Goal: Information Seeking & Learning: Compare options

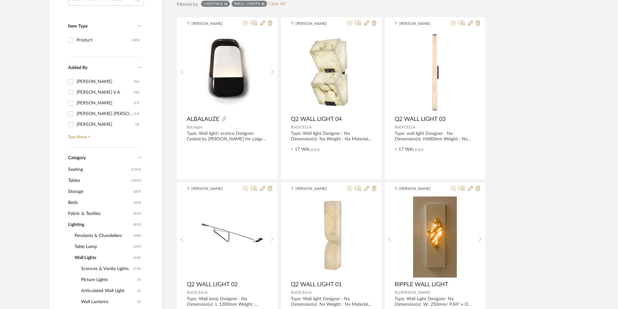
scroll to position [195, 0]
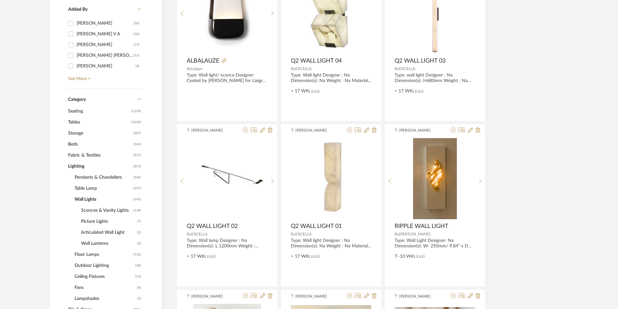
click at [75, 110] on span "Seating" at bounding box center [99, 111] width 62 height 11
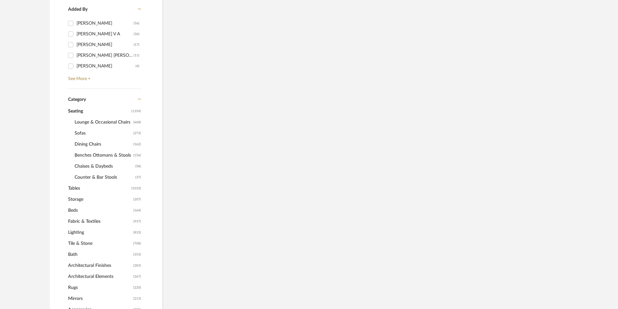
click at [84, 133] on span "Sofas" at bounding box center [103, 133] width 57 height 11
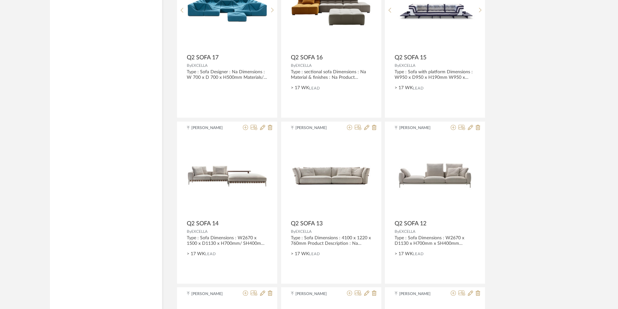
scroll to position [1362, 0]
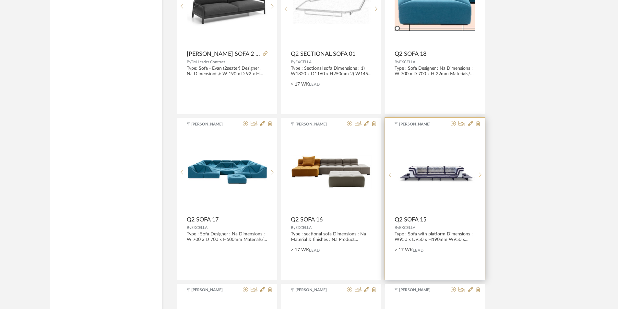
click at [478, 173] on sr-next-btn at bounding box center [480, 175] width 10 height 6
click at [476, 175] on sr-next-btn at bounding box center [480, 175] width 10 height 6
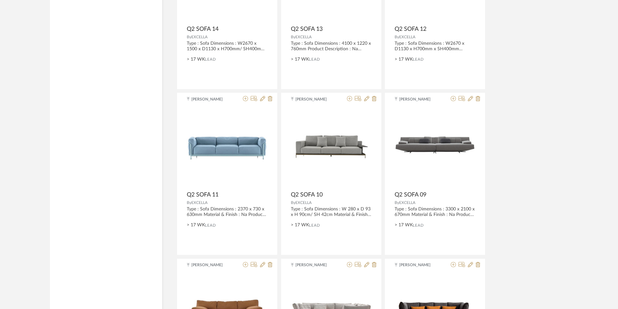
scroll to position [1881, 0]
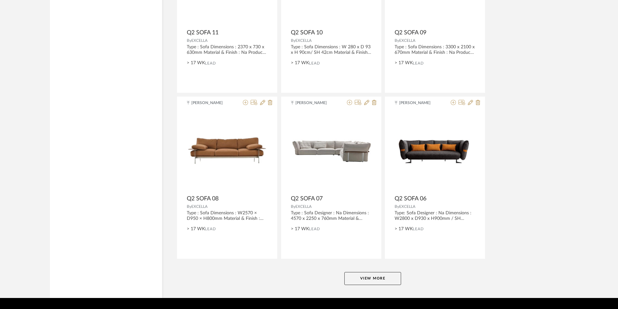
click at [369, 275] on button "View More" at bounding box center [372, 278] width 57 height 13
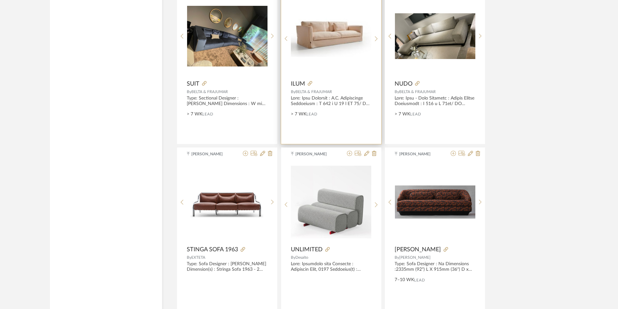
scroll to position [2886, 0]
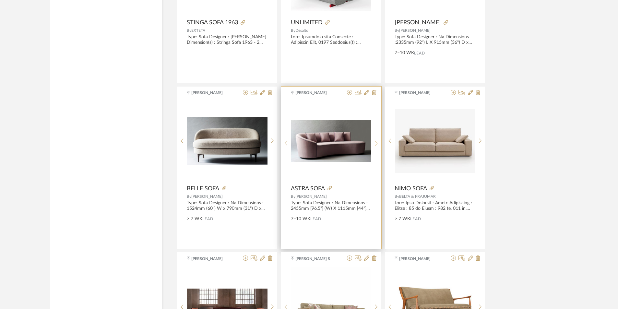
click at [380, 145] on sr-next-btn at bounding box center [376, 144] width 10 height 6
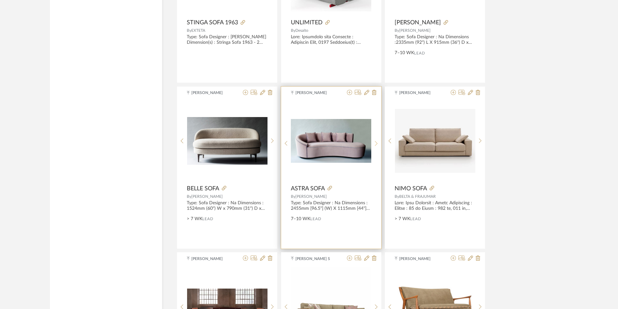
click at [380, 145] on sr-next-btn at bounding box center [376, 144] width 10 height 6
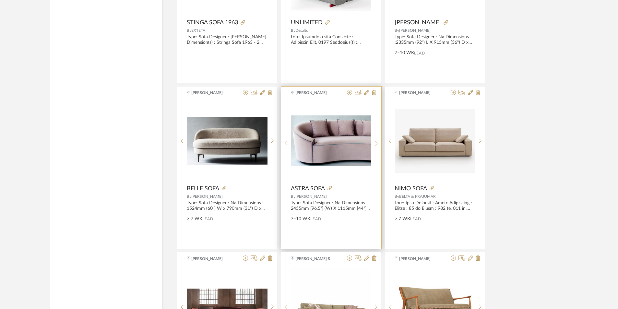
click at [380, 145] on sr-next-btn at bounding box center [376, 144] width 10 height 6
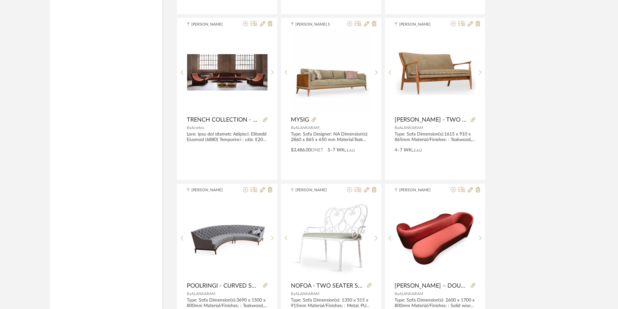
scroll to position [3178, 0]
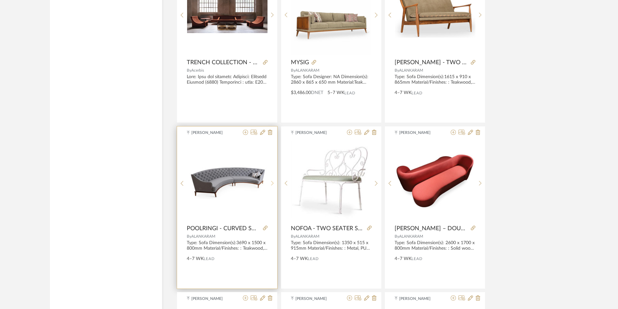
click at [272, 181] on icon at bounding box center [272, 184] width 3 height 6
click at [272, 181] on icon at bounding box center [272, 181] width 3 height 6
click at [272, 181] on icon at bounding box center [272, 184] width 3 height 6
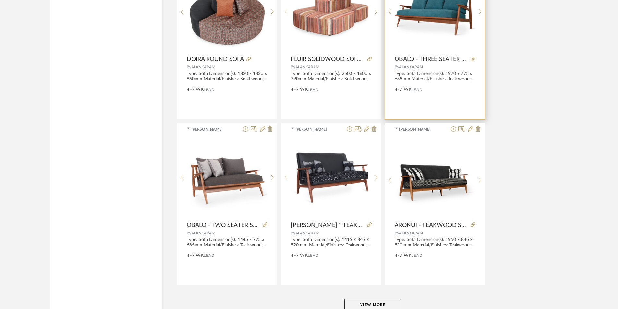
scroll to position [3890, 0]
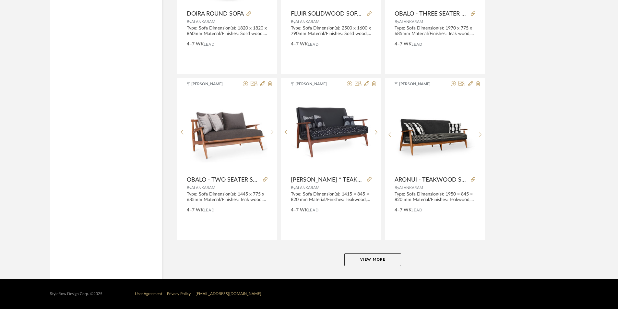
click at [392, 257] on button "View More" at bounding box center [372, 259] width 57 height 13
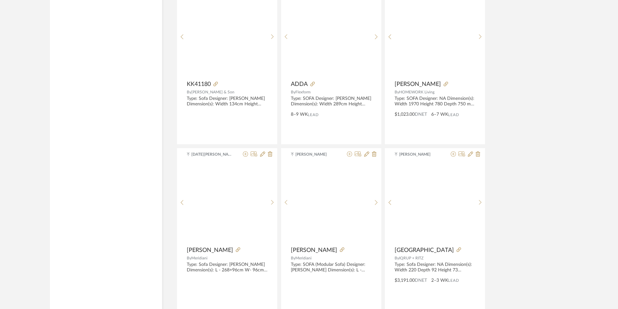
scroll to position [5880, 0]
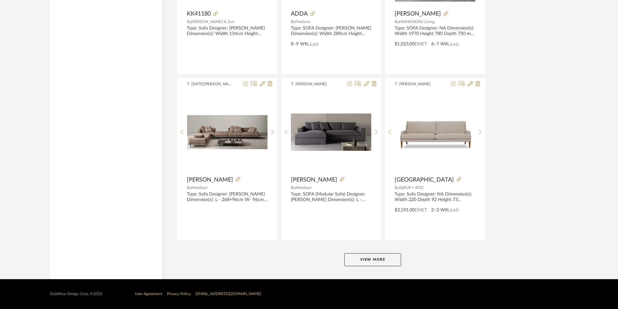
click at [380, 261] on button "View More" at bounding box center [372, 259] width 57 height 13
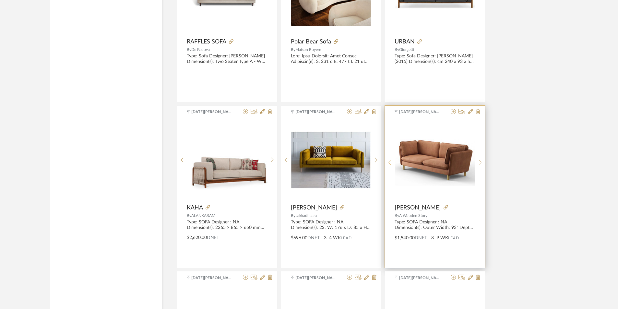
scroll to position [7567, 0]
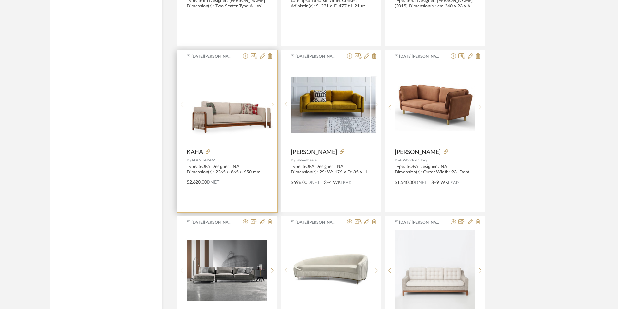
click at [272, 105] on icon at bounding box center [272, 105] width 3 height 6
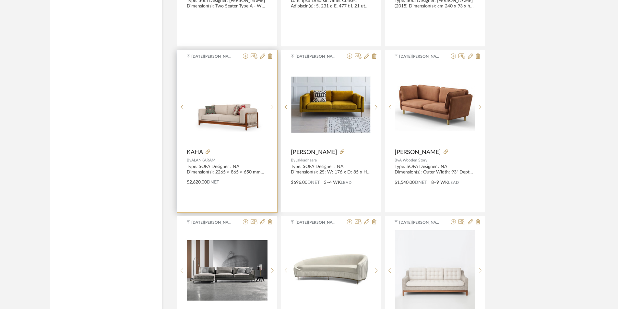
click at [272, 105] on icon at bounding box center [272, 107] width 3 height 6
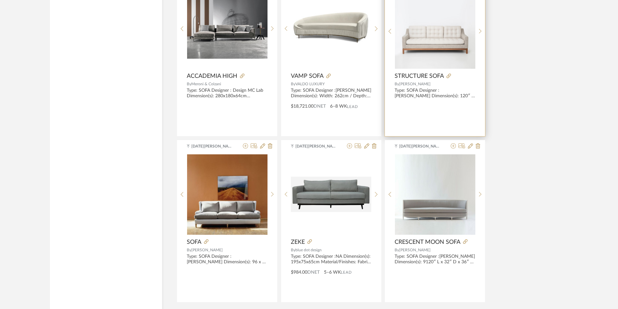
scroll to position [7858, 0]
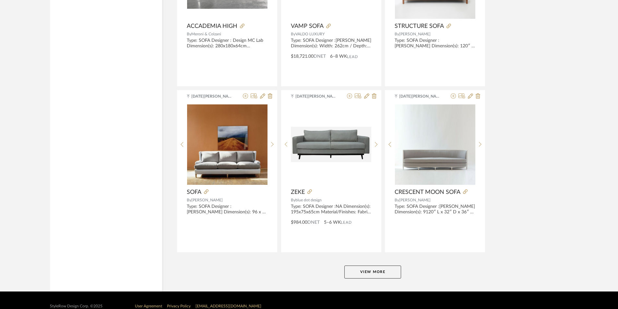
click at [376, 275] on button "View More" at bounding box center [372, 272] width 57 height 13
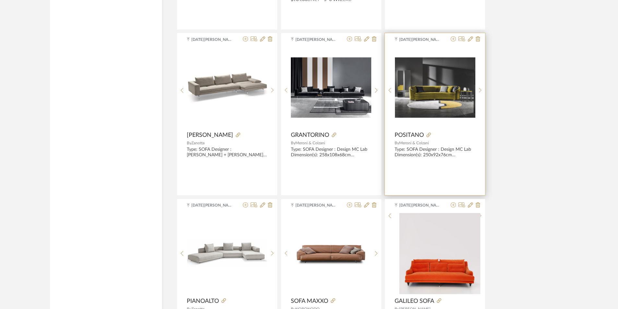
scroll to position [8085, 0]
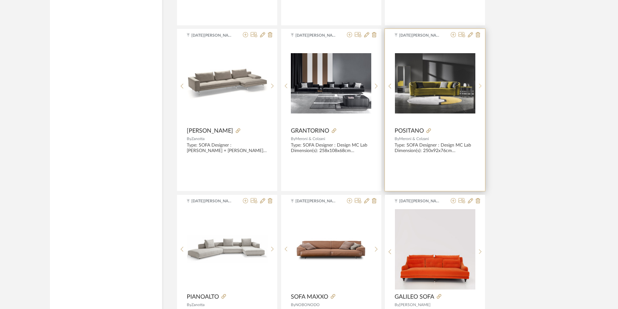
click at [479, 84] on icon at bounding box center [480, 86] width 3 height 5
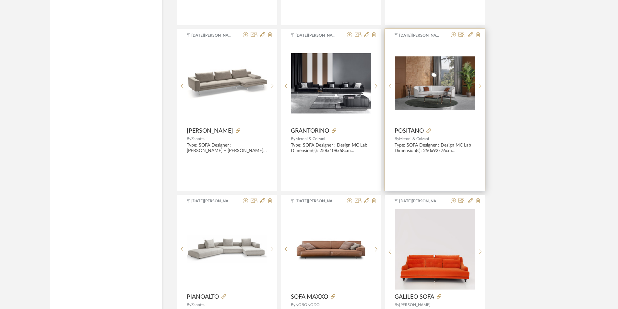
click at [479, 84] on icon at bounding box center [480, 86] width 3 height 5
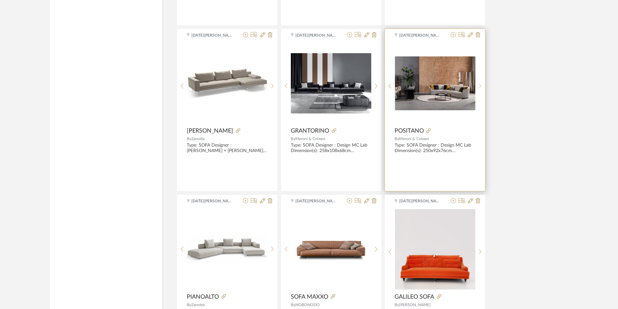
click at [480, 84] on icon at bounding box center [480, 86] width 3 height 6
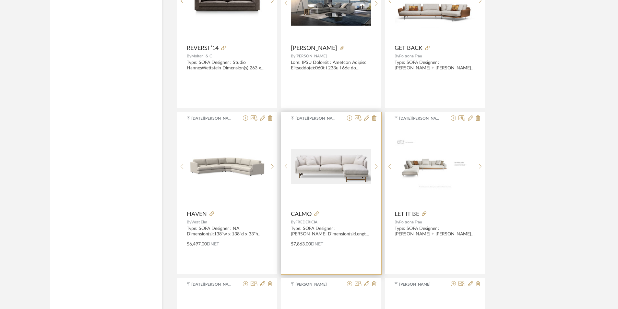
scroll to position [8993, 0]
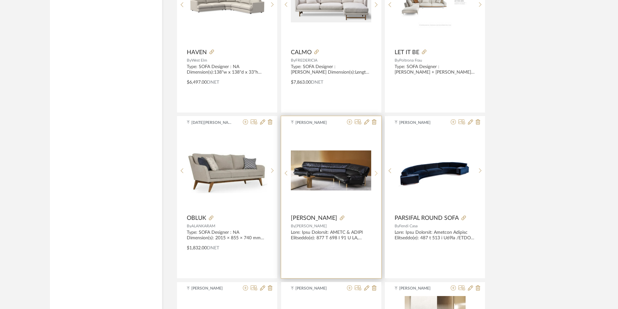
click at [377, 172] on icon at bounding box center [376, 174] width 3 height 6
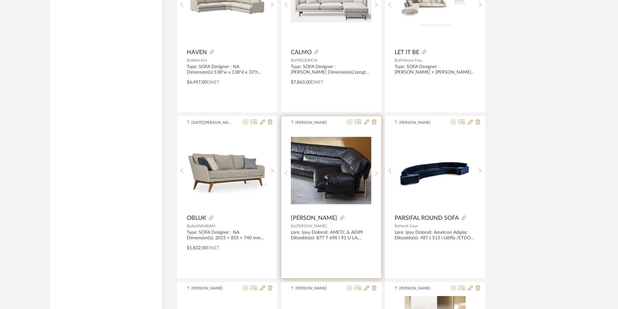
click at [377, 172] on icon at bounding box center [376, 174] width 3 height 6
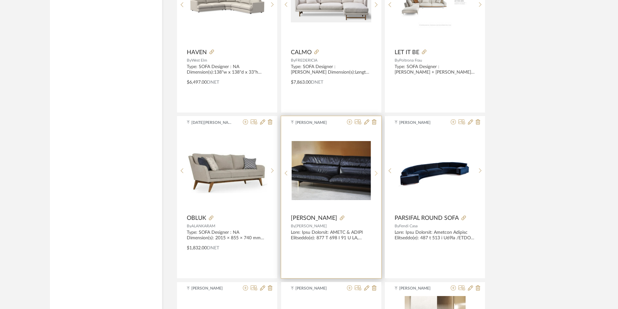
click at [377, 172] on icon at bounding box center [376, 174] width 3 height 6
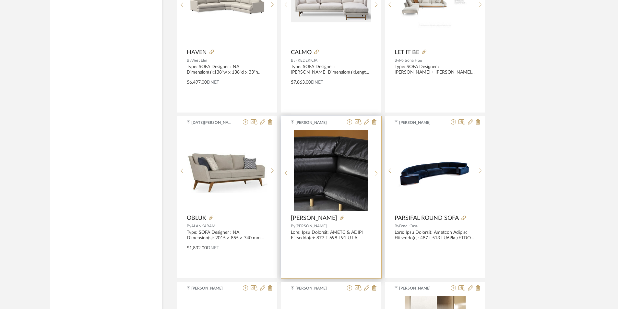
click at [377, 172] on icon at bounding box center [376, 174] width 3 height 6
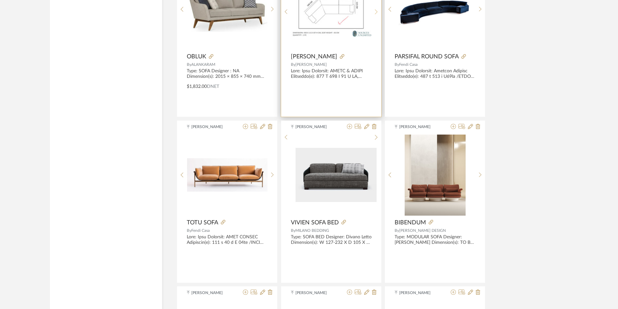
scroll to position [9155, 0]
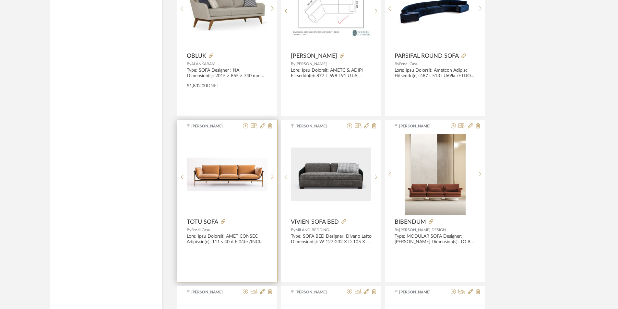
click at [273, 176] on icon at bounding box center [272, 177] width 3 height 6
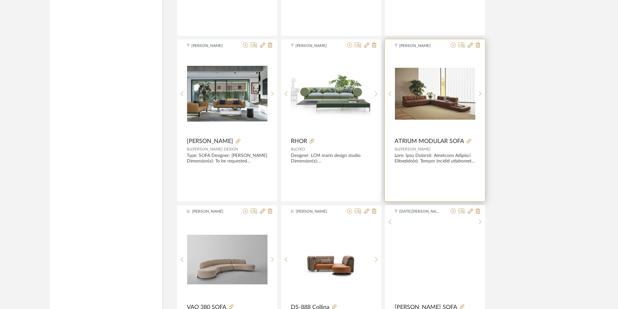
scroll to position [9480, 0]
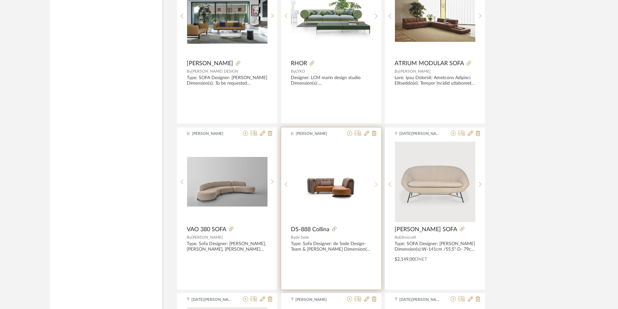
click at [375, 182] on sr-next-btn at bounding box center [376, 185] width 10 height 6
click at [375, 181] on div at bounding box center [376, 184] width 10 height 86
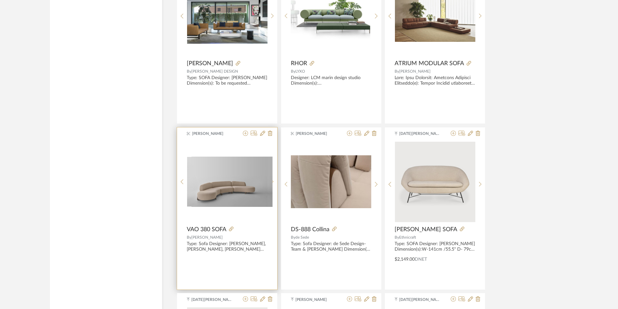
click at [270, 183] on sr-next-btn at bounding box center [273, 182] width 10 height 6
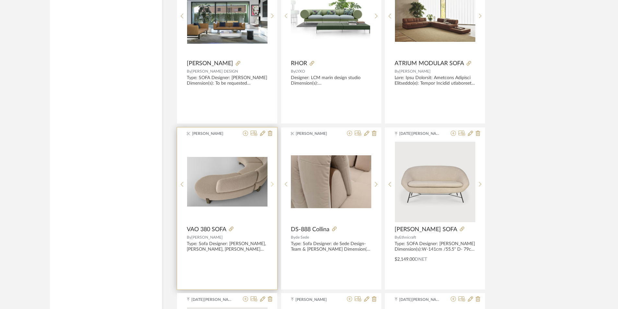
click at [270, 183] on sr-next-btn at bounding box center [273, 185] width 10 height 6
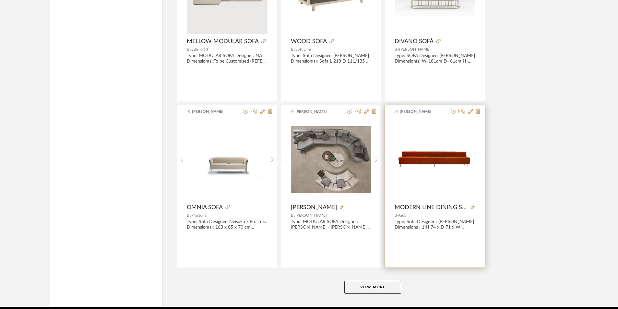
scroll to position [9836, 0]
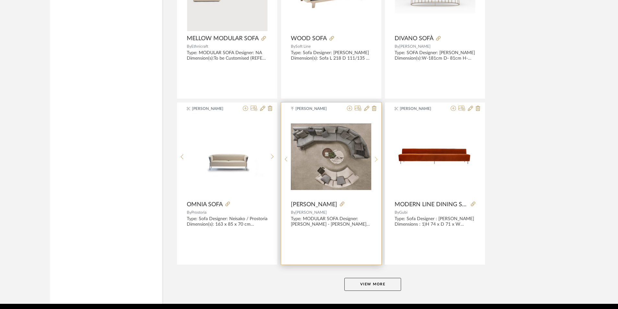
click at [376, 157] on icon at bounding box center [376, 160] width 3 height 6
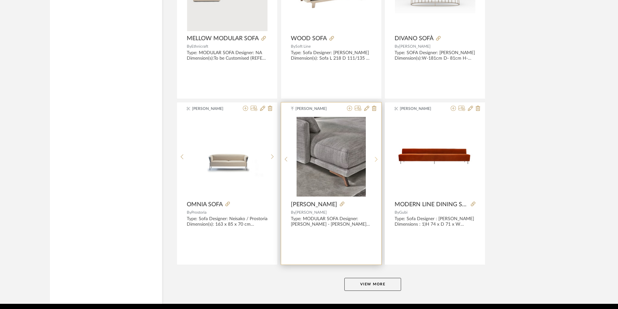
click at [376, 157] on icon at bounding box center [376, 160] width 3 height 6
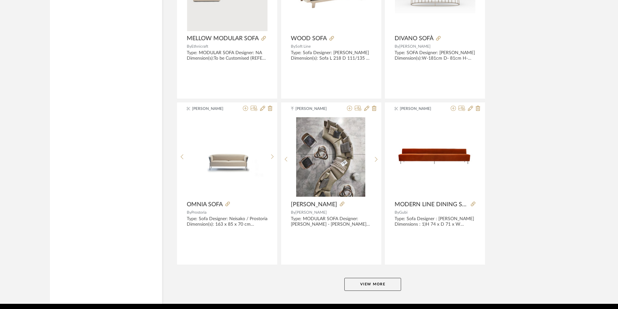
click at [387, 287] on button "View More" at bounding box center [372, 284] width 57 height 13
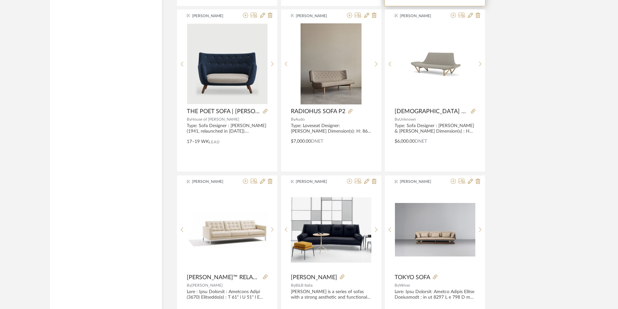
scroll to position [10096, 0]
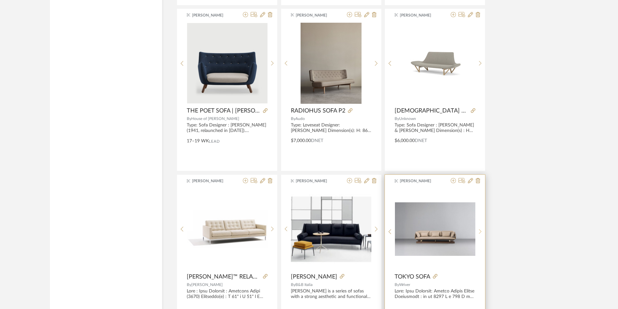
click at [480, 233] on icon at bounding box center [480, 232] width 3 height 6
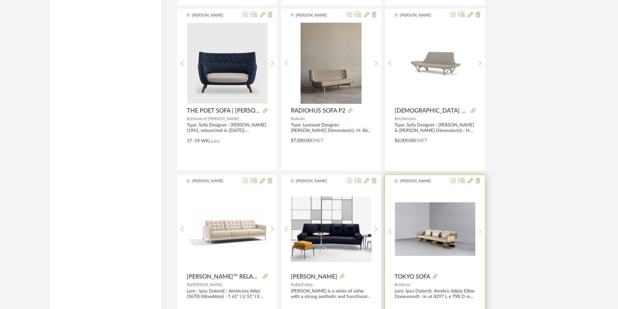
click at [480, 233] on icon at bounding box center [480, 232] width 3 height 6
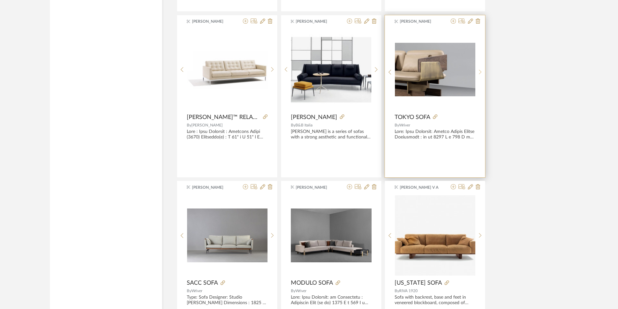
scroll to position [10258, 0]
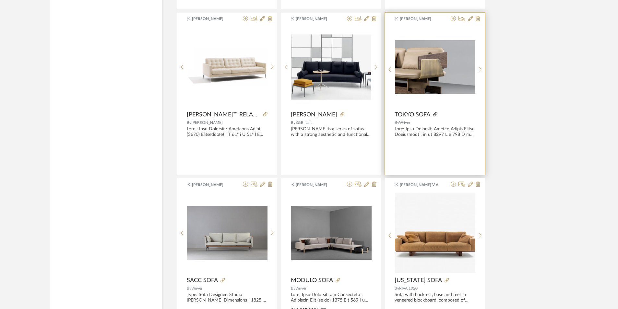
click at [435, 115] on icon at bounding box center [435, 114] width 5 height 5
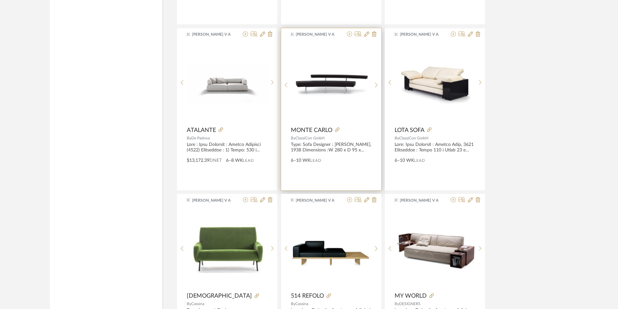
scroll to position [10907, 0]
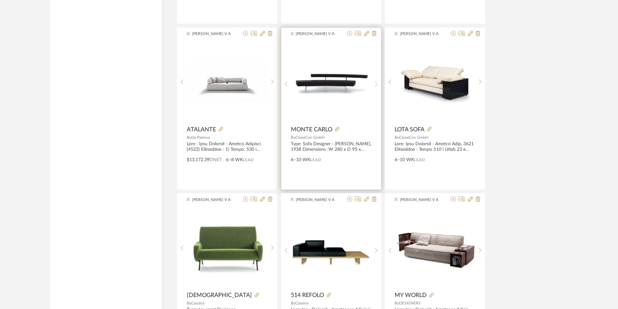
click at [376, 80] on div at bounding box center [376, 85] width 10 height 86
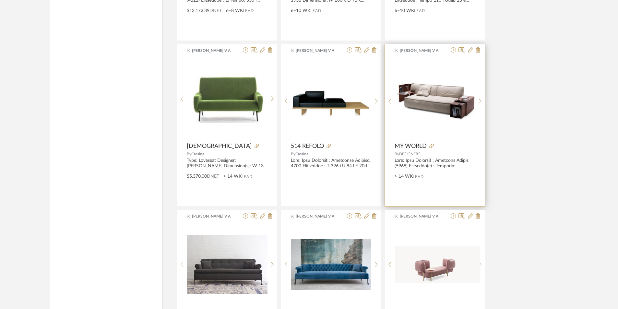
scroll to position [11036, 0]
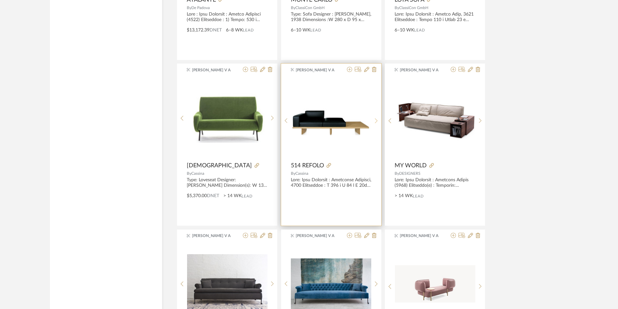
click at [376, 123] on icon at bounding box center [376, 121] width 3 height 6
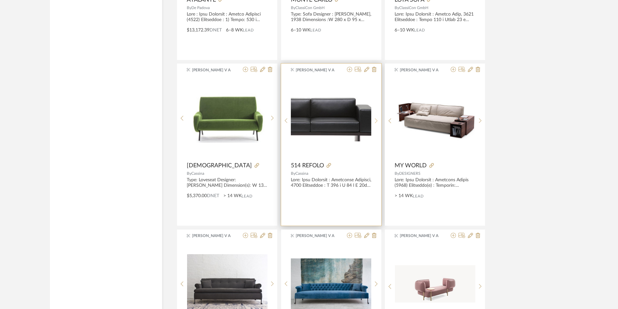
click at [376, 123] on icon at bounding box center [376, 121] width 3 height 6
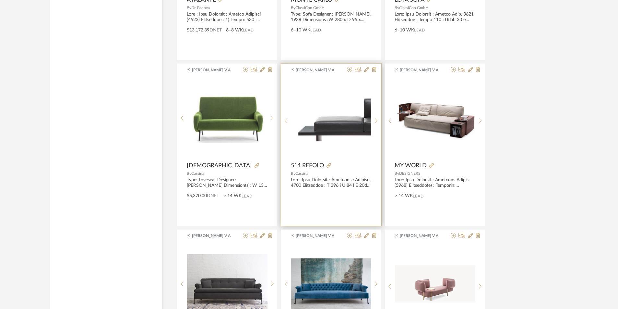
click at [376, 123] on icon at bounding box center [376, 121] width 3 height 6
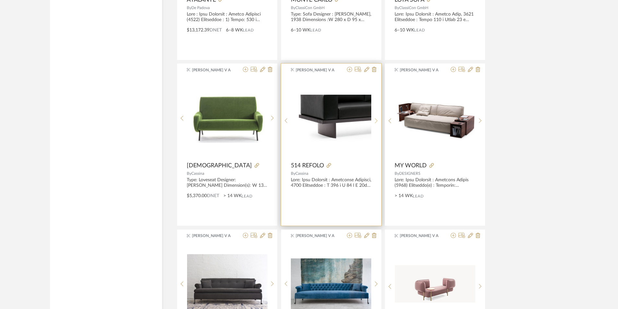
click at [376, 123] on icon at bounding box center [376, 121] width 3 height 6
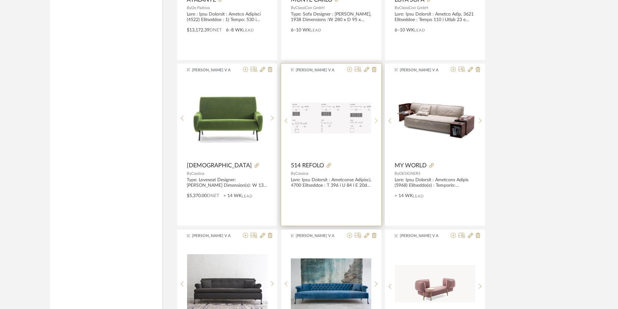
click at [376, 123] on icon at bounding box center [376, 121] width 3 height 6
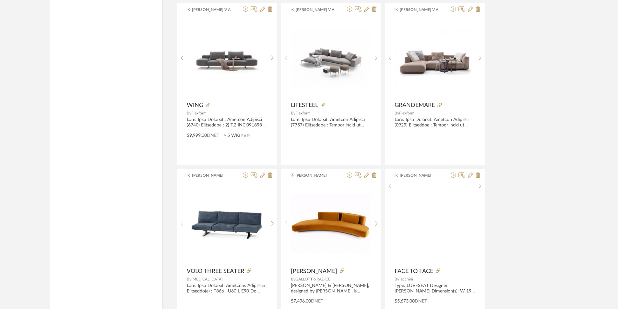
scroll to position [11490, 0]
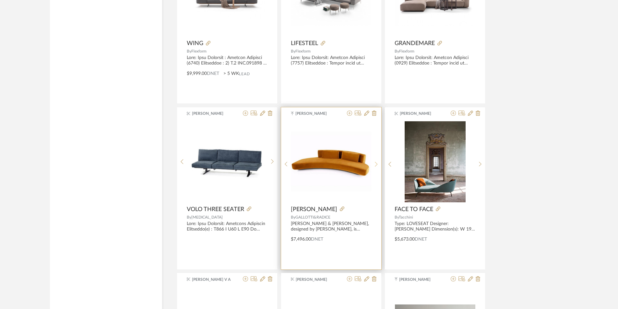
click at [375, 160] on div at bounding box center [376, 164] width 10 height 86
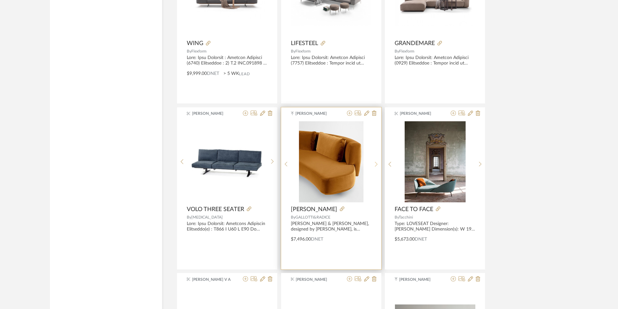
click at [375, 160] on div at bounding box center [376, 164] width 10 height 86
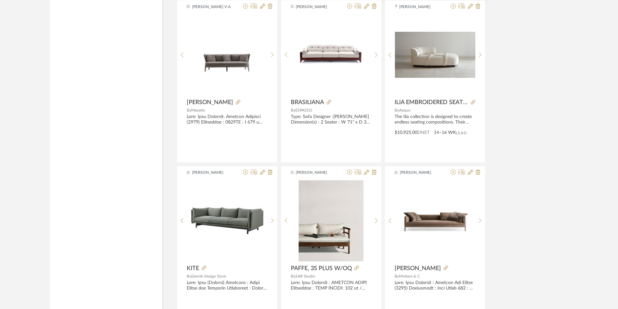
scroll to position [11717, 0]
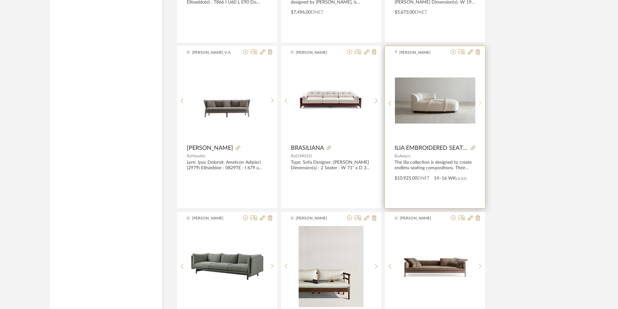
click at [477, 99] on div at bounding box center [480, 103] width 10 height 86
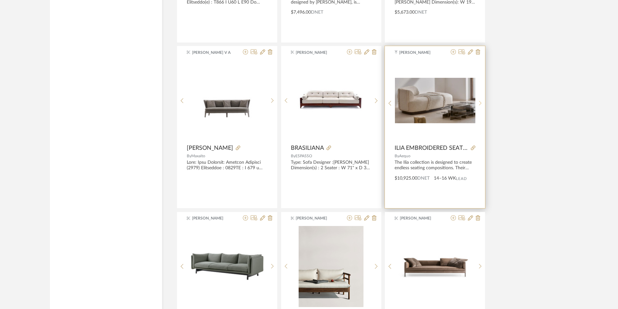
click at [477, 99] on div at bounding box center [480, 103] width 10 height 86
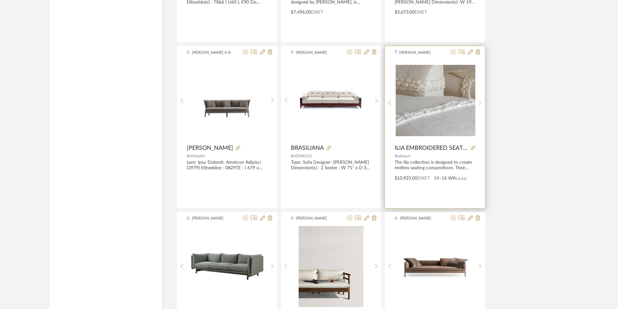
click at [477, 99] on div at bounding box center [480, 103] width 10 height 86
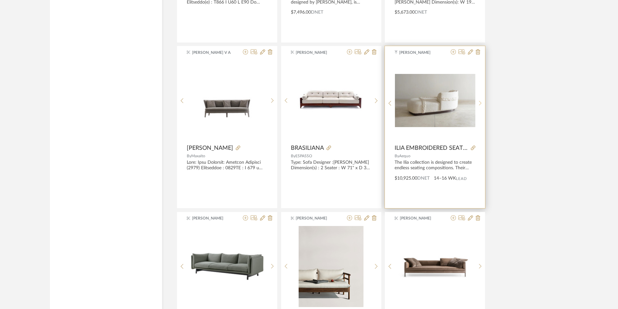
click at [477, 99] on div at bounding box center [480, 103] width 10 height 86
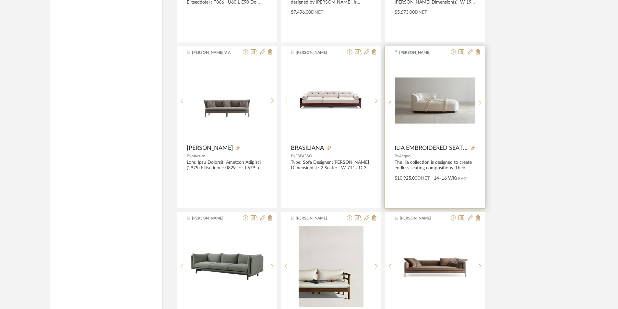
click at [480, 103] on icon at bounding box center [480, 104] width 3 height 6
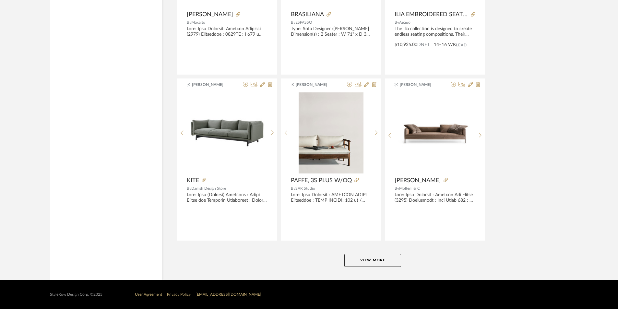
scroll to position [11851, 0]
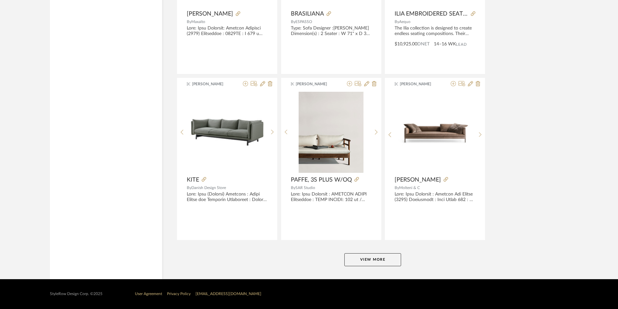
click at [384, 256] on button "View More" at bounding box center [372, 259] width 57 height 13
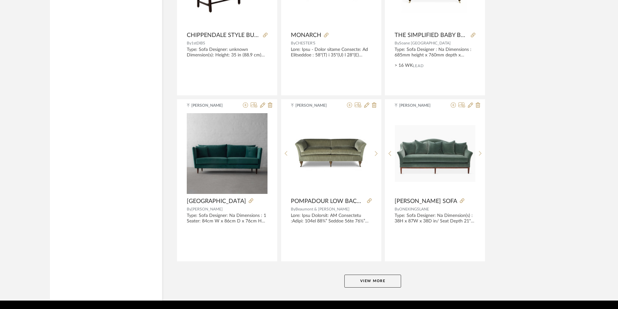
scroll to position [13842, 0]
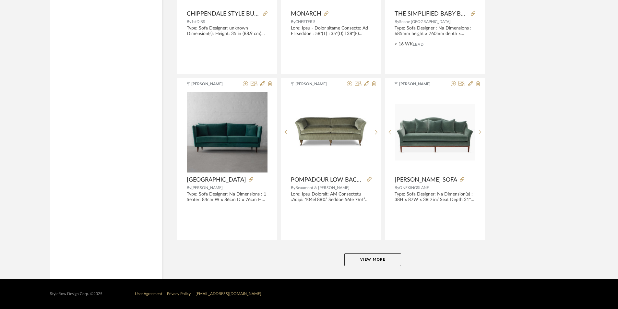
click at [385, 259] on button "View More" at bounding box center [372, 259] width 57 height 13
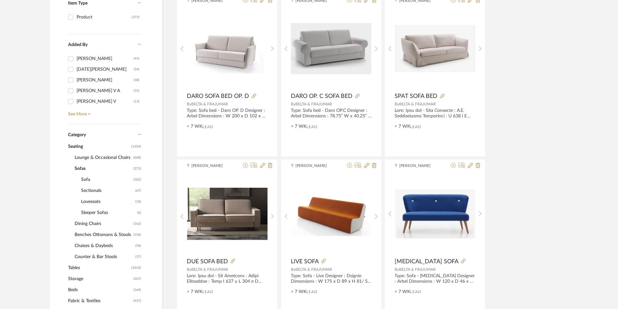
scroll to position [195, 0]
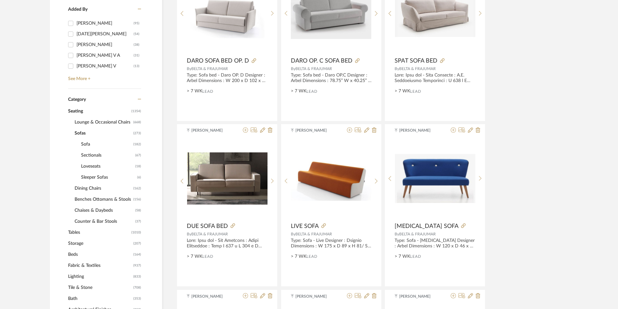
click at [96, 123] on span "Lounge & Occasional Chairs" at bounding box center [103, 122] width 57 height 11
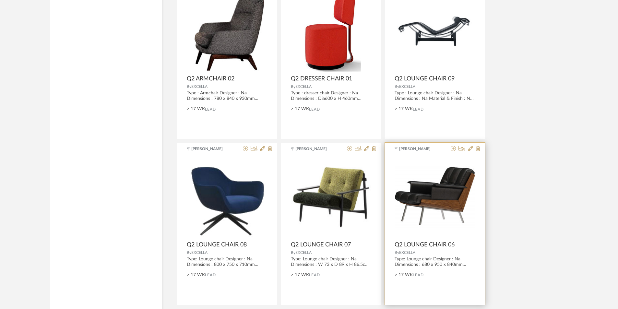
scroll to position [1867, 0]
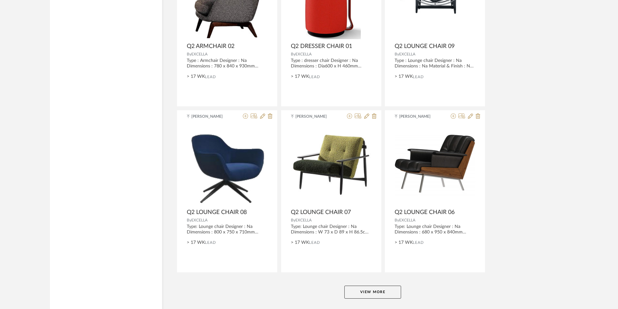
click at [393, 289] on button "View More" at bounding box center [372, 292] width 57 height 13
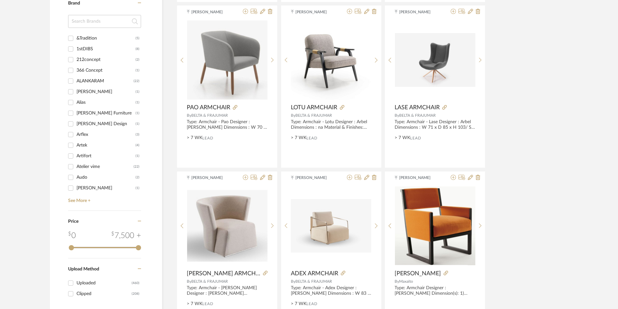
scroll to position [0, 0]
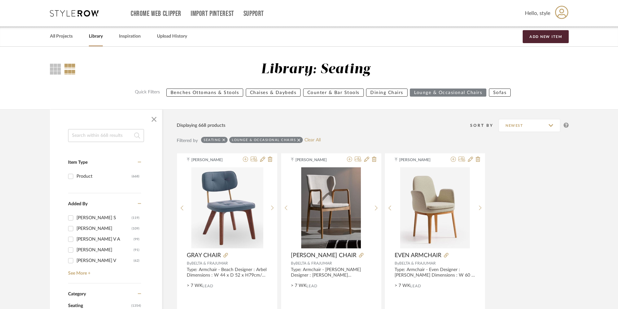
click at [87, 133] on input at bounding box center [106, 135] width 76 height 13
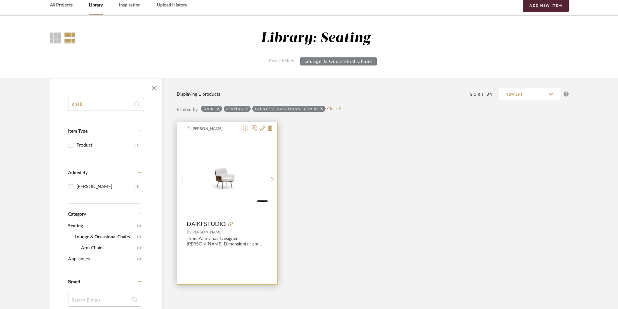
scroll to position [65, 0]
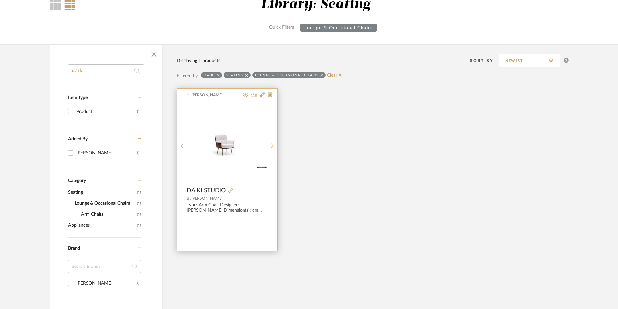
type input "daiki"
click at [272, 145] on icon at bounding box center [272, 146] width 3 height 6
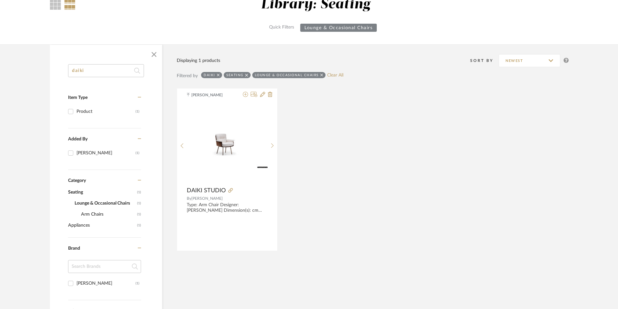
click at [219, 75] on icon at bounding box center [218, 75] width 3 height 5
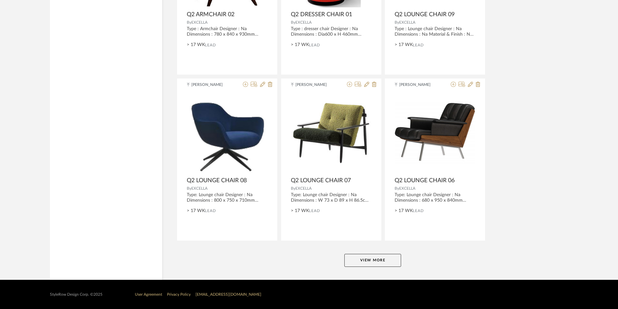
scroll to position [1900, 0]
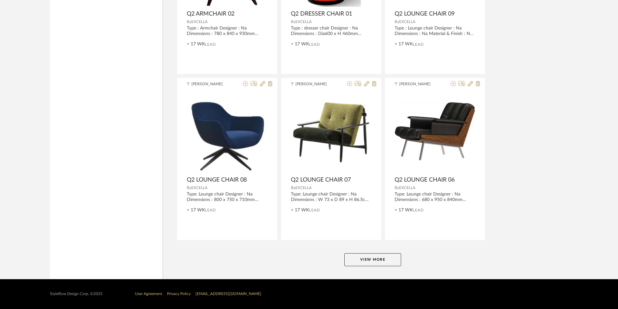
click at [374, 260] on button "View More" at bounding box center [372, 259] width 57 height 13
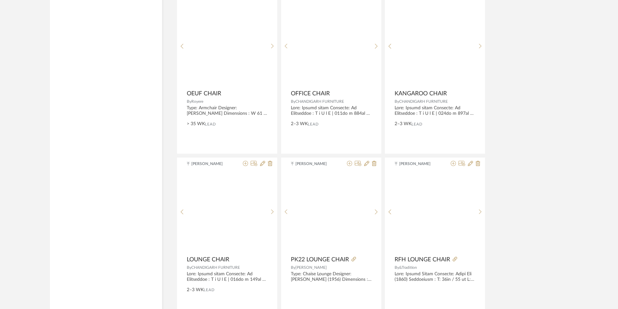
scroll to position [3878, 0]
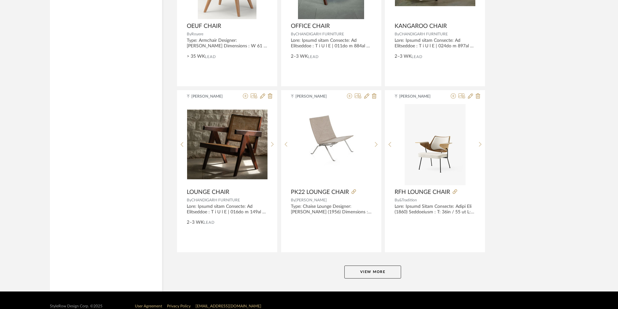
click at [376, 268] on button "View More" at bounding box center [372, 272] width 57 height 13
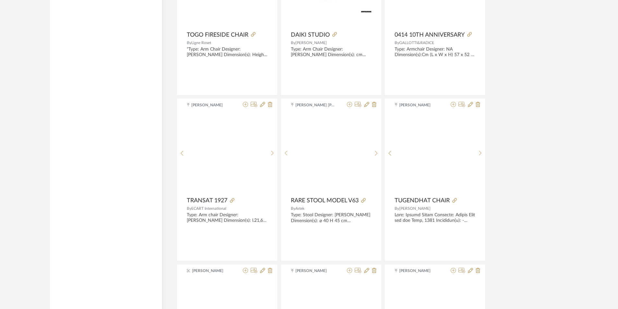
scroll to position [5880, 0]
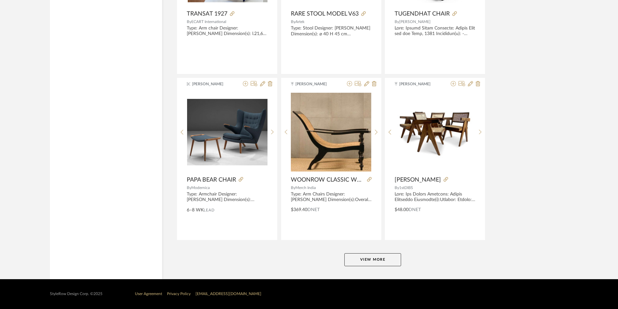
click at [370, 261] on button "View More" at bounding box center [372, 259] width 57 height 13
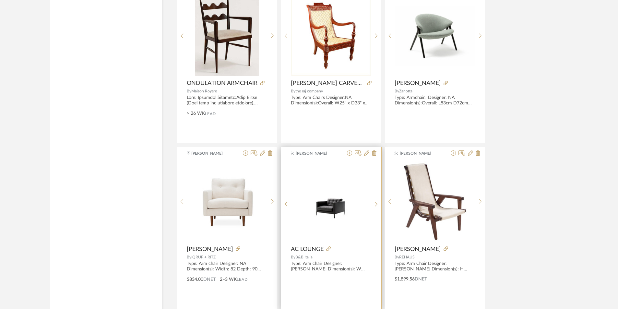
scroll to position [7871, 0]
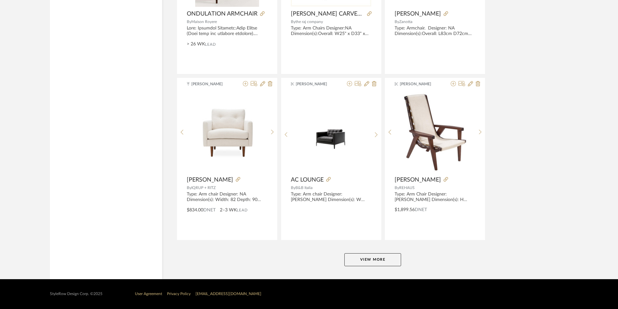
click at [380, 260] on button "View More" at bounding box center [372, 259] width 57 height 13
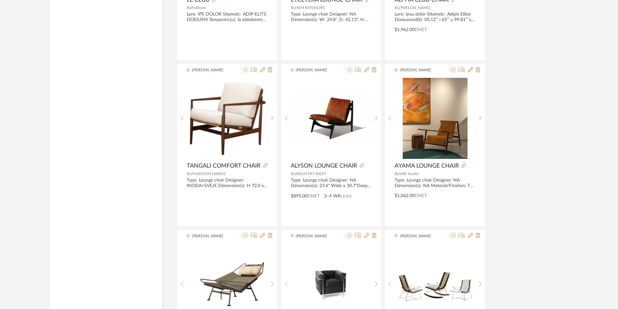
scroll to position [9557, 0]
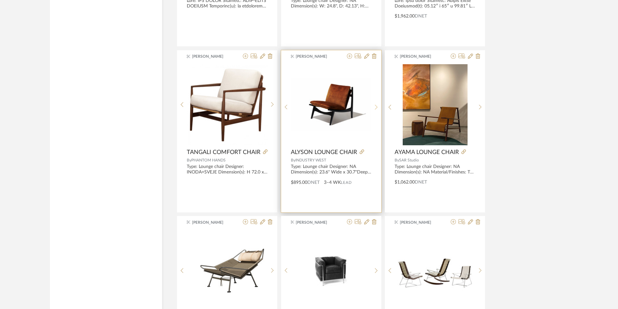
click at [377, 104] on icon at bounding box center [376, 107] width 3 height 6
click at [377, 102] on div at bounding box center [376, 107] width 10 height 86
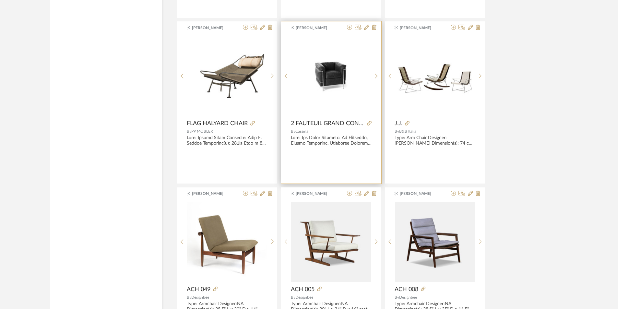
scroll to position [9861, 0]
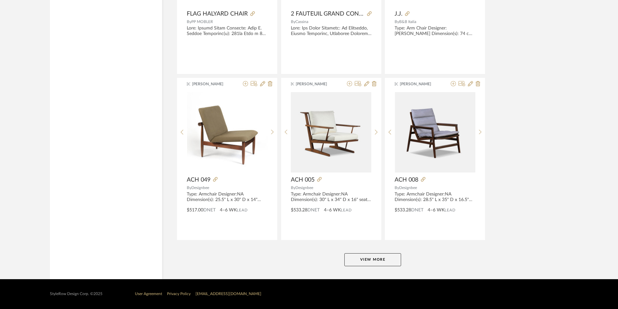
click at [378, 263] on button "View More" at bounding box center [372, 259] width 57 height 13
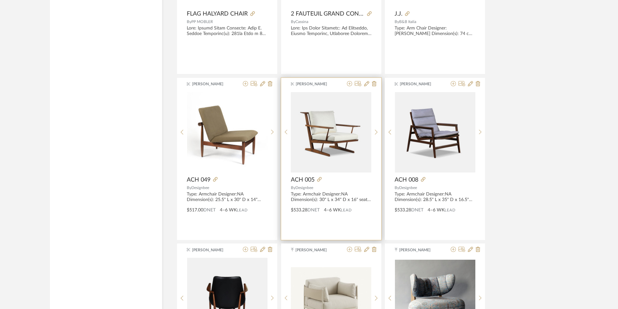
scroll to position [10056, 0]
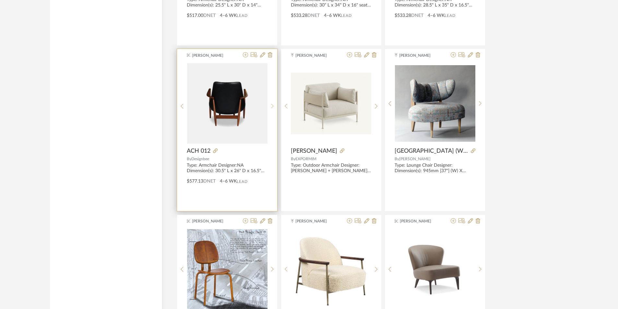
click at [275, 103] on sr-next-btn at bounding box center [273, 106] width 10 height 6
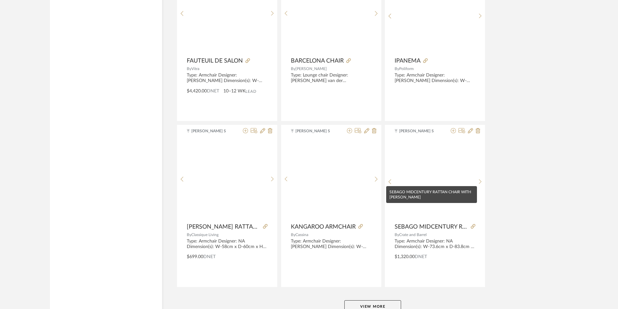
scroll to position [11851, 0]
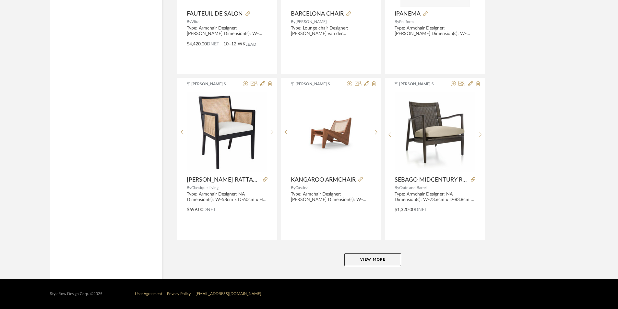
click at [364, 254] on button "View More" at bounding box center [372, 259] width 57 height 13
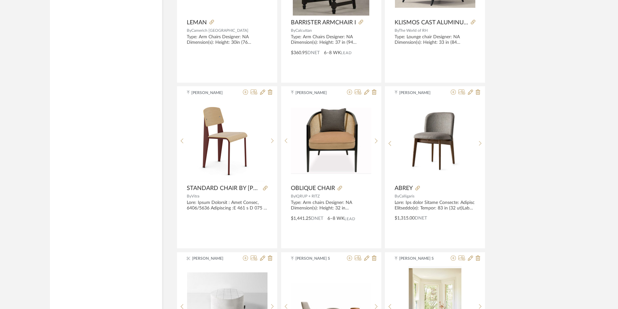
scroll to position [13842, 0]
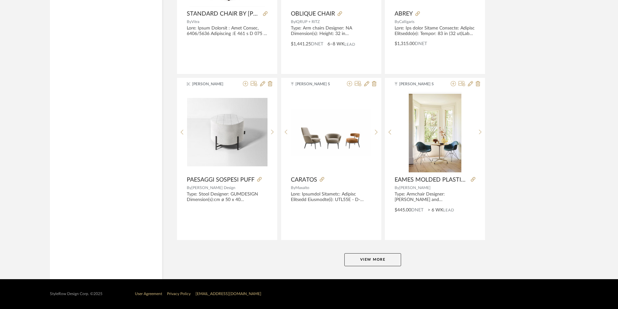
click at [389, 258] on button "View More" at bounding box center [372, 259] width 57 height 13
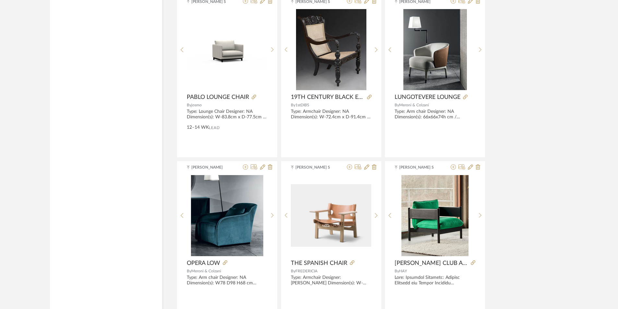
scroll to position [15820, 0]
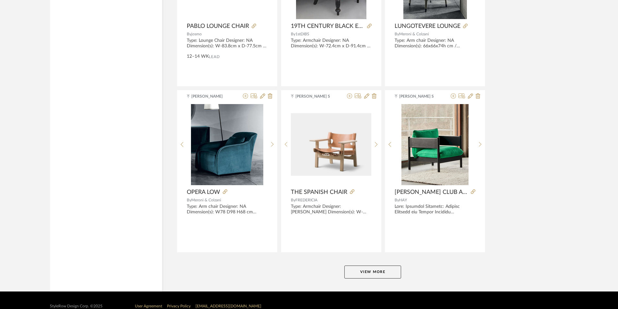
click at [382, 267] on button "View More" at bounding box center [372, 272] width 57 height 13
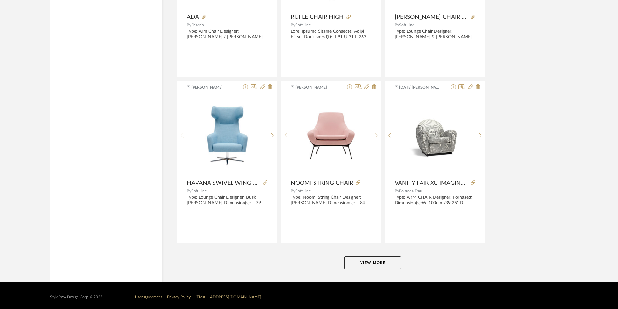
scroll to position [17823, 0]
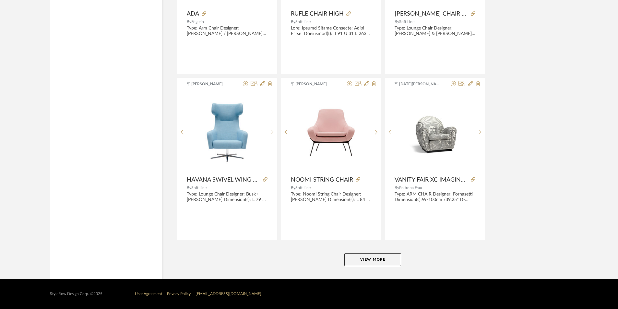
click at [380, 257] on button "View More" at bounding box center [372, 259] width 57 height 13
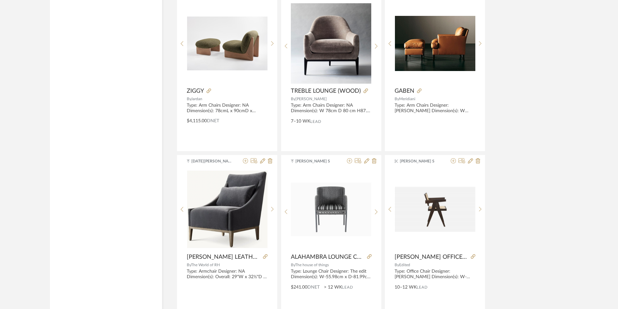
scroll to position [19813, 0]
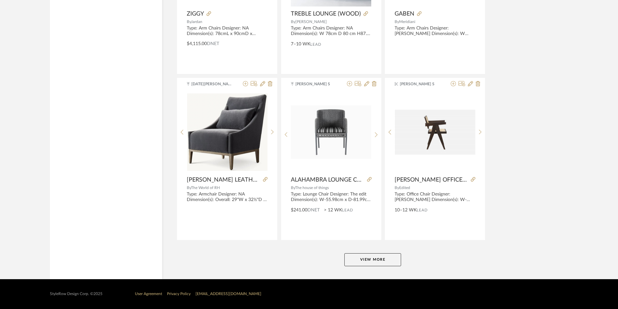
click at [380, 262] on button "View More" at bounding box center [372, 259] width 57 height 13
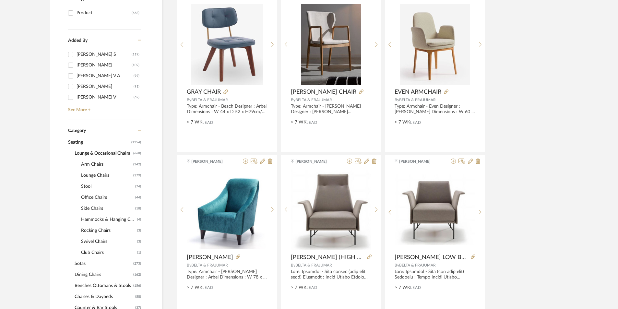
scroll to position [130, 0]
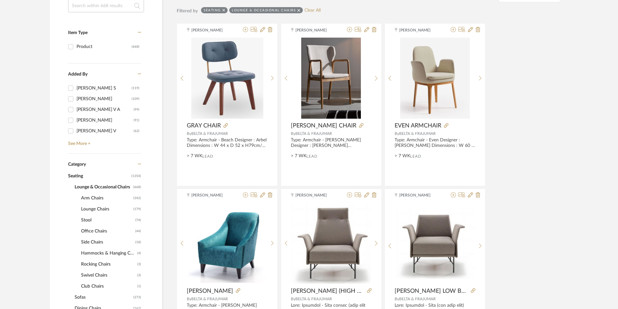
click at [98, 197] on span "Arm Chairs" at bounding box center [106, 198] width 51 height 11
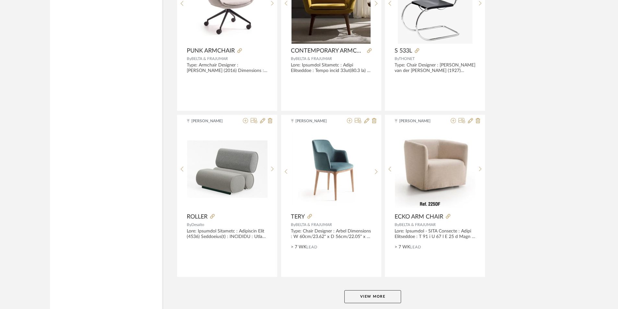
scroll to position [1900, 0]
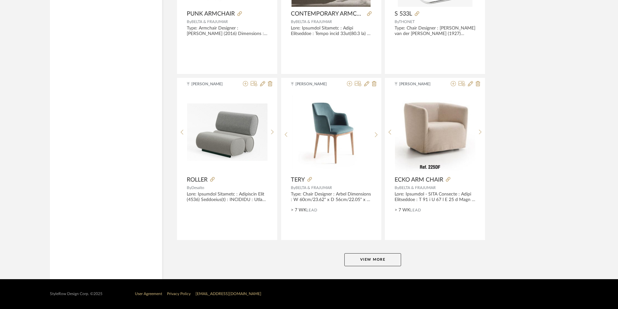
click at [347, 262] on button "View More" at bounding box center [372, 259] width 57 height 13
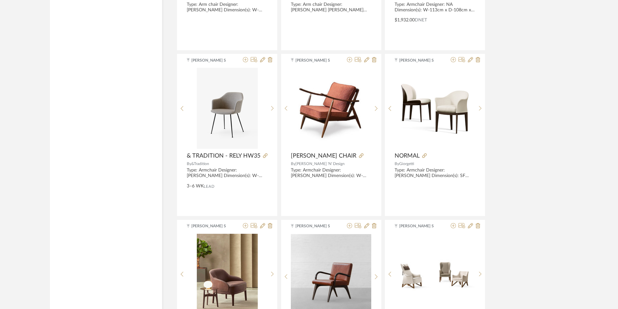
scroll to position [3890, 0]
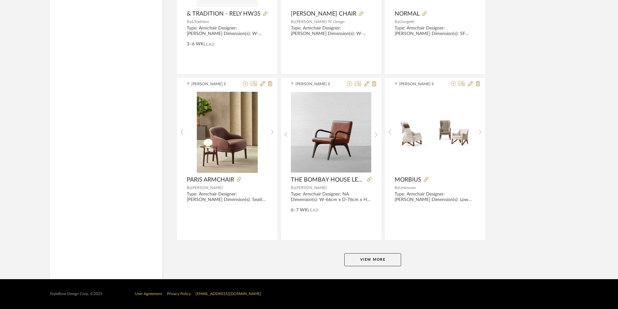
click at [352, 259] on button "View More" at bounding box center [372, 259] width 57 height 13
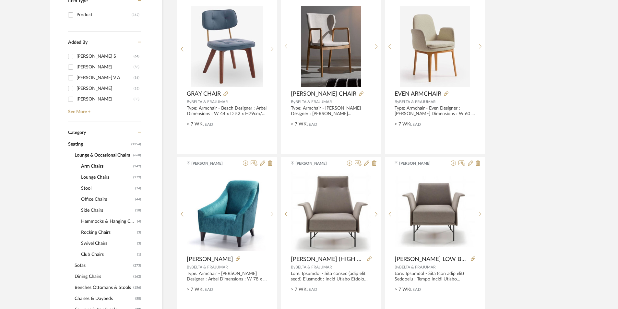
scroll to position [162, 0]
click at [89, 176] on span "Lounge Chairs" at bounding box center [106, 176] width 51 height 11
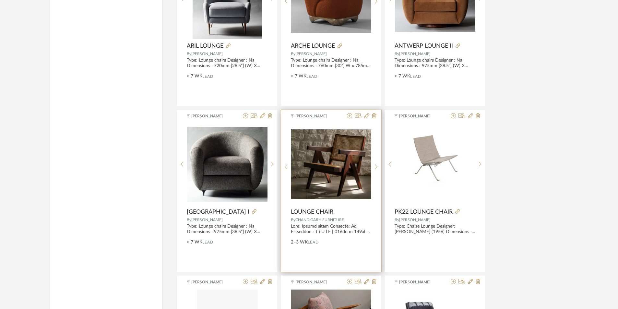
scroll to position [1200, 0]
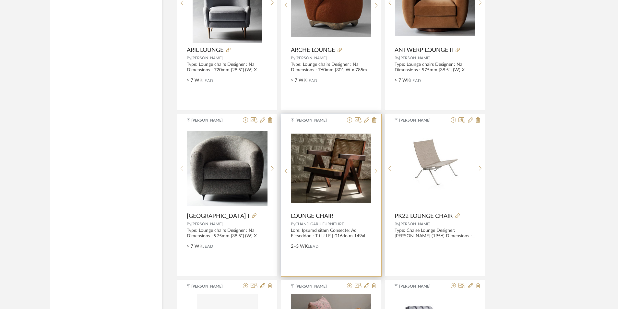
click at [375, 178] on div at bounding box center [376, 171] width 10 height 86
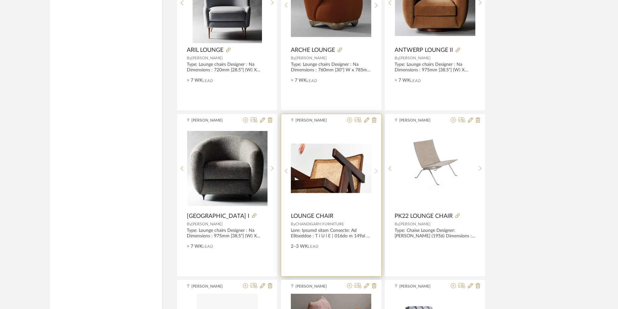
click at [377, 174] on div at bounding box center [376, 171] width 10 height 86
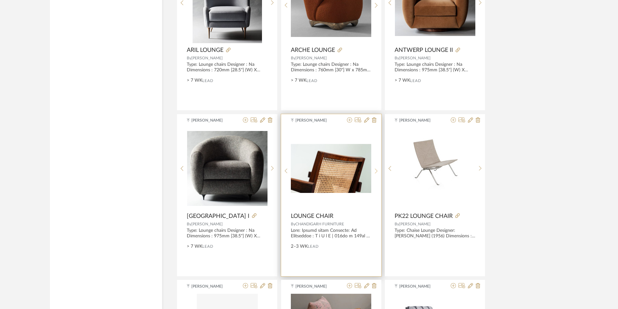
click at [377, 174] on div at bounding box center [376, 171] width 10 height 86
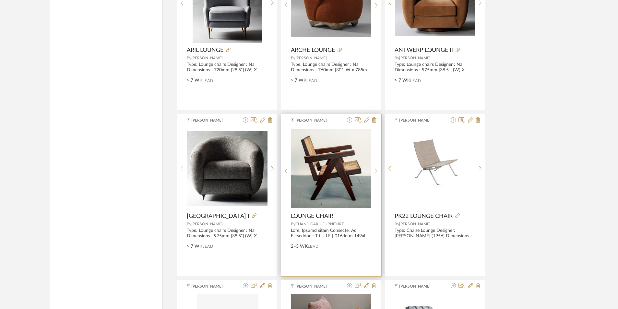
click at [377, 174] on div at bounding box center [376, 171] width 10 height 86
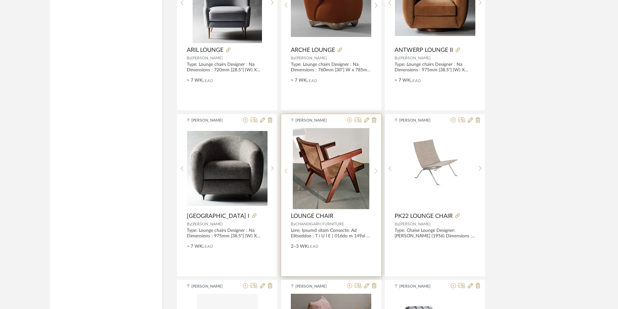
click at [377, 174] on div at bounding box center [376, 171] width 10 height 86
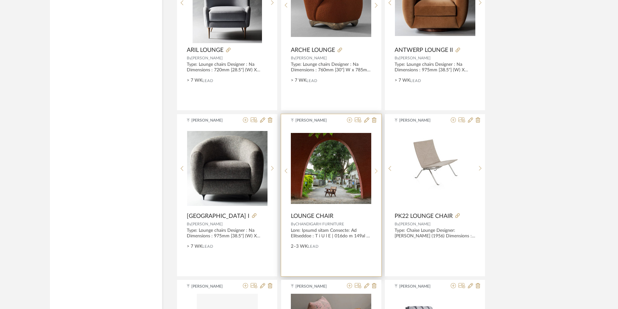
click at [377, 174] on div at bounding box center [376, 171] width 10 height 86
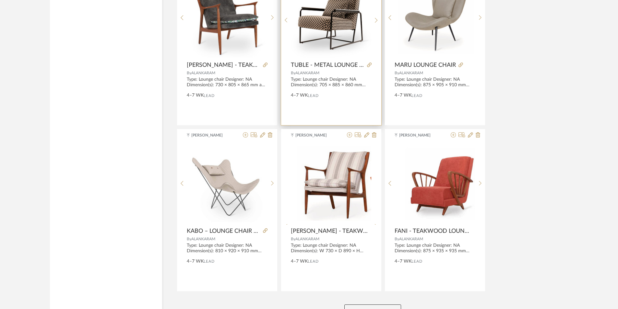
scroll to position [1900, 0]
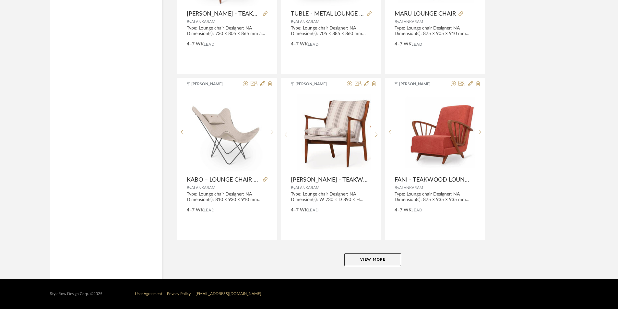
click at [368, 262] on button "View More" at bounding box center [372, 259] width 57 height 13
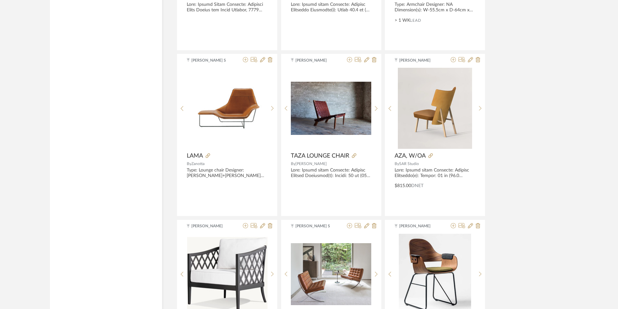
scroll to position [3890, 0]
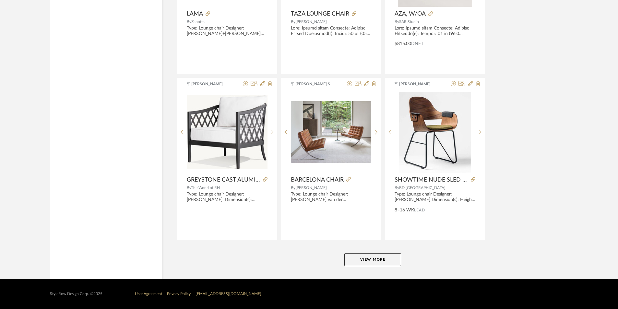
click at [369, 262] on button "View More" at bounding box center [372, 259] width 57 height 13
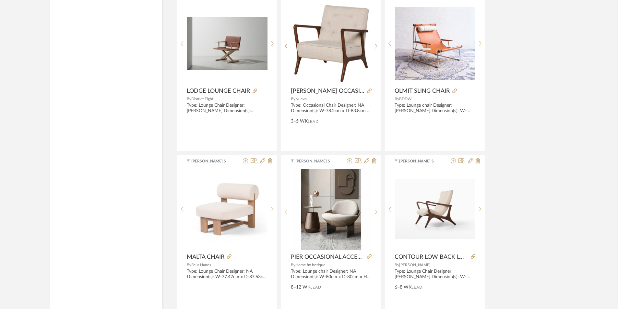
scroll to position [5880, 0]
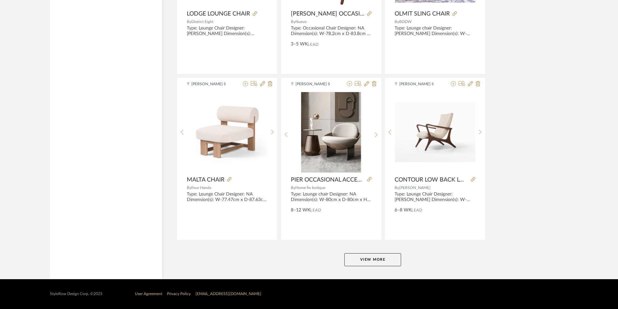
click at [358, 255] on button "View More" at bounding box center [372, 259] width 57 height 13
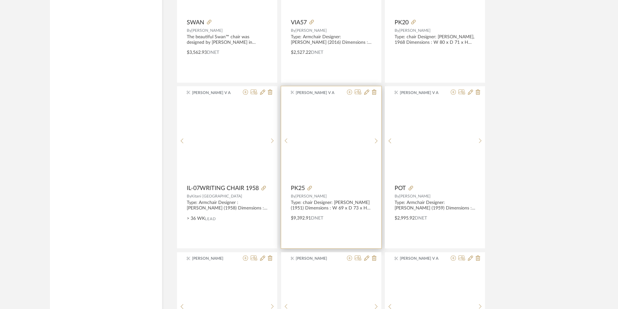
scroll to position [7871, 0]
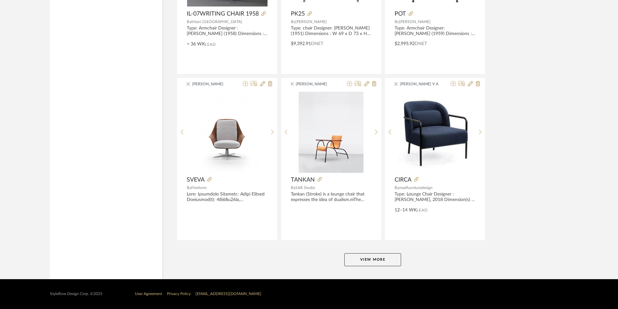
click at [376, 260] on button "View More" at bounding box center [372, 259] width 57 height 13
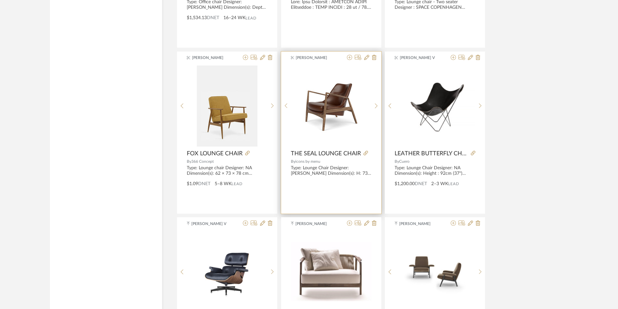
scroll to position [8649, 0]
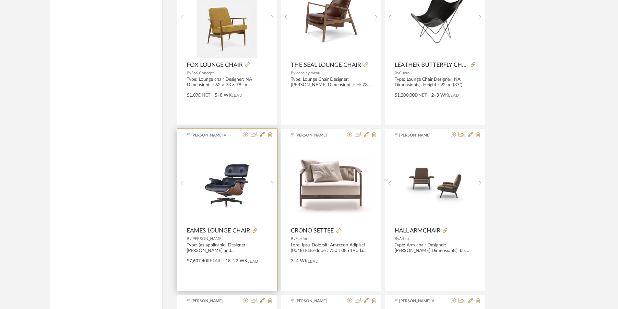
click at [273, 181] on div at bounding box center [273, 183] width 10 height 81
click at [273, 181] on div at bounding box center [273, 186] width 10 height 86
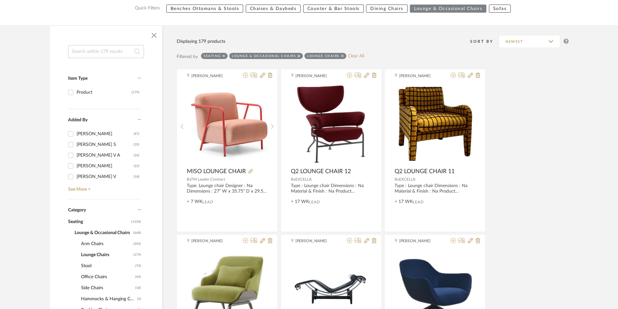
scroll to position [195, 0]
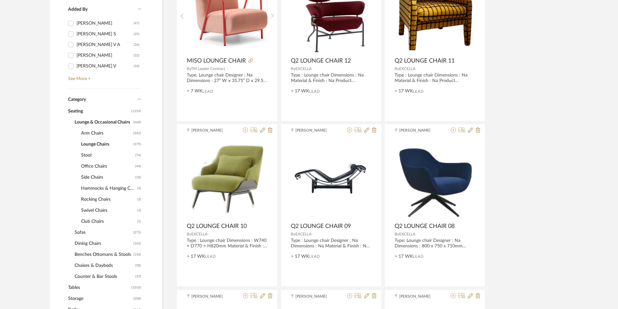
click at [92, 133] on span "Arm Chairs" at bounding box center [106, 133] width 51 height 11
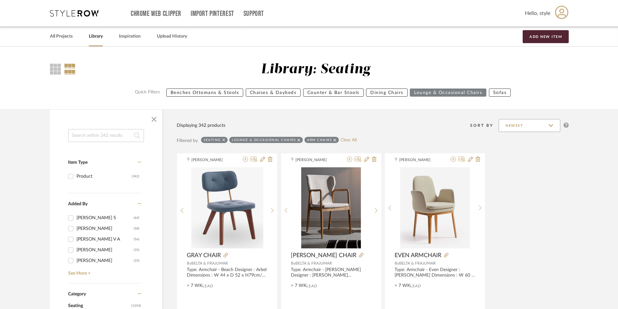
click at [511, 127] on input "Newest" at bounding box center [530, 125] width 62 height 13
click at [513, 159] on span "Oldest" at bounding box center [530, 158] width 49 height 6
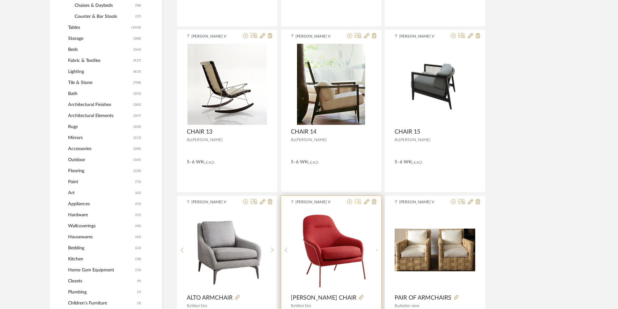
scroll to position [454, 0]
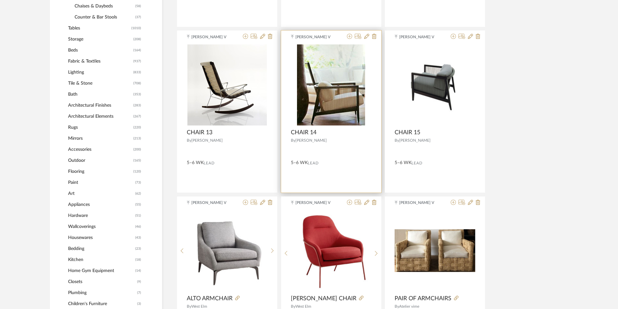
click at [328, 97] on img "0" at bounding box center [331, 84] width 68 height 81
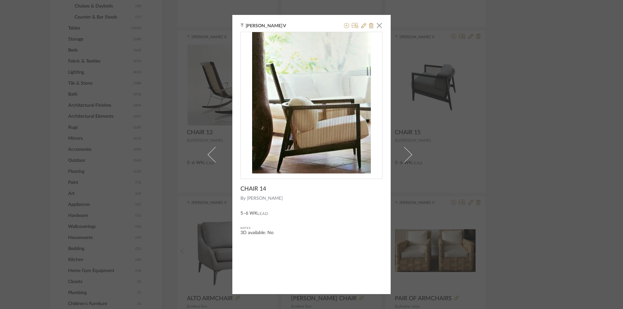
click at [502, 178] on div "[PERSON_NAME] V × CHAIR 14 By [PERSON_NAME] 5–6 WK Lead Notes 3D available: No" at bounding box center [311, 154] width 623 height 309
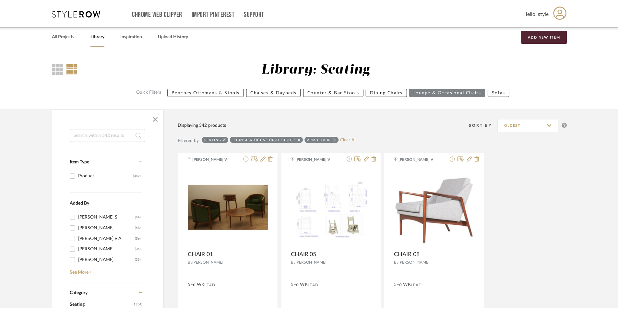
scroll to position [454, 0]
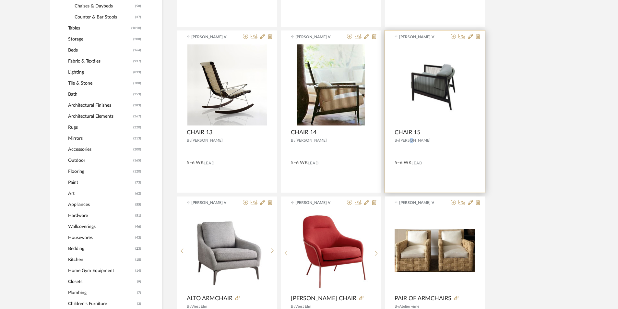
click at [410, 140] on span "[PERSON_NAME]" at bounding box center [414, 140] width 31 height 4
click at [430, 117] on img "0" at bounding box center [435, 85] width 81 height 81
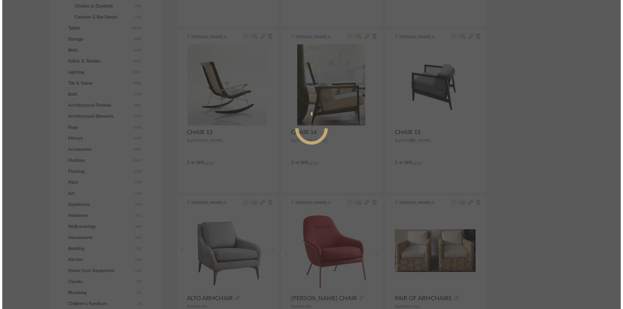
scroll to position [0, 0]
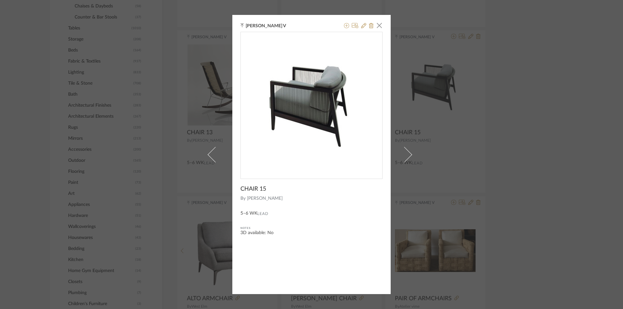
click at [505, 174] on div "[PERSON_NAME] V × CHAIR 15 By [PERSON_NAME] 5–6 WK Lead Notes 3D available: No" at bounding box center [311, 154] width 623 height 309
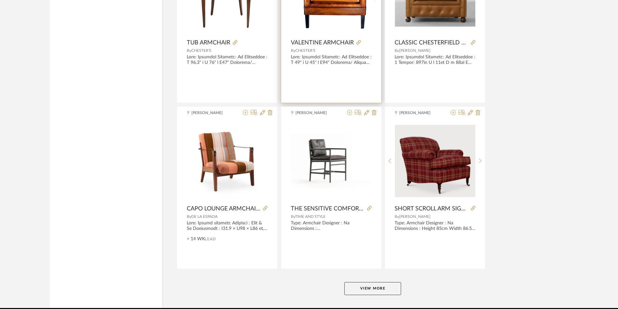
scroll to position [1900, 0]
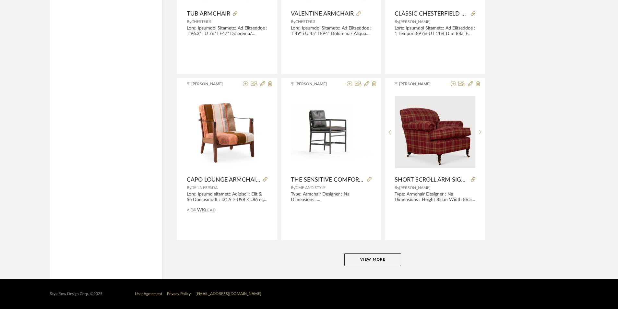
click at [360, 257] on button "View More" at bounding box center [372, 259] width 57 height 13
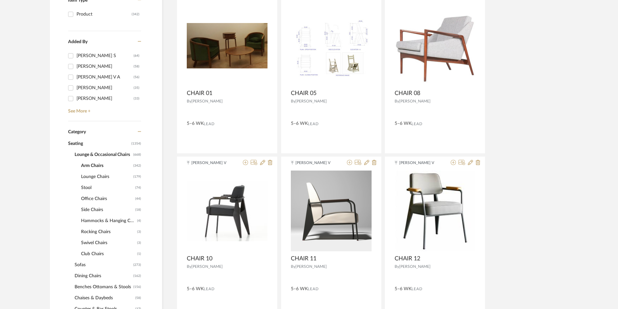
scroll to position [227, 0]
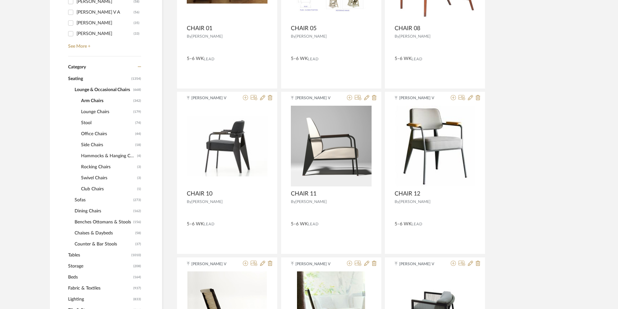
click at [82, 253] on span "Tables" at bounding box center [99, 255] width 62 height 11
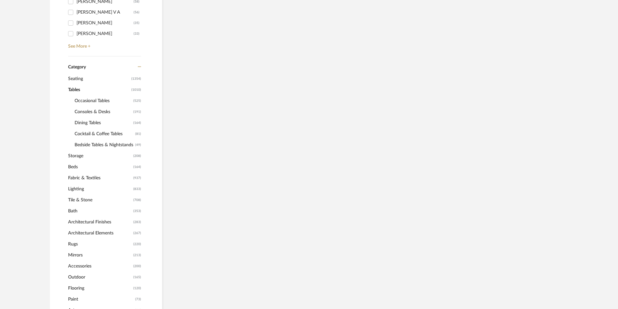
scroll to position [216, 0]
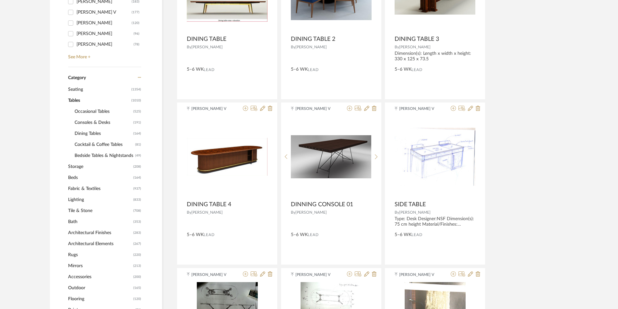
click at [83, 111] on span "Occasional Tables" at bounding box center [103, 111] width 57 height 11
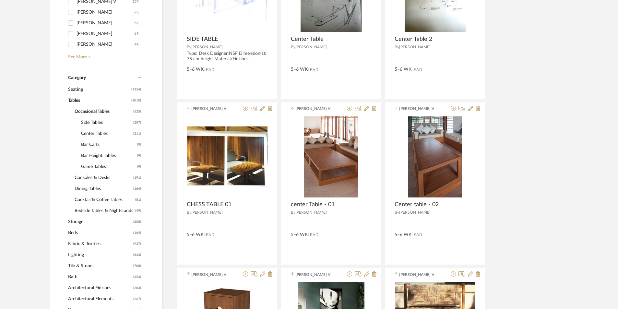
scroll to position [238, 0]
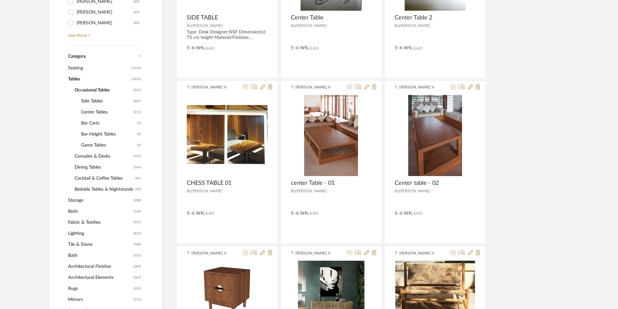
click at [93, 100] on span "Side Tables" at bounding box center [106, 101] width 51 height 11
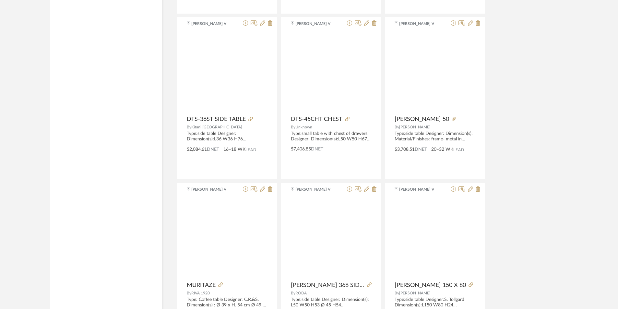
scroll to position [1900, 0]
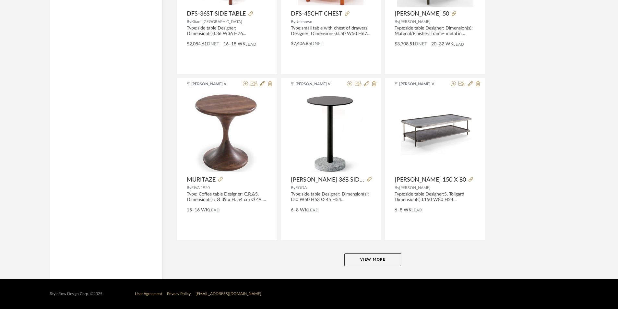
click at [362, 257] on button "View More" at bounding box center [372, 259] width 57 height 13
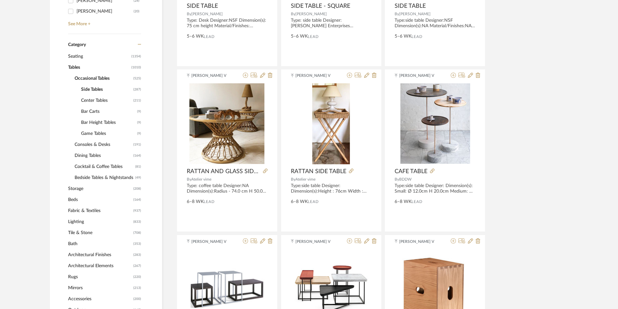
scroll to position [259, 0]
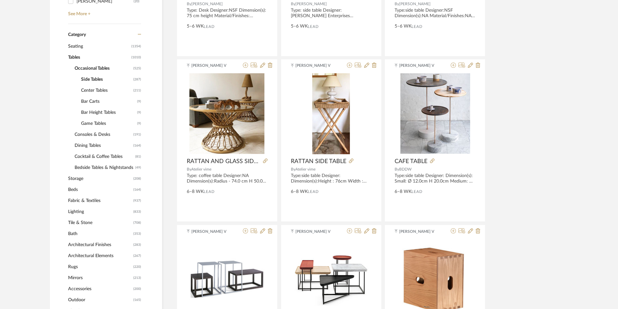
click at [96, 90] on span "Center Tables" at bounding box center [106, 90] width 51 height 11
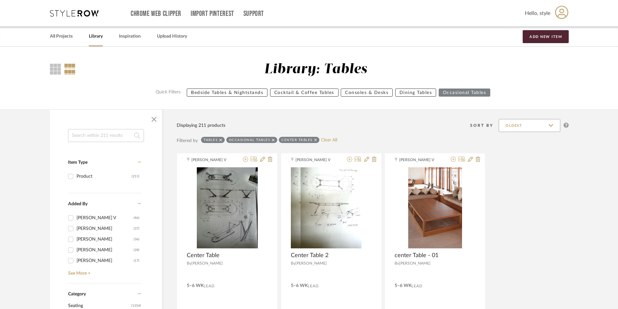
click at [519, 127] on input "Oldest" at bounding box center [530, 125] width 62 height 13
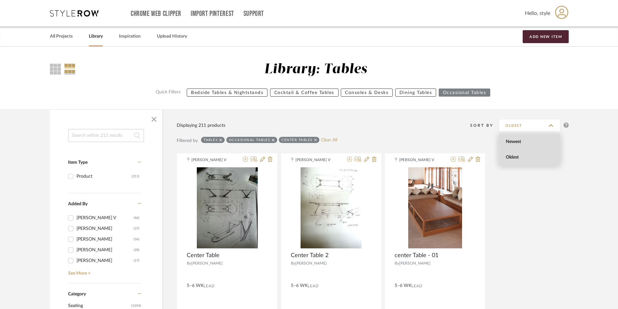
click at [513, 148] on span "Newest" at bounding box center [529, 142] width 61 height 16
type input "Newest"
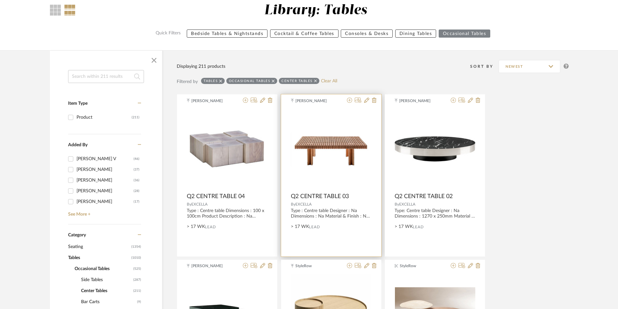
scroll to position [195, 0]
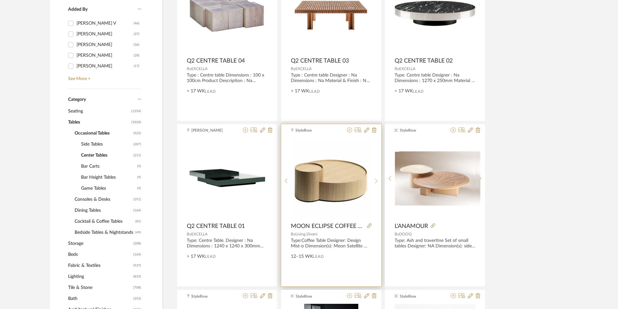
click at [376, 178] on icon at bounding box center [376, 181] width 3 height 6
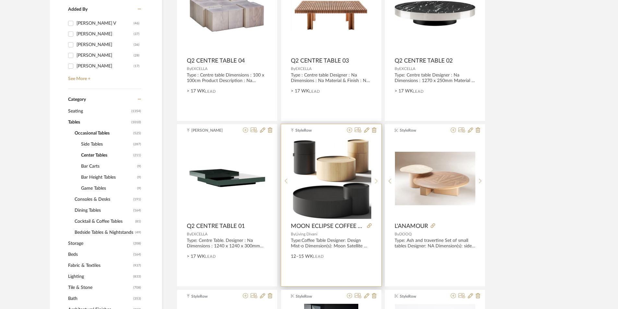
click at [376, 178] on div at bounding box center [376, 181] width 10 height 86
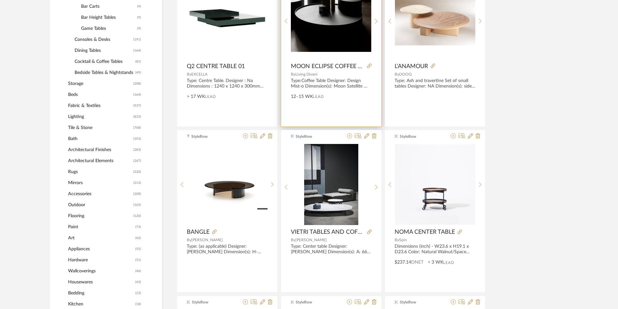
scroll to position [259, 0]
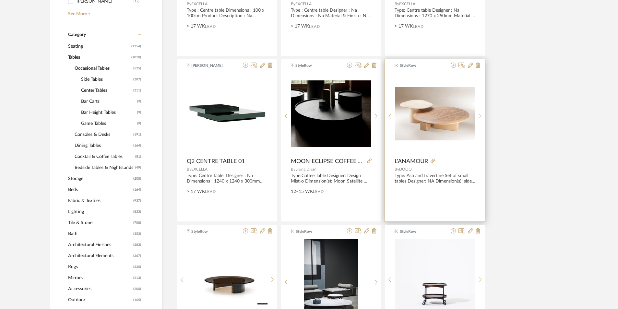
click at [481, 116] on icon at bounding box center [480, 116] width 3 height 5
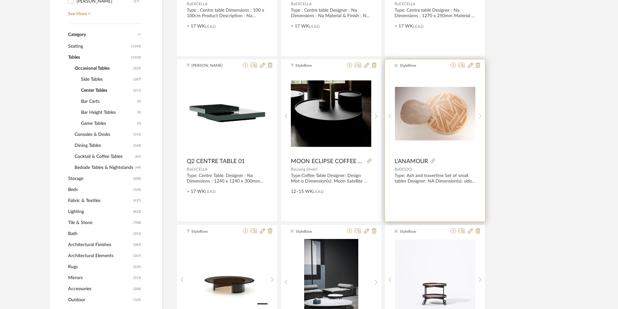
click at [481, 116] on icon at bounding box center [480, 116] width 3 height 5
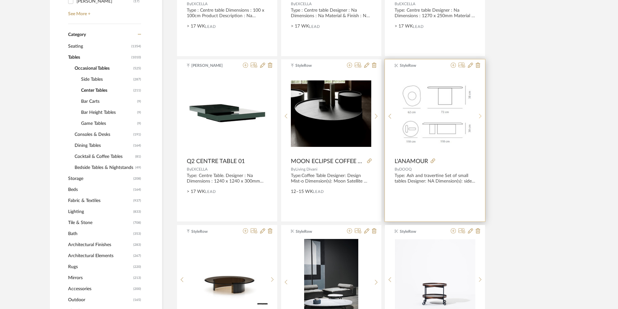
click at [481, 116] on icon at bounding box center [480, 116] width 3 height 5
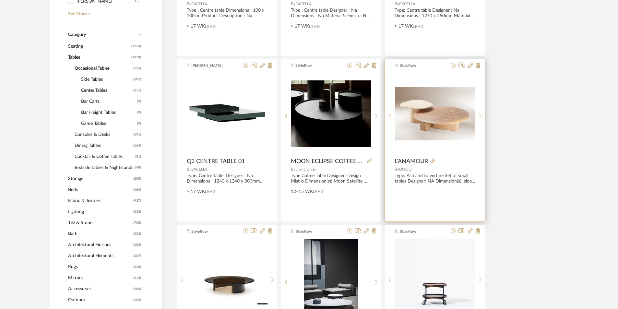
click at [481, 116] on icon at bounding box center [480, 116] width 3 height 5
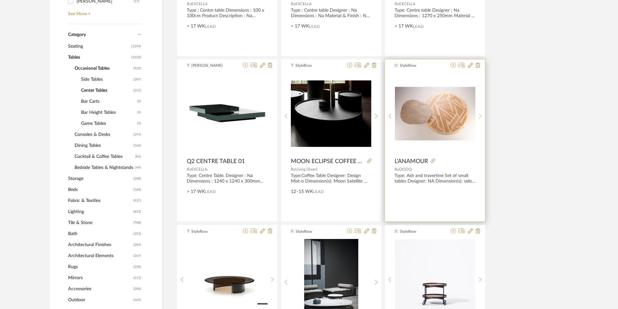
click at [481, 116] on icon at bounding box center [480, 116] width 3 height 5
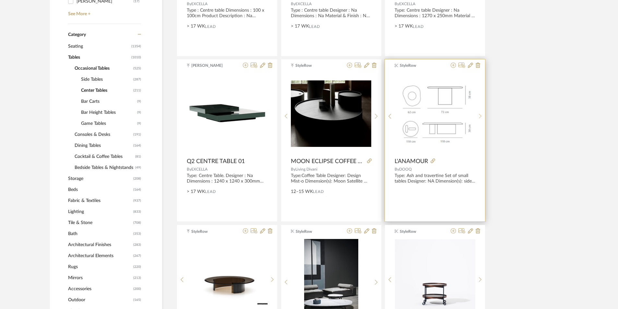
click at [481, 116] on icon at bounding box center [480, 116] width 3 height 5
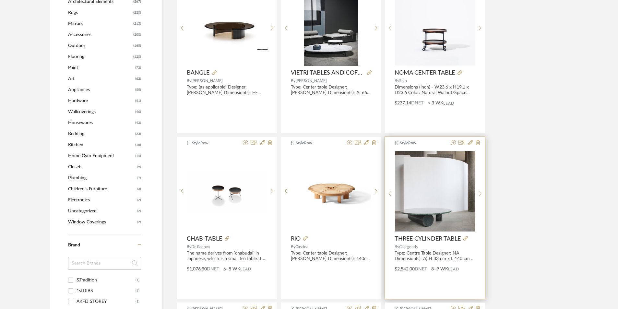
scroll to position [616, 0]
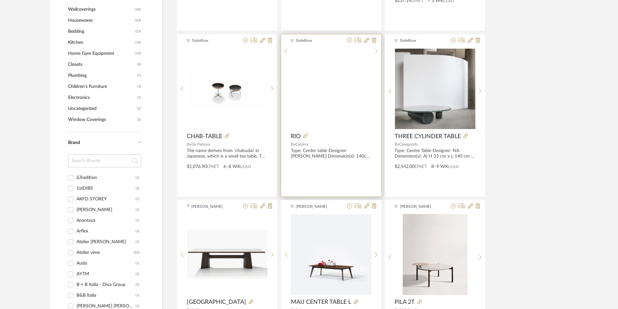
click at [376, 54] on icon at bounding box center [376, 51] width 3 height 6
click at [376, 88] on div at bounding box center [376, 91] width 10 height 86
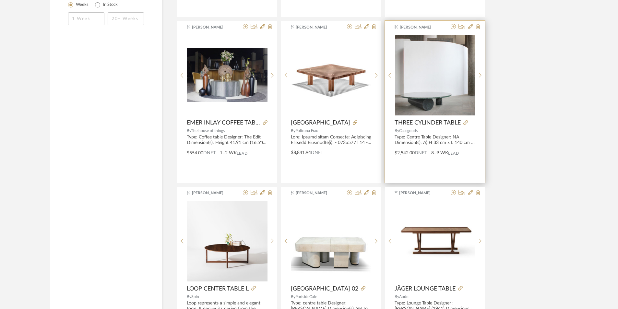
scroll to position [1103, 0]
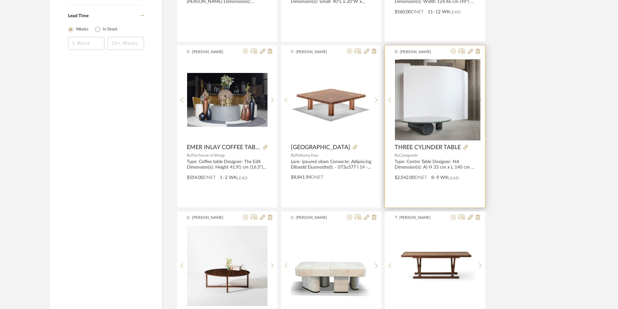
click at [480, 101] on icon at bounding box center [480, 100] width 3 height 6
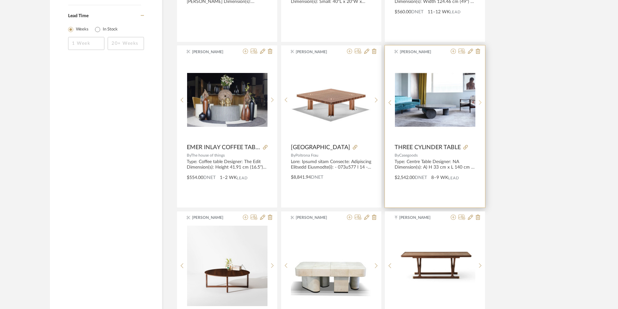
click at [480, 101] on icon at bounding box center [480, 103] width 3 height 6
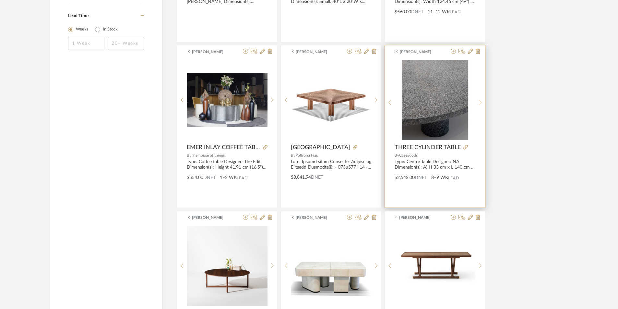
click at [480, 101] on icon at bounding box center [480, 103] width 3 height 6
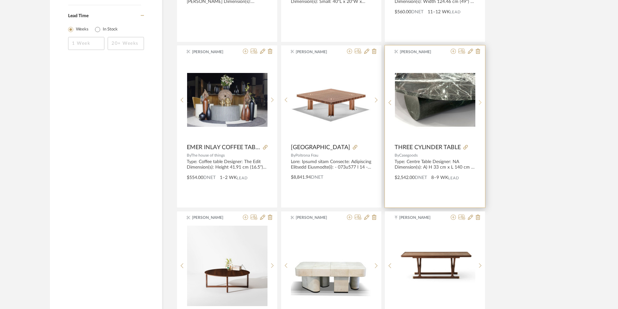
click at [480, 101] on icon at bounding box center [480, 103] width 3 height 6
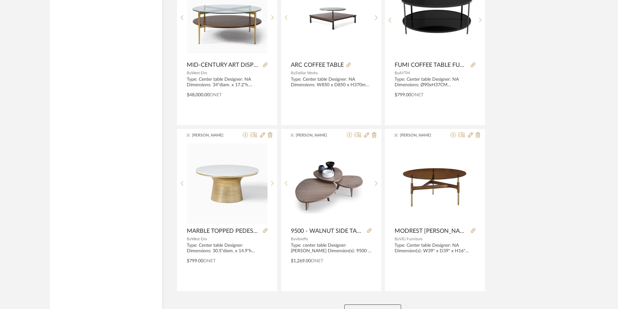
scroll to position [1900, 0]
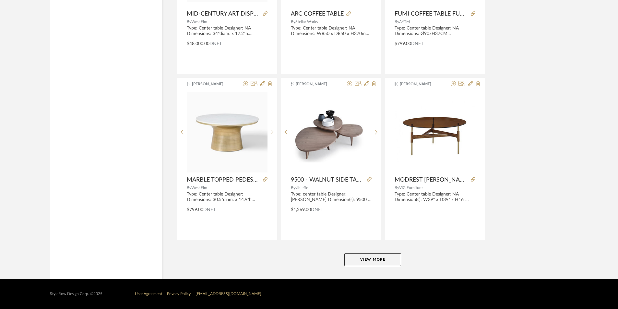
click at [376, 256] on button "View More" at bounding box center [372, 259] width 57 height 13
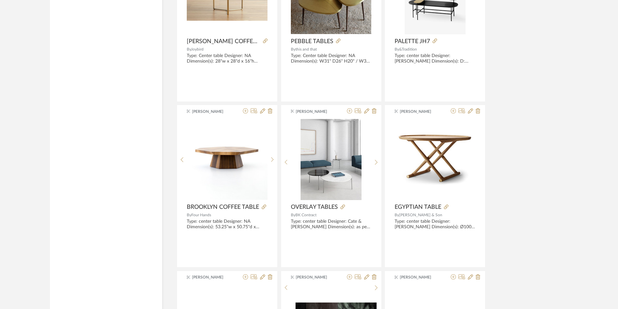
scroll to position [2483, 0]
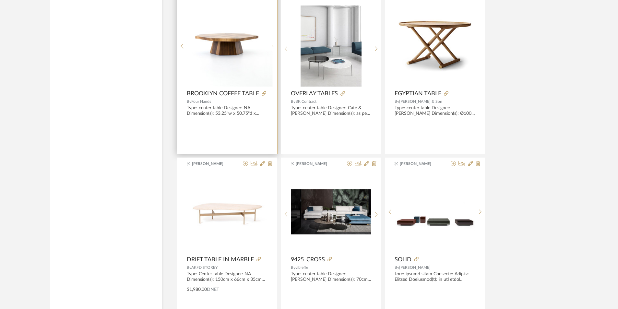
click at [274, 48] on sr-next-btn at bounding box center [273, 46] width 10 height 6
click at [274, 48] on sr-next-btn at bounding box center [273, 49] width 10 height 6
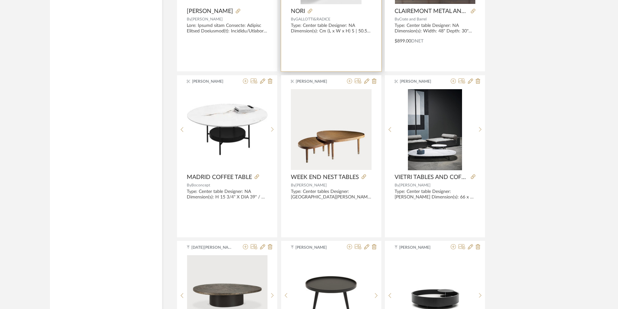
scroll to position [3391, 0]
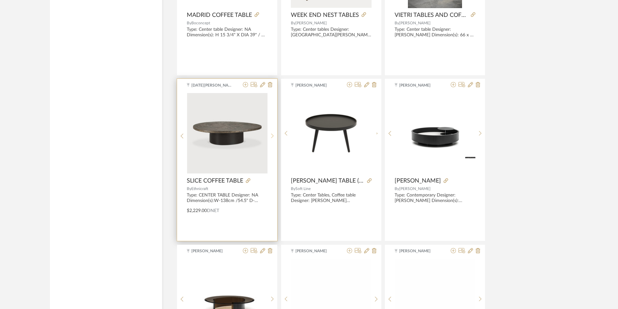
click at [274, 136] on sr-next-btn at bounding box center [273, 136] width 10 height 6
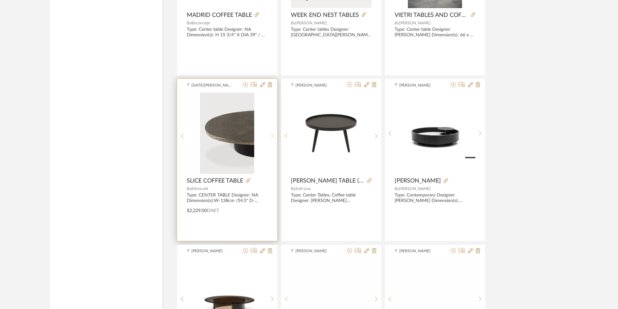
click at [275, 135] on sr-next-btn at bounding box center [273, 136] width 10 height 6
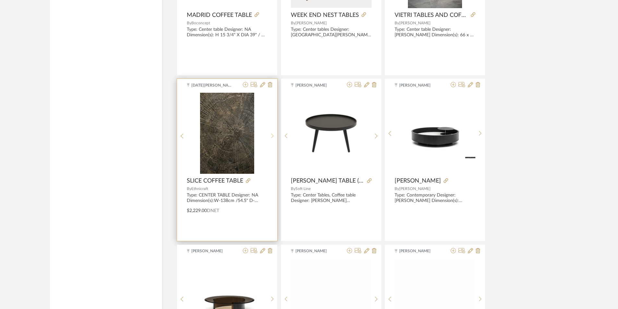
click at [275, 135] on sr-next-btn at bounding box center [273, 136] width 10 height 6
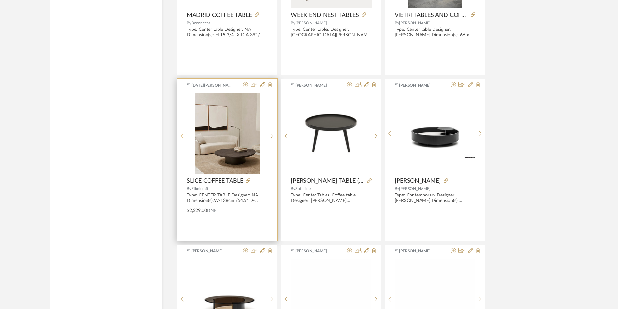
click at [186, 138] on sr-prev-btn at bounding box center [182, 136] width 10 height 6
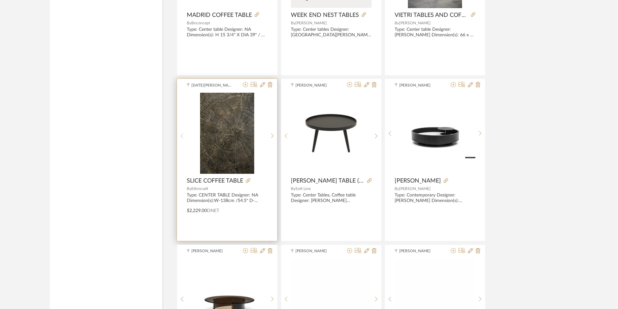
click at [186, 138] on sr-prev-btn at bounding box center [182, 136] width 10 height 6
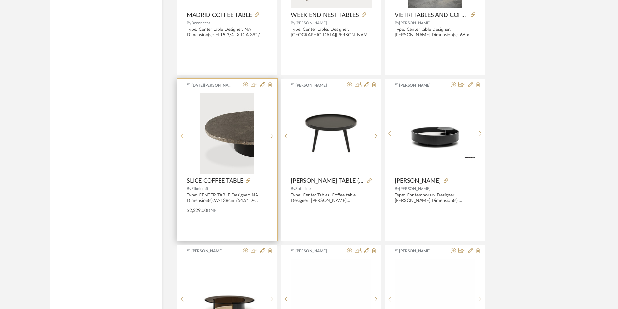
click at [186, 138] on sr-prev-btn at bounding box center [182, 136] width 10 height 6
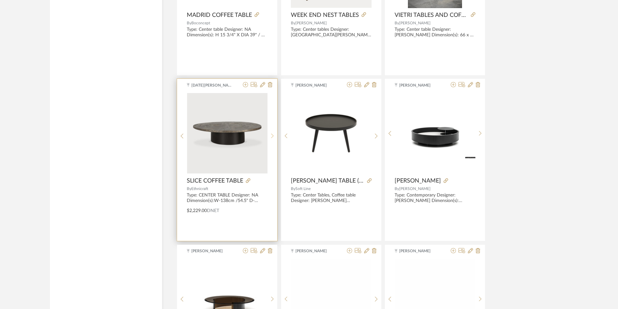
click at [272, 139] on div at bounding box center [273, 136] width 10 height 86
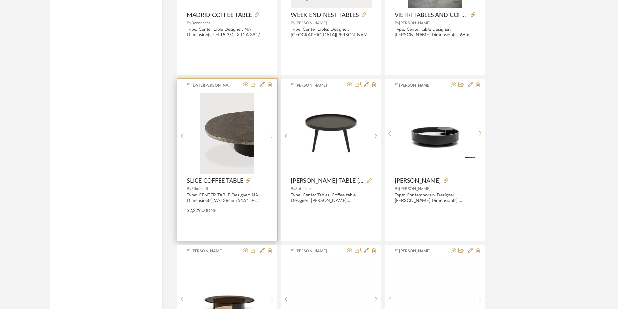
click at [272, 139] on div at bounding box center [273, 136] width 10 height 86
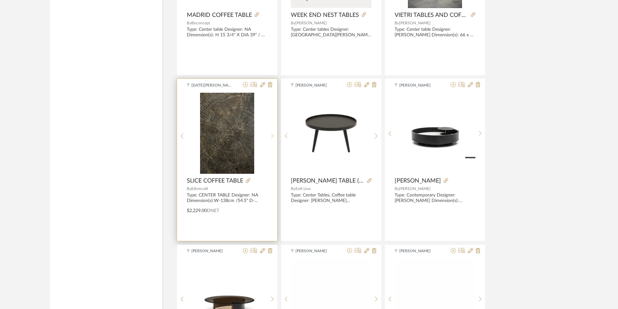
click at [272, 139] on div at bounding box center [273, 136] width 10 height 86
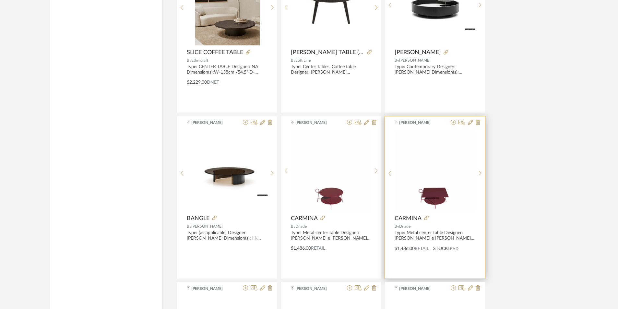
scroll to position [3424, 0]
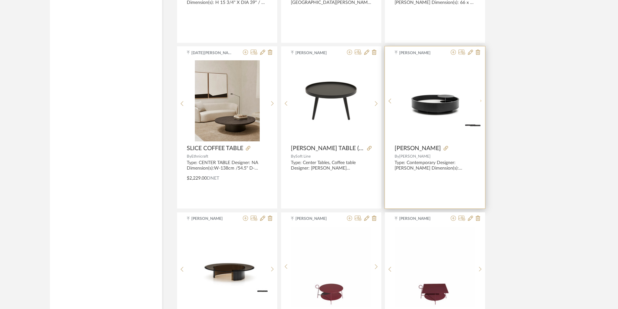
click at [480, 100] on div at bounding box center [480, 100] width 10 height 81
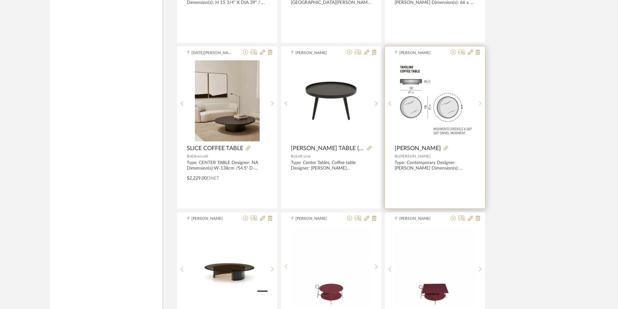
click at [480, 100] on div at bounding box center [480, 103] width 10 height 86
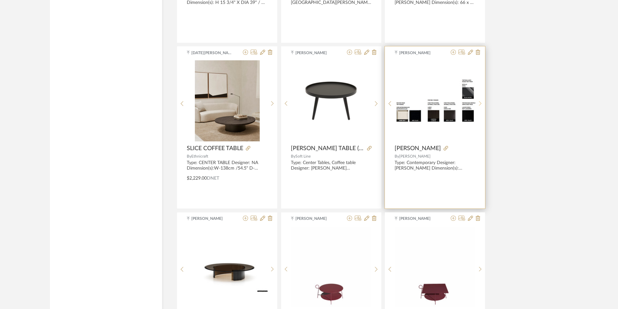
click at [481, 105] on icon at bounding box center [480, 104] width 3 height 6
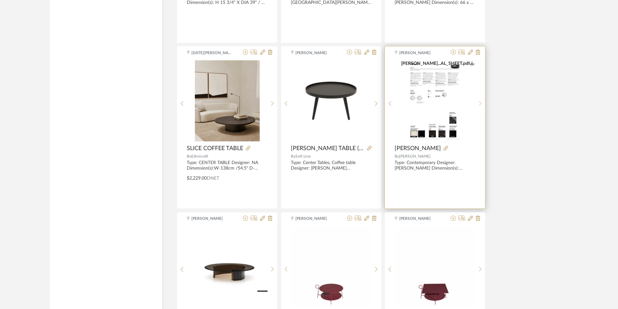
click at [481, 105] on icon at bounding box center [480, 104] width 3 height 6
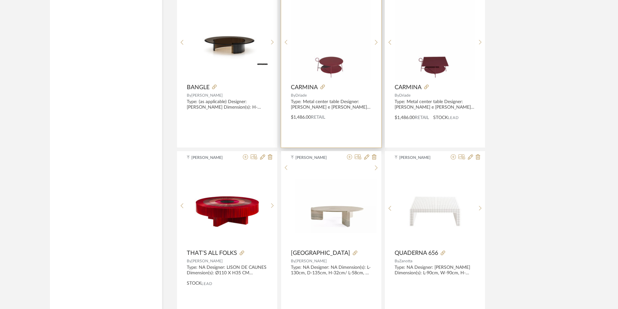
scroll to position [3878, 0]
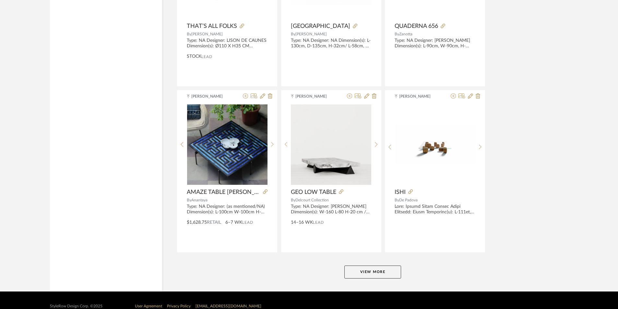
click at [376, 270] on button "View More" at bounding box center [372, 272] width 57 height 13
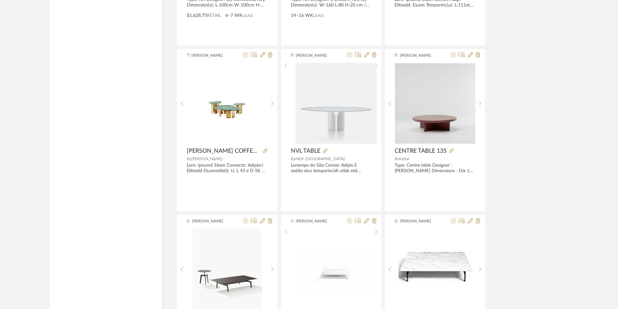
scroll to position [4105, 0]
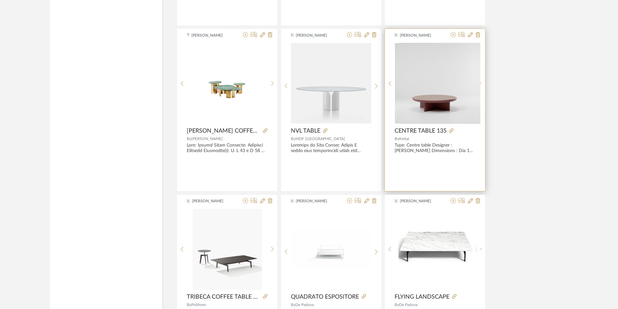
click at [481, 80] on div at bounding box center [480, 83] width 10 height 81
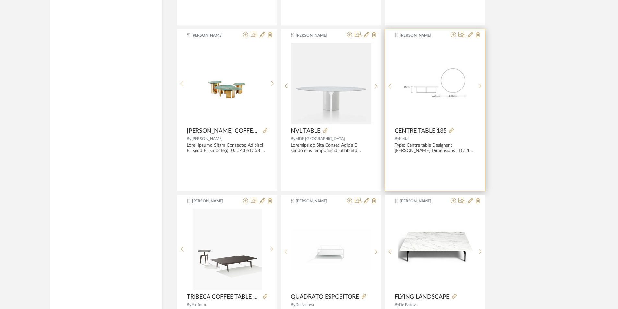
click at [481, 80] on div at bounding box center [480, 86] width 10 height 86
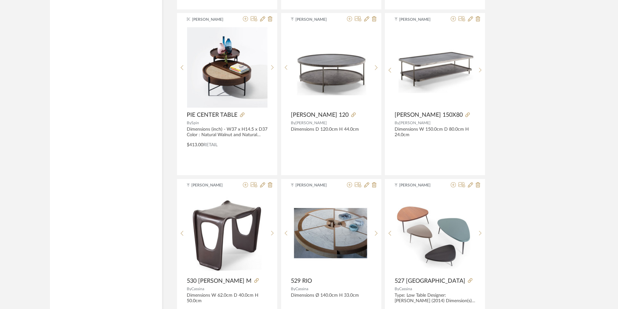
scroll to position [5467, 0]
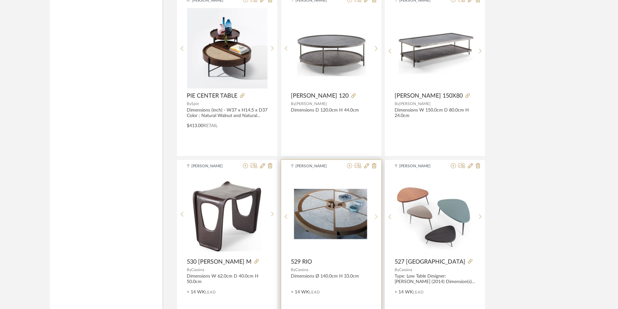
click at [380, 214] on sr-next-btn at bounding box center [376, 217] width 10 height 6
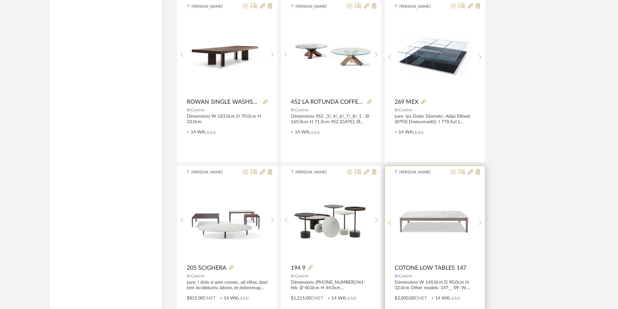
scroll to position [5823, 0]
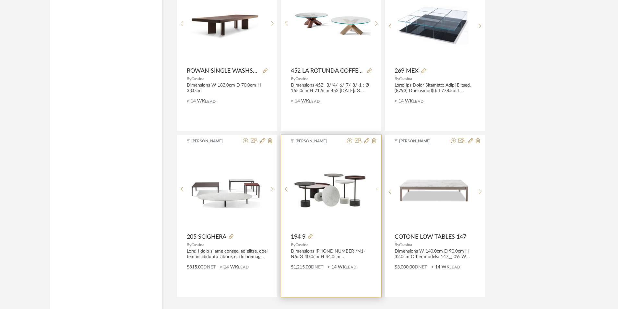
click at [378, 190] on sr-next-btn at bounding box center [376, 189] width 10 height 6
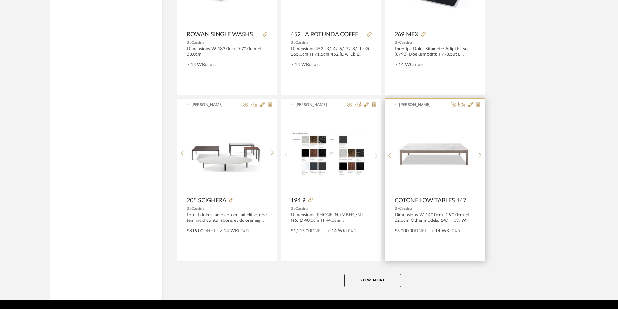
scroll to position [5880, 0]
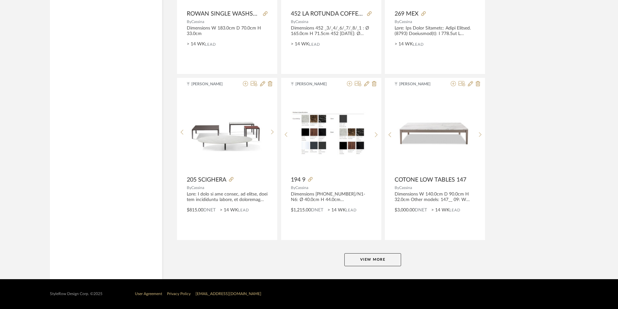
click at [394, 254] on button "View More" at bounding box center [372, 259] width 57 height 13
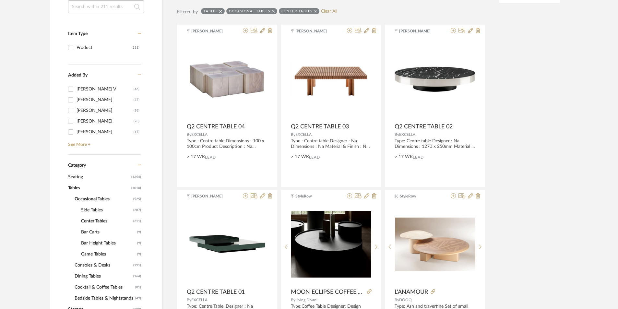
scroll to position [130, 0]
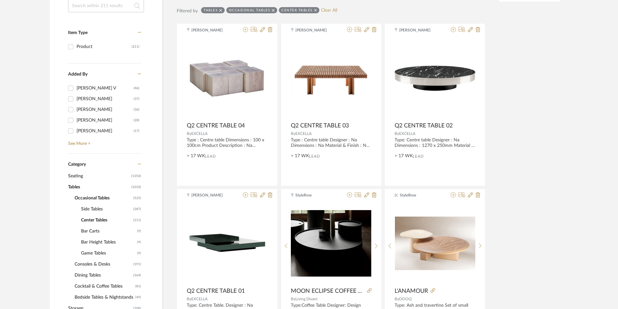
click at [98, 208] on span "Side Tables" at bounding box center [106, 209] width 51 height 11
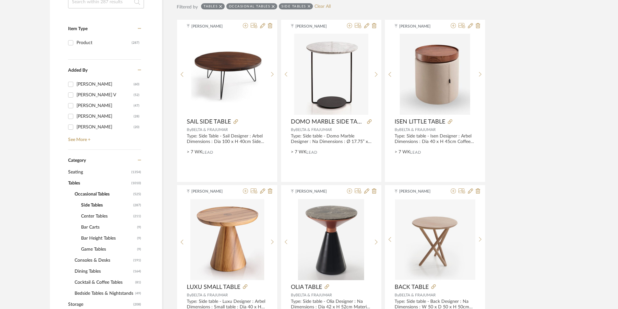
scroll to position [162, 0]
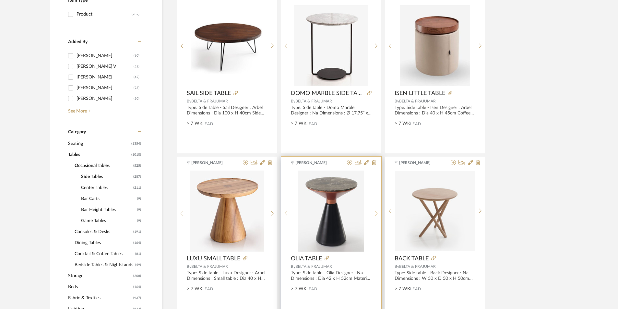
click at [377, 217] on div at bounding box center [376, 214] width 10 height 86
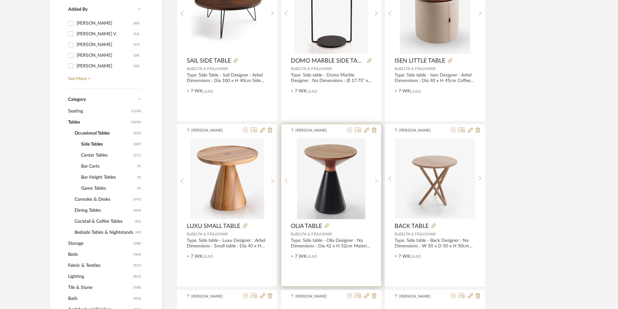
click at [379, 182] on sr-next-btn at bounding box center [376, 181] width 10 height 6
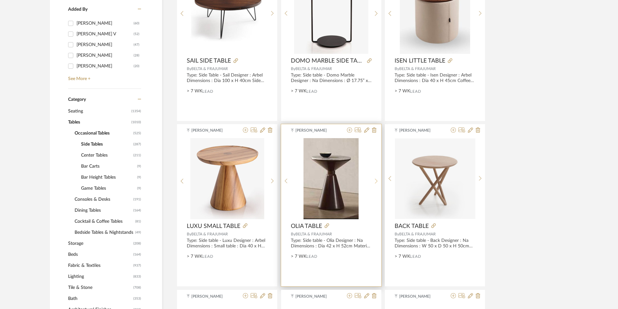
click at [379, 182] on sr-next-btn at bounding box center [376, 181] width 10 height 6
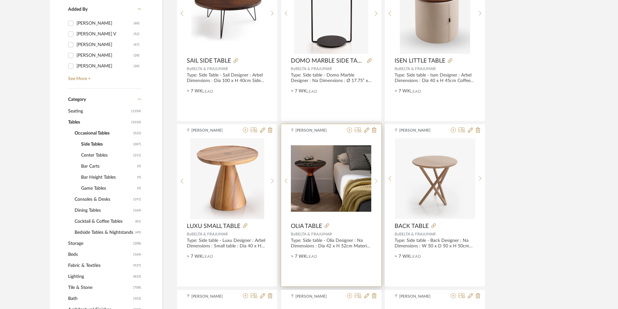
click at [379, 182] on sr-next-btn at bounding box center [376, 181] width 10 height 6
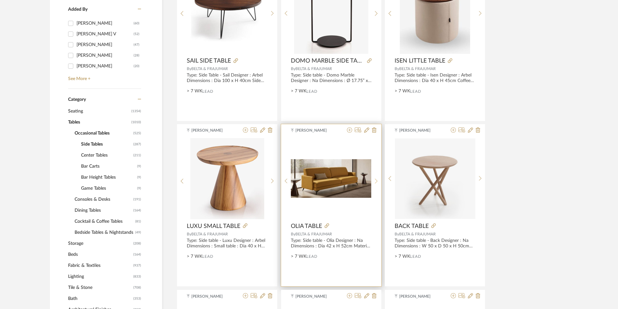
click at [380, 181] on sr-next-btn at bounding box center [376, 181] width 10 height 6
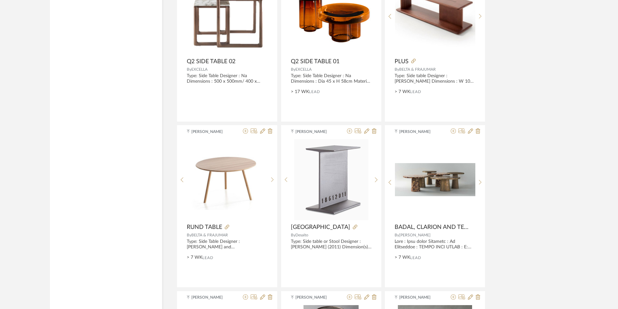
scroll to position [1900, 0]
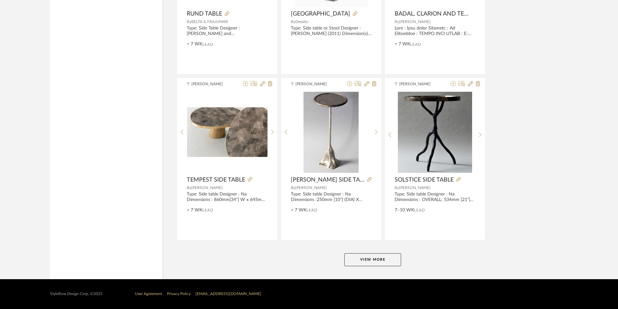
click at [386, 258] on button "View More" at bounding box center [372, 259] width 57 height 13
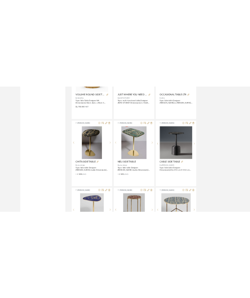
scroll to position [3326, 0]
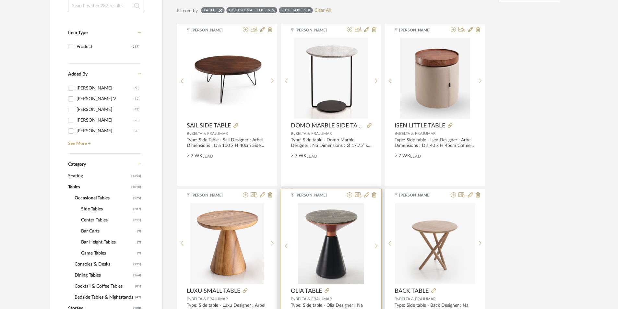
scroll to position [239, 0]
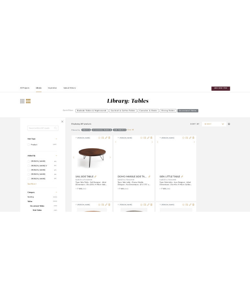
scroll to position [32, 0]
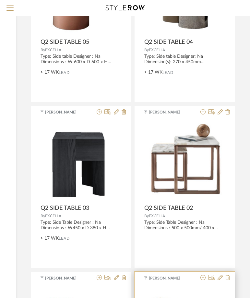
scroll to position [2383, 116]
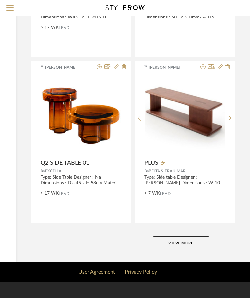
click at [195, 241] on button "View More" at bounding box center [181, 242] width 57 height 13
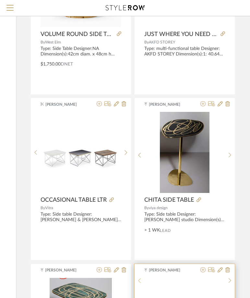
scroll to position [4783, 116]
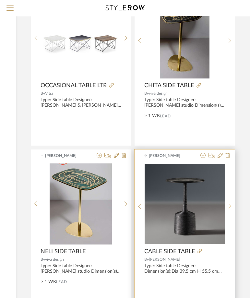
click at [231, 207] on icon at bounding box center [230, 206] width 3 height 5
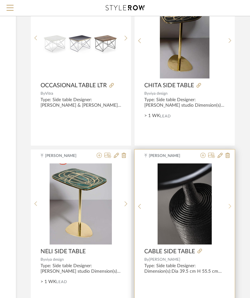
click at [231, 207] on icon at bounding box center [230, 206] width 3 height 5
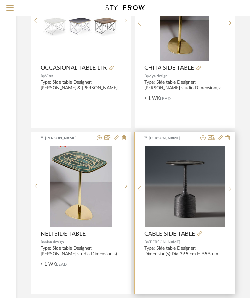
scroll to position [4815, 116]
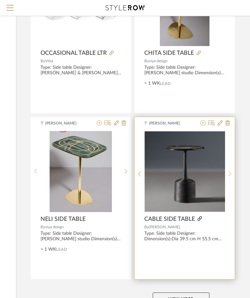
click at [200, 217] on icon at bounding box center [199, 218] width 5 height 5
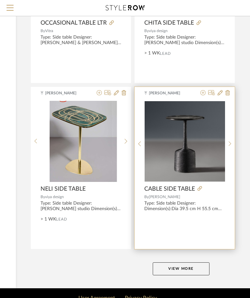
scroll to position [4872, 116]
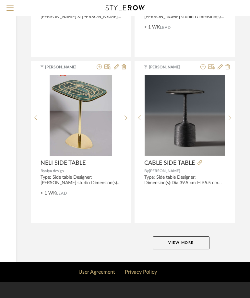
click at [180, 238] on button "View More" at bounding box center [181, 242] width 57 height 13
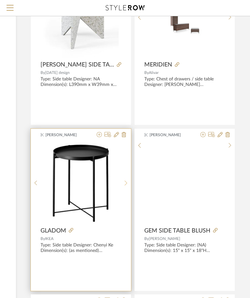
scroll to position [5812, 116]
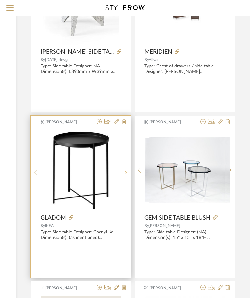
click at [126, 173] on div at bounding box center [126, 173] width 10 height 86
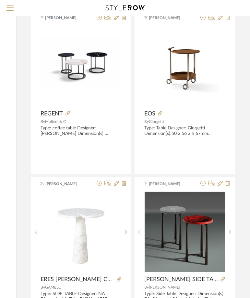
scroll to position [6655, 116]
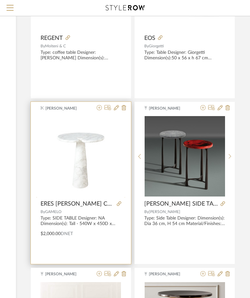
click at [126, 197] on icon at bounding box center [126, 200] width 3 height 6
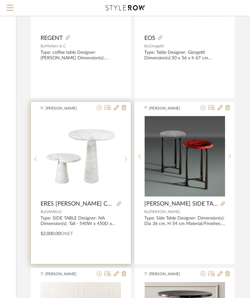
click at [126, 158] on icon at bounding box center [126, 159] width 3 height 5
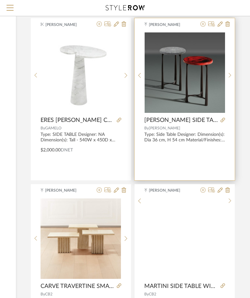
scroll to position [6817, 116]
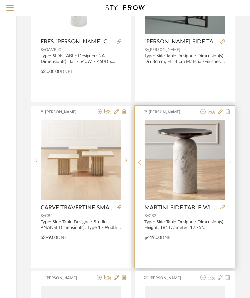
click at [229, 161] on icon at bounding box center [230, 163] width 3 height 6
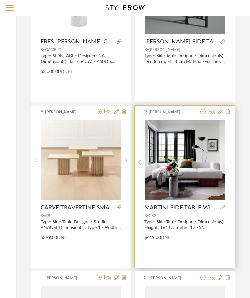
click at [229, 161] on icon at bounding box center [230, 163] width 3 height 6
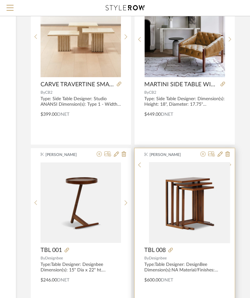
scroll to position [7012, 116]
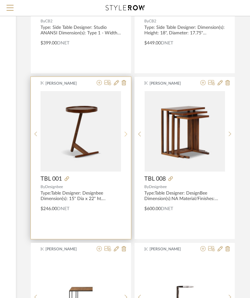
click at [125, 134] on icon at bounding box center [126, 134] width 3 height 6
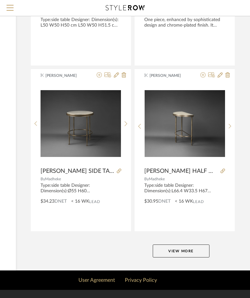
scroll to position [7359, 116]
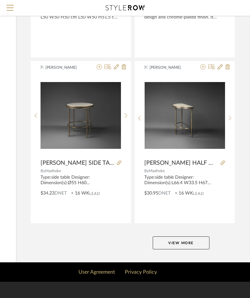
click at [174, 244] on button "View More" at bounding box center [181, 242] width 57 height 13
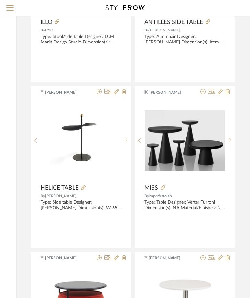
scroll to position [8008, 116]
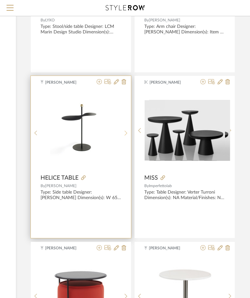
click at [126, 131] on icon at bounding box center [126, 133] width 3 height 5
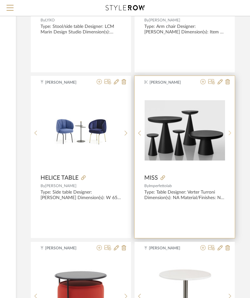
click at [229, 132] on icon at bounding box center [230, 133] width 3 height 6
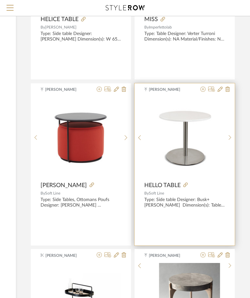
scroll to position [8267, 116]
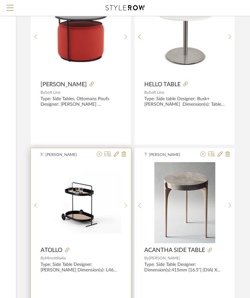
click at [127, 200] on div at bounding box center [126, 205] width 10 height 86
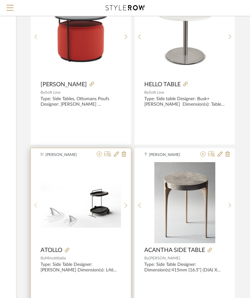
click at [38, 202] on div at bounding box center [36, 205] width 10 height 86
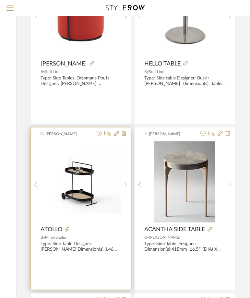
scroll to position [8300, 116]
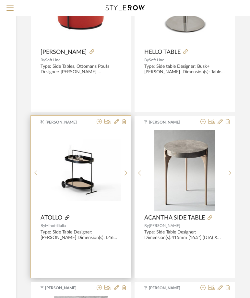
click at [67, 218] on icon at bounding box center [67, 217] width 5 height 5
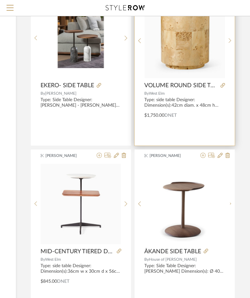
scroll to position [9694, 116]
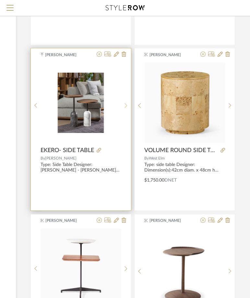
click at [126, 104] on icon at bounding box center [126, 106] width 3 height 6
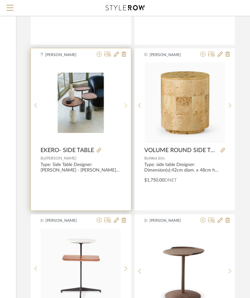
click at [127, 104] on icon at bounding box center [126, 106] width 3 height 6
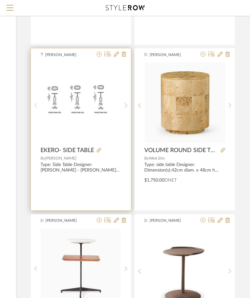
click at [38, 103] on sr-prev-btn at bounding box center [36, 106] width 10 height 6
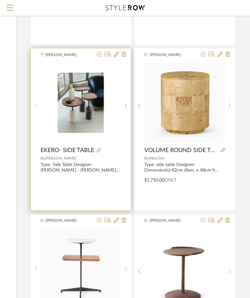
click at [34, 109] on div at bounding box center [36, 105] width 10 height 86
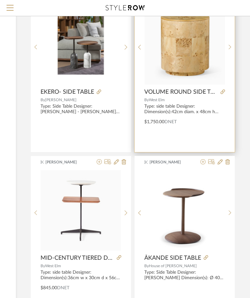
scroll to position [9824, 116]
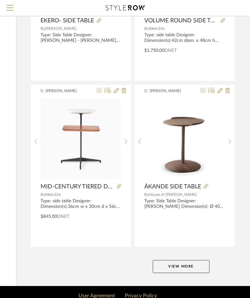
click at [185, 266] on button "View More" at bounding box center [181, 266] width 57 height 13
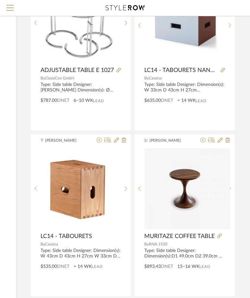
scroll to position [12191, 116]
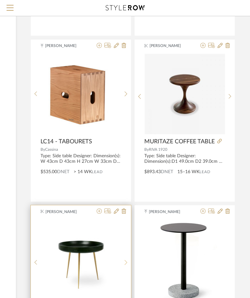
click at [123, 261] on sr-next-btn at bounding box center [126, 263] width 10 height 6
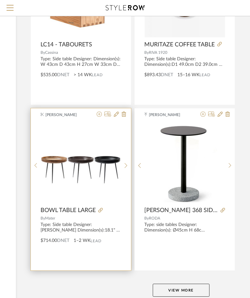
scroll to position [12288, 116]
click at [36, 164] on icon at bounding box center [35, 165] width 3 height 6
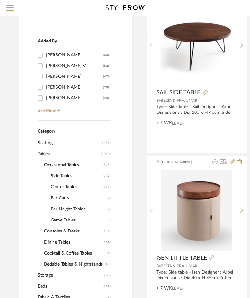
scroll to position [134, 0]
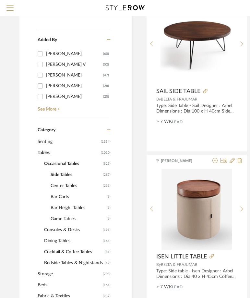
click at [64, 183] on span "Center Tables" at bounding box center [76, 185] width 51 height 11
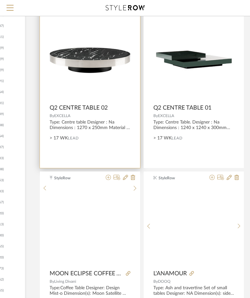
scroll to position [328, 107]
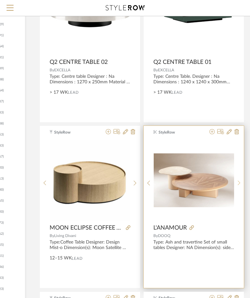
click at [238, 182] on icon at bounding box center [239, 183] width 3 height 6
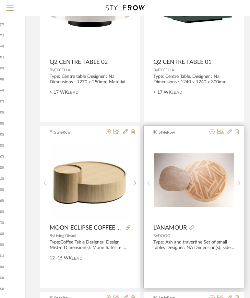
click at [238, 182] on icon at bounding box center [239, 183] width 3 height 6
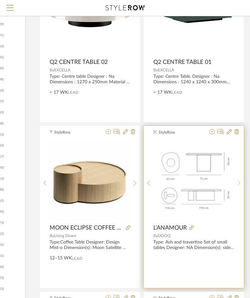
click at [238, 182] on icon at bounding box center [239, 183] width 3 height 6
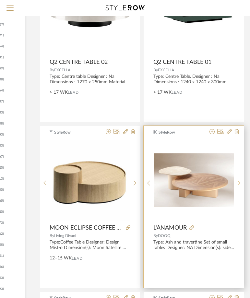
click at [238, 182] on icon at bounding box center [239, 183] width 3 height 6
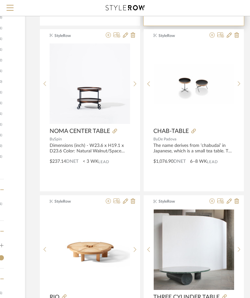
scroll to position [847, 107]
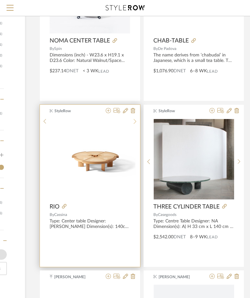
click at [134, 124] on icon at bounding box center [135, 122] width 3 height 6
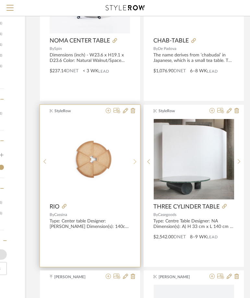
click at [134, 160] on icon at bounding box center [135, 162] width 3 height 6
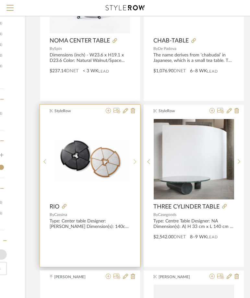
click at [134, 162] on icon at bounding box center [135, 162] width 3 height 6
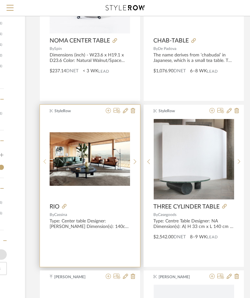
click at [44, 162] on icon at bounding box center [44, 162] width 3 height 6
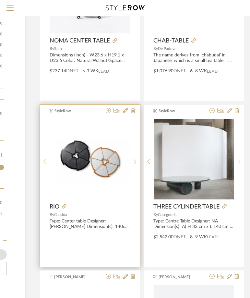
click at [44, 161] on icon at bounding box center [44, 162] width 3 height 6
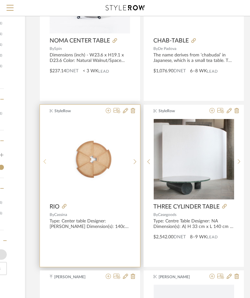
click at [44, 161] on icon at bounding box center [44, 162] width 3 height 6
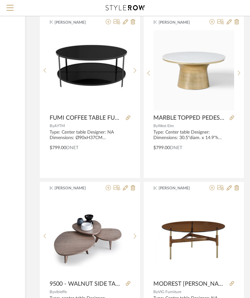
scroll to position [2881, 107]
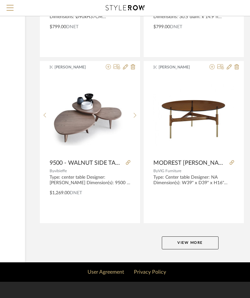
click at [167, 238] on button "View More" at bounding box center [190, 242] width 57 height 13
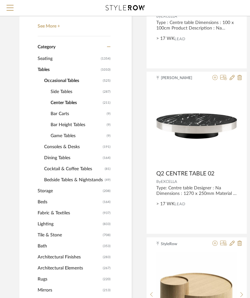
scroll to position [259, 0]
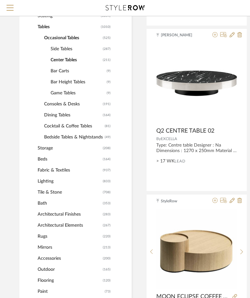
click at [47, 238] on span "Rugs" at bounding box center [70, 236] width 64 height 11
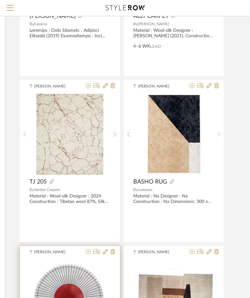
scroll to position [1200, 127]
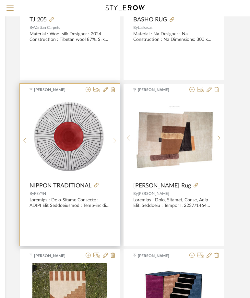
click at [114, 140] on icon at bounding box center [114, 141] width 3 height 6
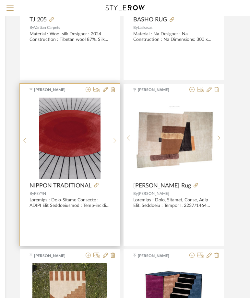
click at [114, 140] on icon at bounding box center [114, 141] width 3 height 6
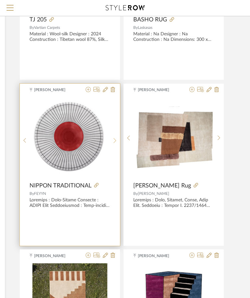
click at [114, 140] on icon at bounding box center [114, 141] width 3 height 6
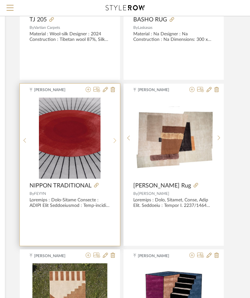
click at [114, 140] on icon at bounding box center [114, 141] width 3 height 6
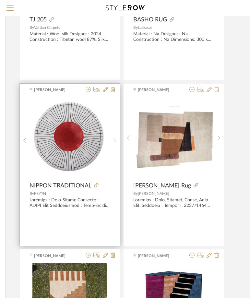
click at [114, 140] on icon at bounding box center [114, 141] width 3 height 6
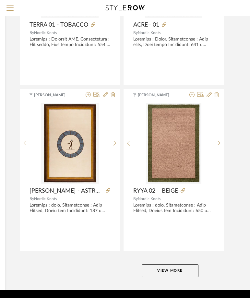
scroll to position [2881, 127]
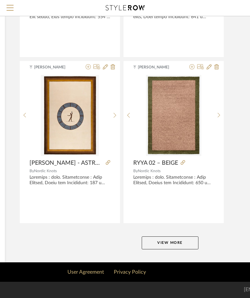
click at [153, 244] on button "View More" at bounding box center [170, 242] width 57 height 13
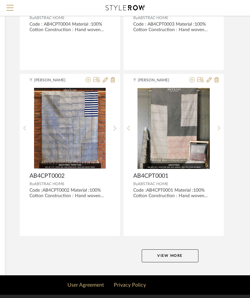
scroll to position [5867, 127]
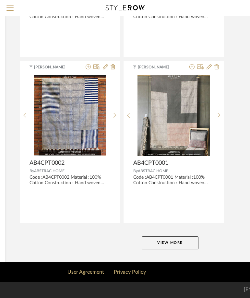
click at [183, 246] on button "View More" at bounding box center [170, 242] width 57 height 13
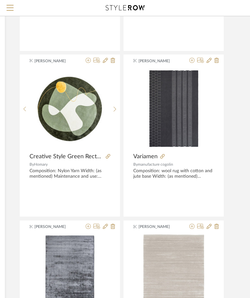
scroll to position [7099, 127]
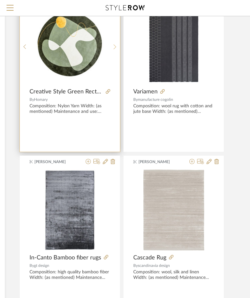
click at [115, 44] on icon at bounding box center [114, 47] width 3 height 6
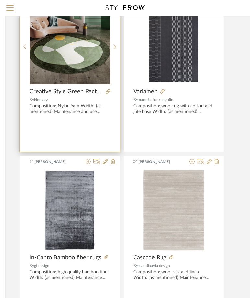
click at [115, 43] on div at bounding box center [115, 47] width 10 height 86
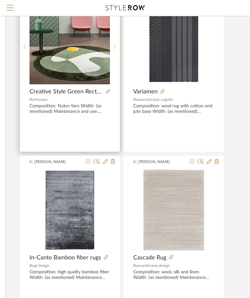
click at [115, 44] on div at bounding box center [115, 47] width 10 height 86
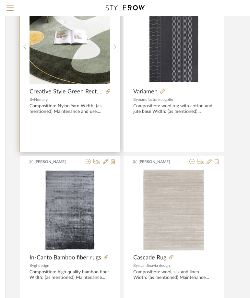
click at [115, 44] on icon at bounding box center [114, 47] width 3 height 6
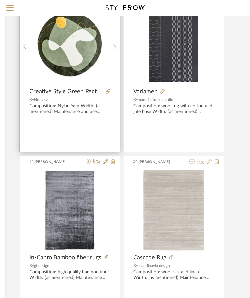
click at [112, 49] on sr-next-btn at bounding box center [115, 47] width 10 height 6
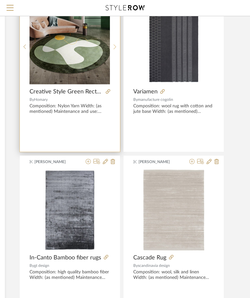
click at [112, 49] on sr-next-btn at bounding box center [115, 47] width 10 height 6
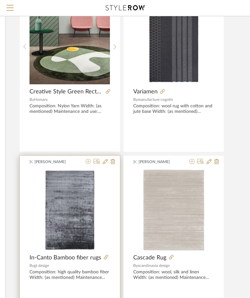
scroll to position [7034, 127]
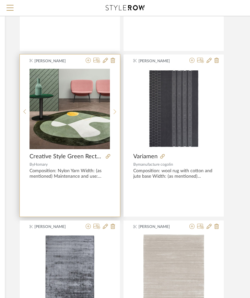
click at [113, 111] on sr-next-btn at bounding box center [115, 112] width 10 height 6
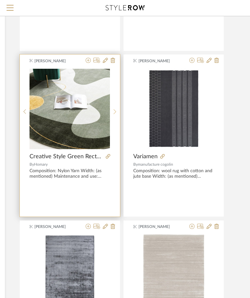
click at [113, 111] on sr-next-btn at bounding box center [115, 112] width 10 height 6
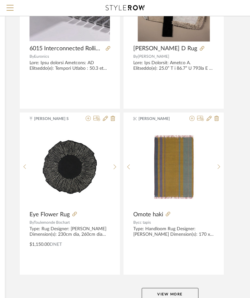
scroll to position [8852, 127]
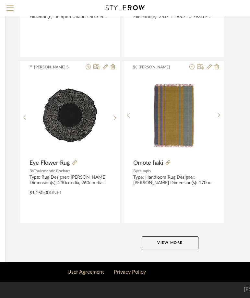
click at [156, 244] on button "View More" at bounding box center [170, 242] width 57 height 13
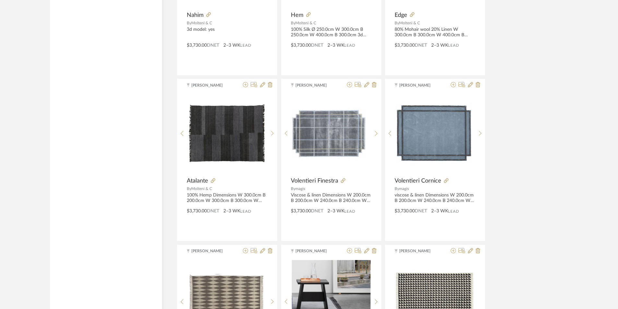
scroll to position [7613, 0]
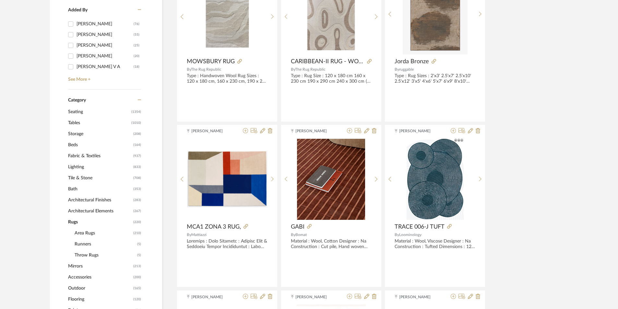
scroll to position [195, 0]
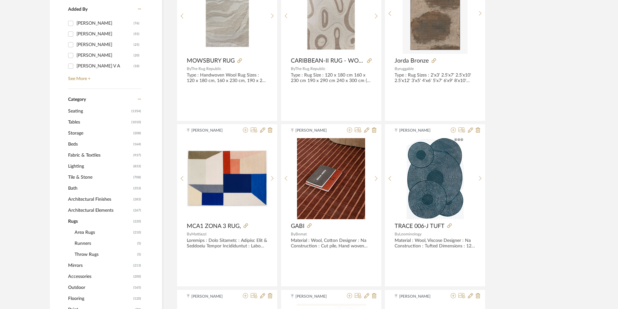
click at [81, 166] on span "Lighting" at bounding box center [100, 166] width 64 height 11
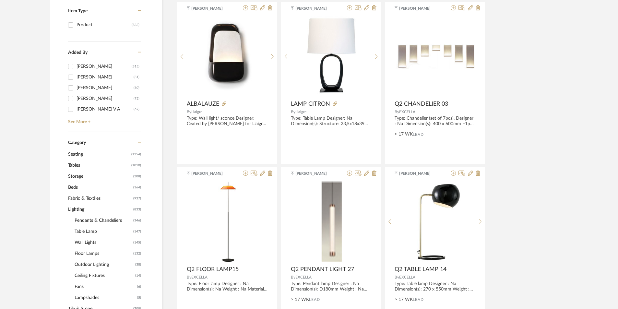
scroll to position [162, 0]
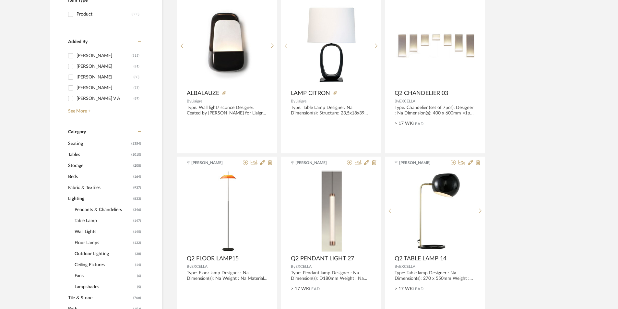
click at [90, 242] on span "Floor Lamps" at bounding box center [103, 242] width 57 height 11
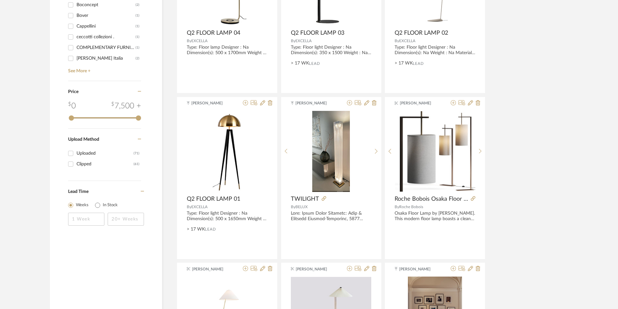
scroll to position [940, 0]
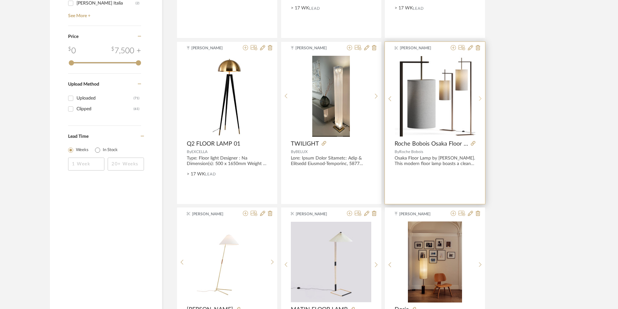
click at [480, 97] on icon at bounding box center [480, 99] width 3 height 6
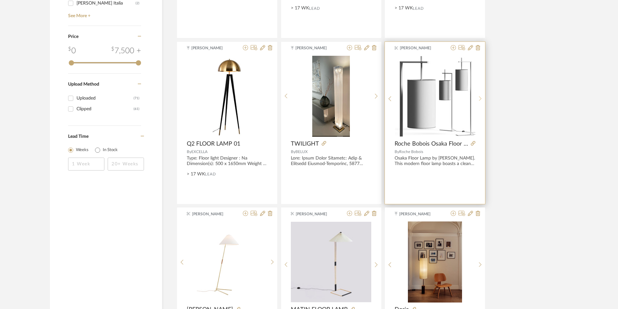
click at [480, 97] on icon at bounding box center [480, 98] width 3 height 5
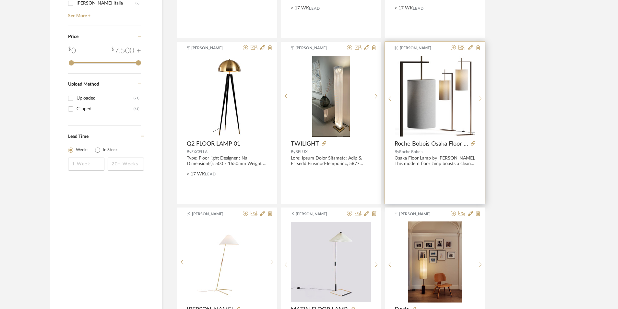
click at [480, 97] on icon at bounding box center [480, 98] width 3 height 5
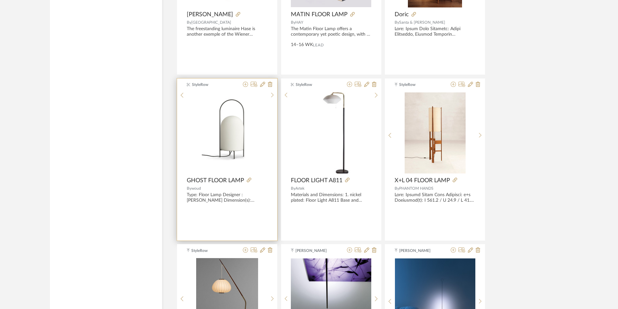
scroll to position [1232, 0]
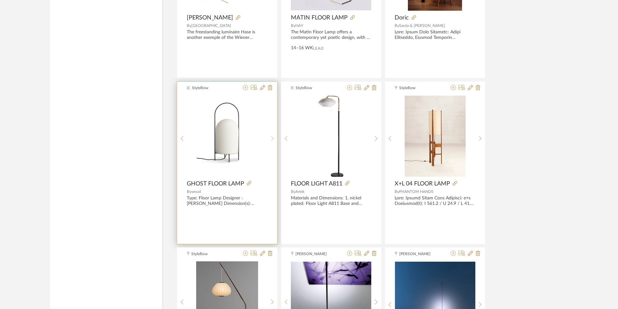
click at [272, 137] on icon at bounding box center [272, 139] width 3 height 6
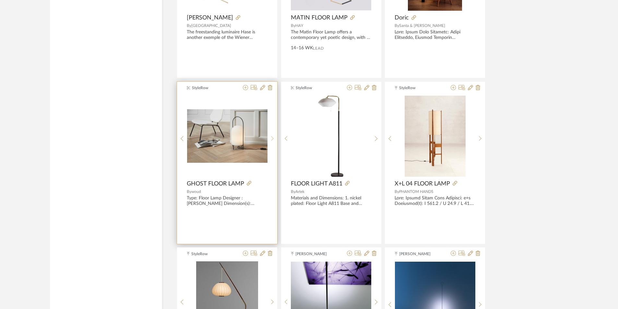
click at [272, 137] on icon at bounding box center [272, 139] width 3 height 6
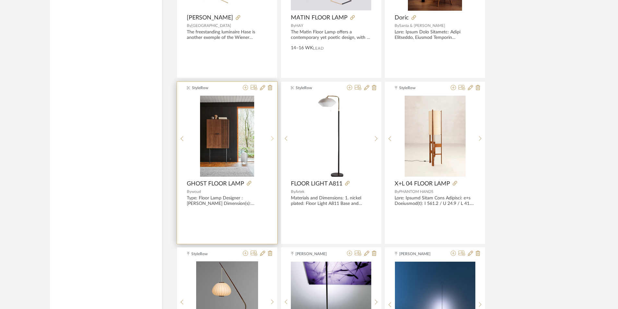
click at [269, 137] on sr-next-btn at bounding box center [273, 139] width 10 height 6
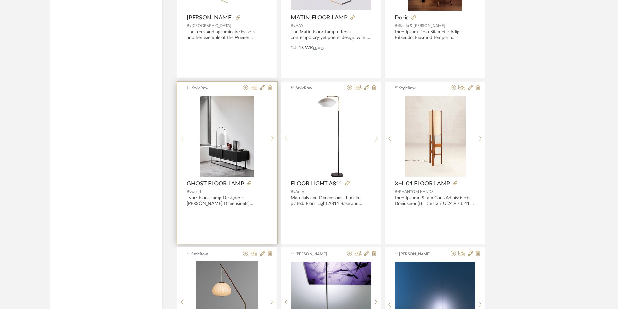
click at [269, 137] on sr-next-btn at bounding box center [273, 139] width 10 height 6
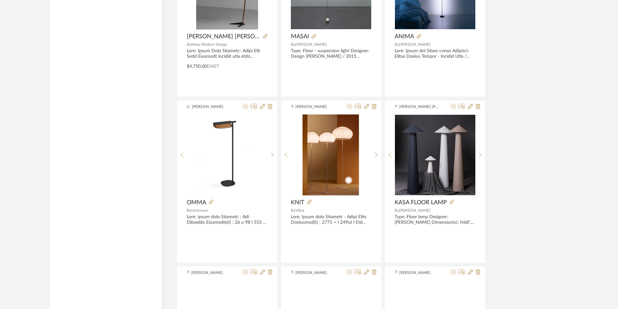
scroll to position [1557, 0]
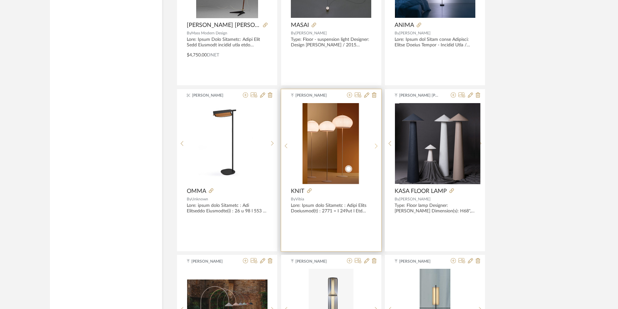
click at [378, 148] on div at bounding box center [376, 146] width 10 height 86
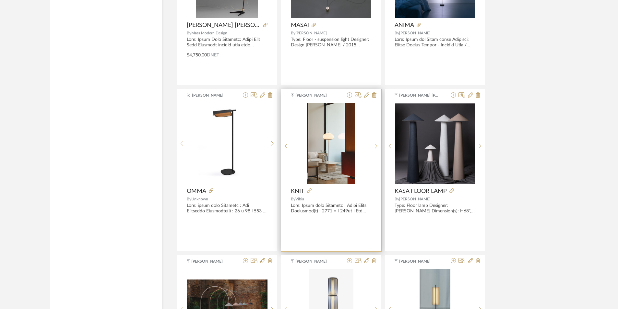
click at [378, 148] on sr-next-btn at bounding box center [376, 146] width 10 height 6
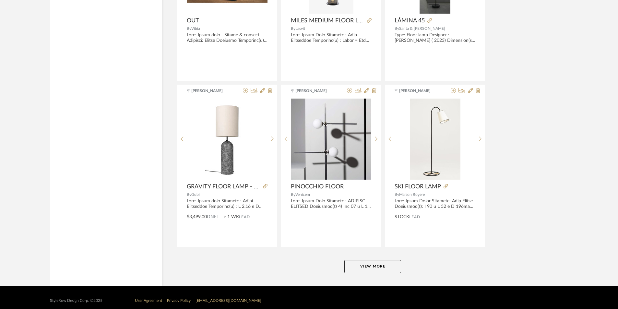
scroll to position [1900, 0]
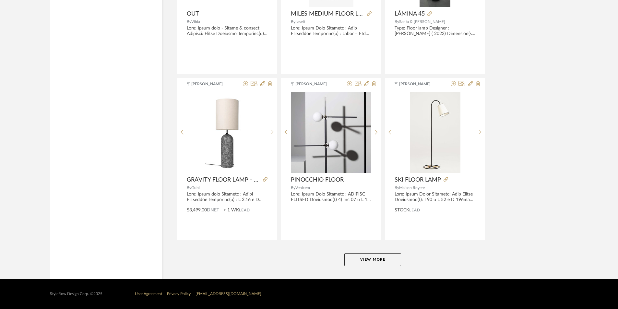
click at [372, 262] on button "View More" at bounding box center [372, 259] width 57 height 13
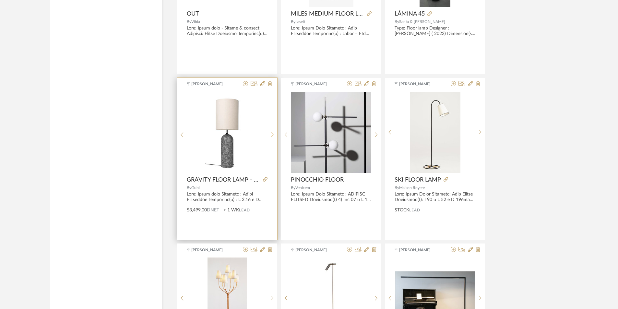
drag, startPoint x: 272, startPoint y: 133, endPoint x: 352, endPoint y: 186, distance: 96.3
click at [272, 133] on icon at bounding box center [272, 135] width 3 height 6
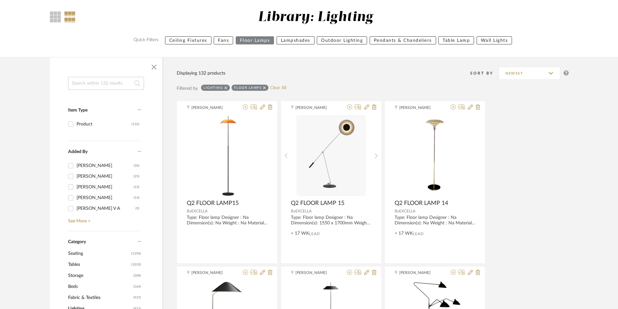
scroll to position [130, 0]
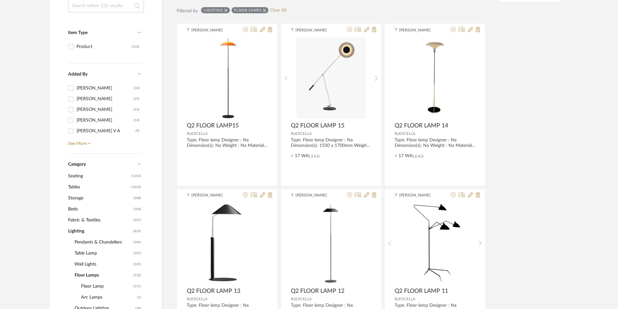
click at [82, 172] on span "Seating" at bounding box center [99, 176] width 62 height 11
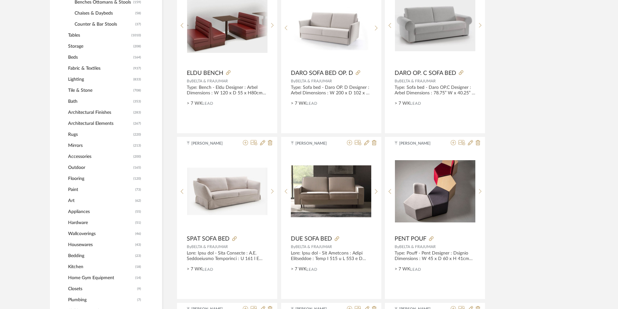
scroll to position [259, 0]
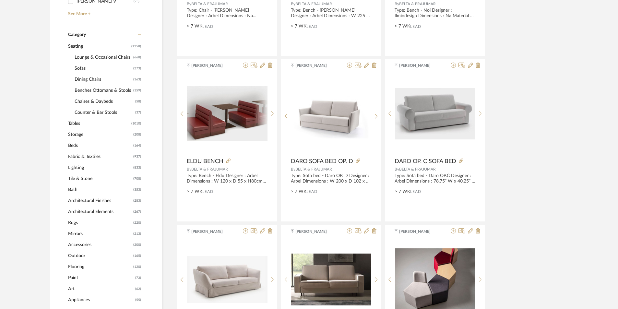
click at [83, 69] on span "Sofas" at bounding box center [103, 68] width 57 height 11
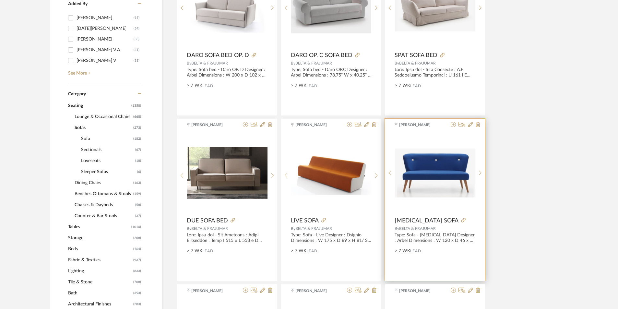
scroll to position [195, 0]
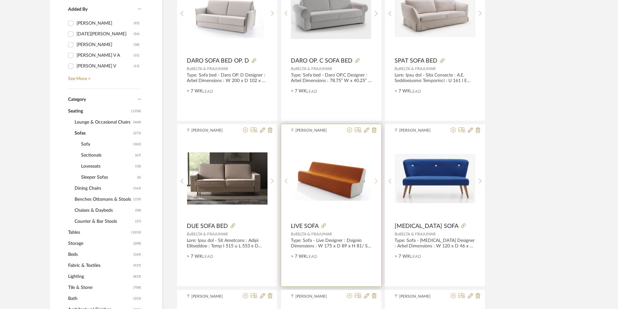
click at [376, 182] on icon at bounding box center [376, 181] width 3 height 6
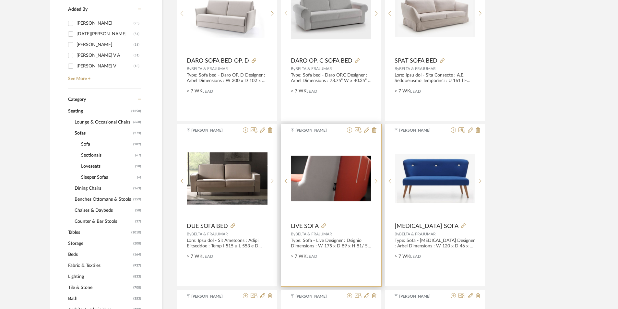
click at [376, 182] on icon at bounding box center [376, 181] width 3 height 6
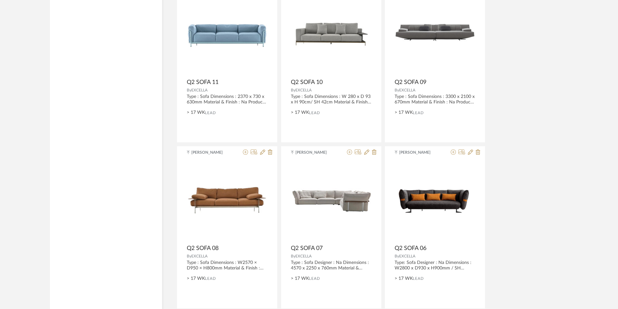
scroll to position [1900, 0]
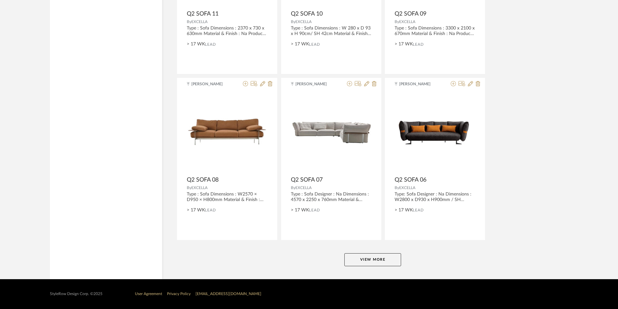
click at [386, 253] on button "View More" at bounding box center [372, 259] width 57 height 13
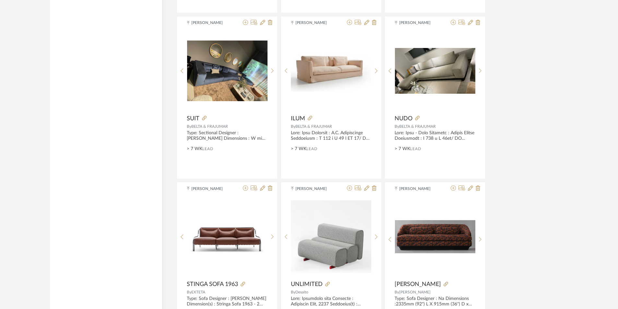
scroll to position [2613, 0]
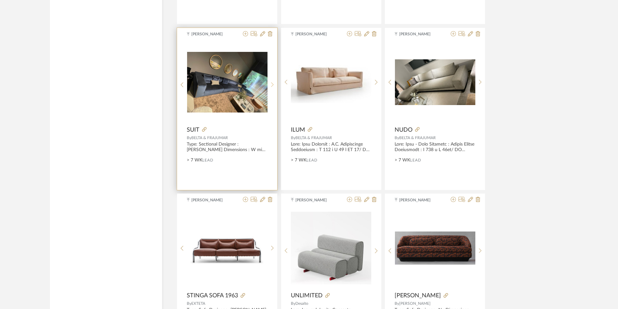
click at [275, 80] on div at bounding box center [273, 85] width 10 height 86
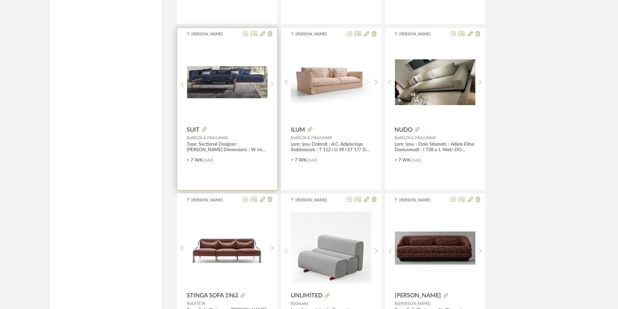
click at [275, 80] on div at bounding box center [273, 85] width 10 height 86
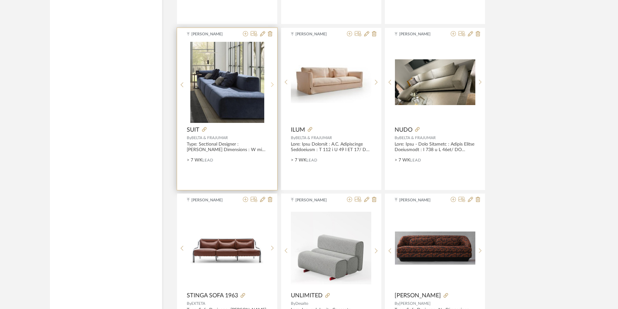
click at [275, 80] on div at bounding box center [273, 85] width 10 height 86
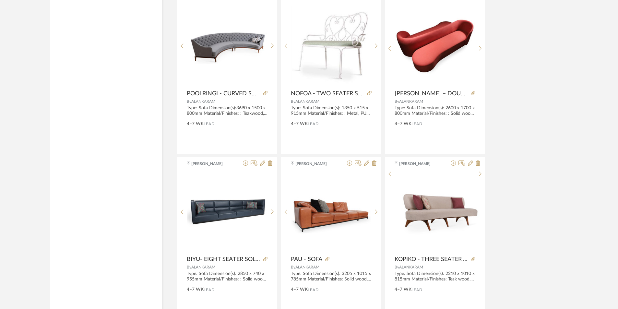
scroll to position [3424, 0]
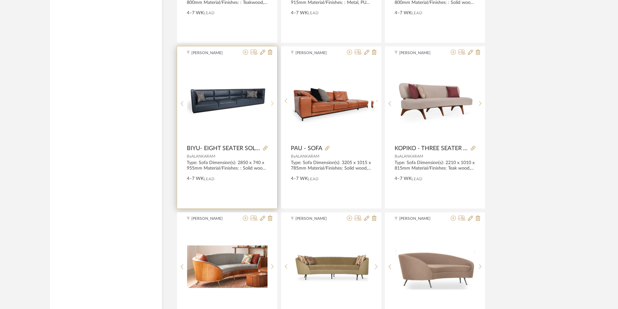
click at [274, 97] on div at bounding box center [273, 103] width 10 height 86
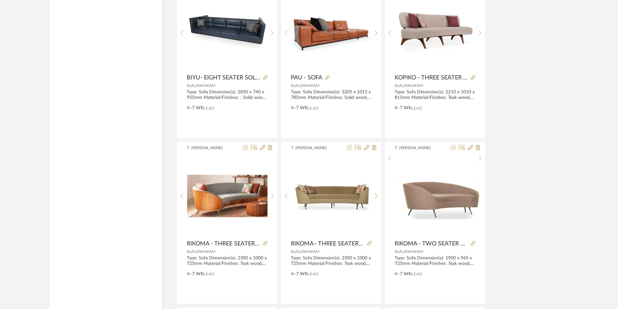
scroll to position [3618, 0]
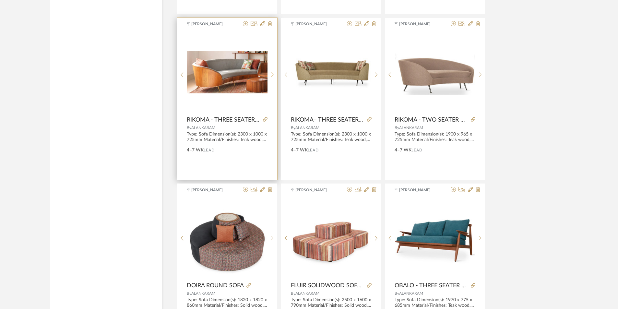
click at [274, 75] on div at bounding box center [273, 75] width 10 height 86
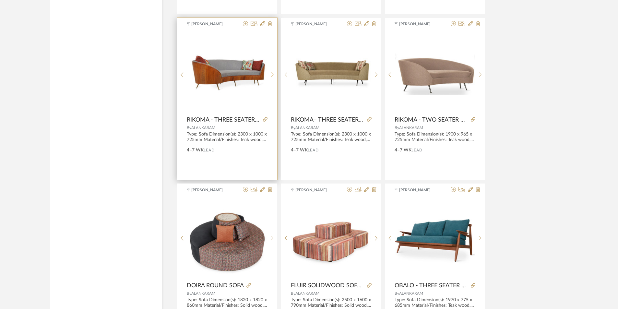
click at [274, 75] on sr-next-btn at bounding box center [273, 75] width 10 height 6
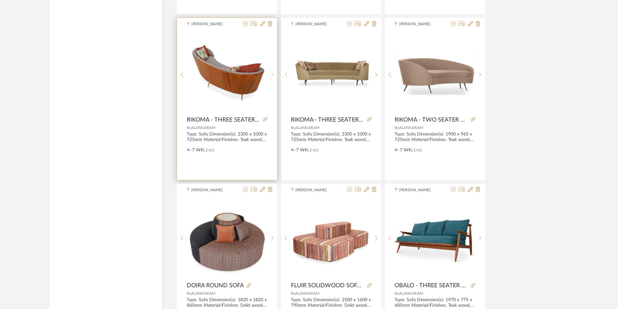
click at [269, 79] on div at bounding box center [273, 75] width 10 height 86
click at [270, 78] on div at bounding box center [273, 75] width 10 height 86
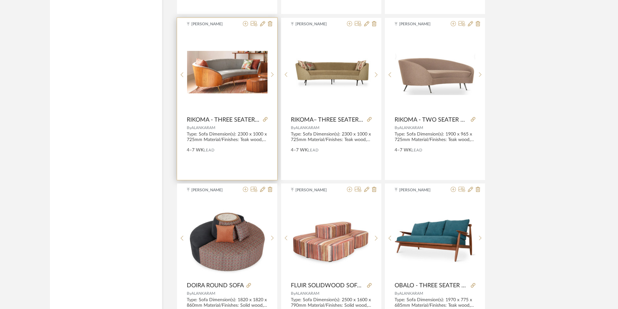
click at [213, 78] on img "0" at bounding box center [227, 72] width 80 height 42
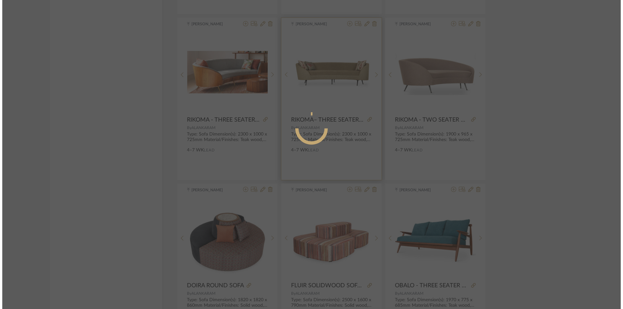
scroll to position [0, 0]
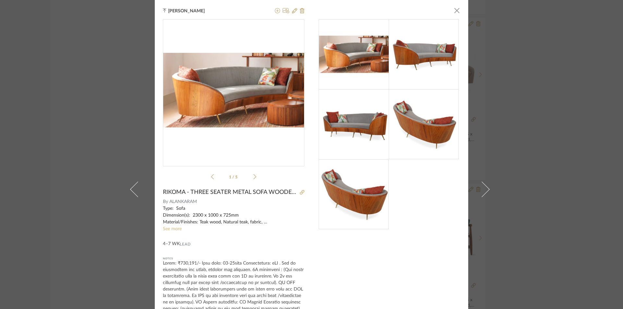
click at [173, 230] on link "See more" at bounding box center [172, 229] width 19 height 5
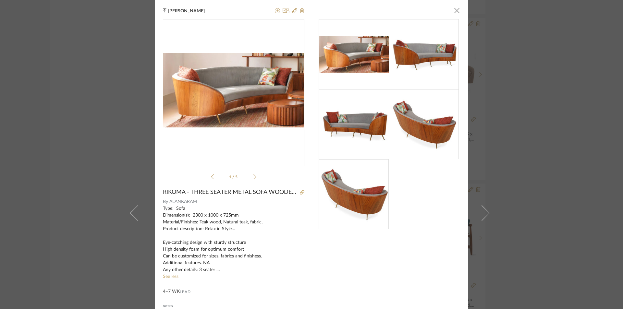
click at [253, 178] on icon at bounding box center [254, 177] width 3 height 6
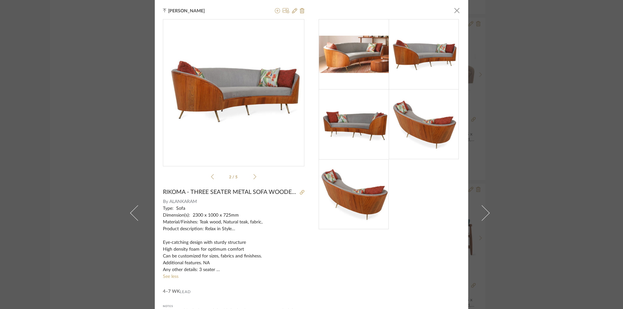
click at [253, 178] on icon at bounding box center [254, 177] width 3 height 6
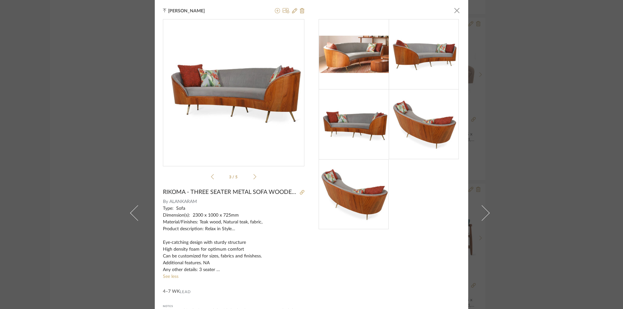
click at [253, 178] on icon at bounding box center [254, 177] width 3 height 6
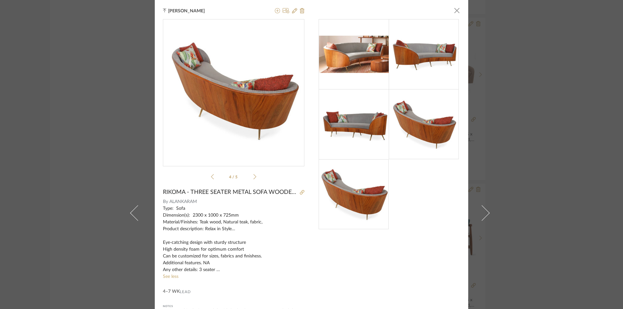
click at [253, 178] on icon at bounding box center [254, 177] width 3 height 6
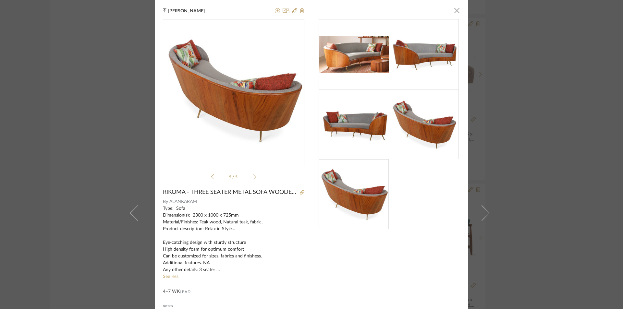
click at [253, 178] on icon at bounding box center [254, 177] width 3 height 6
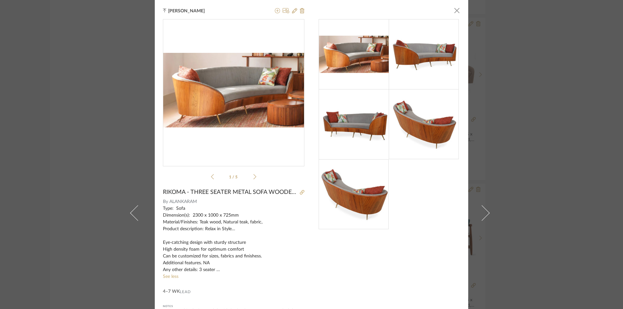
click at [608, 197] on div "Tehseen Mukadam × 1 / 5 RIKOMA - THREE SEATER METAL SOFA WOODEN BACK By ALANKAR…" at bounding box center [311, 154] width 623 height 309
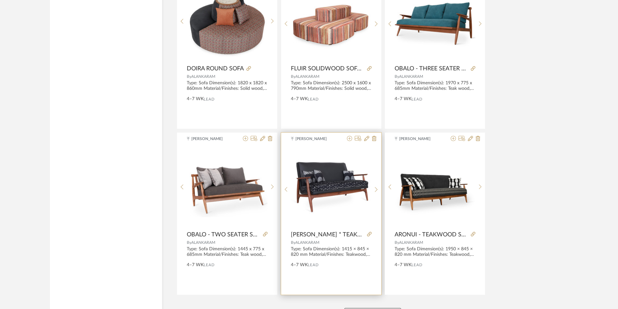
scroll to position [3890, 0]
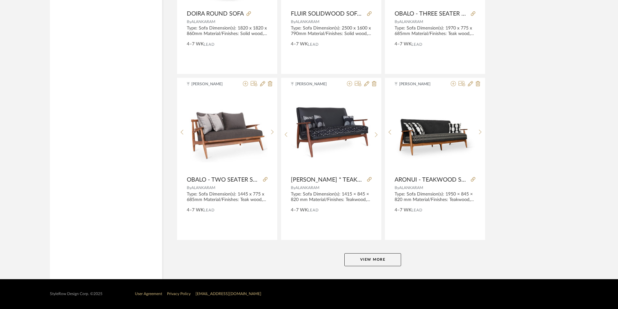
click at [378, 262] on button "View More" at bounding box center [372, 259] width 57 height 13
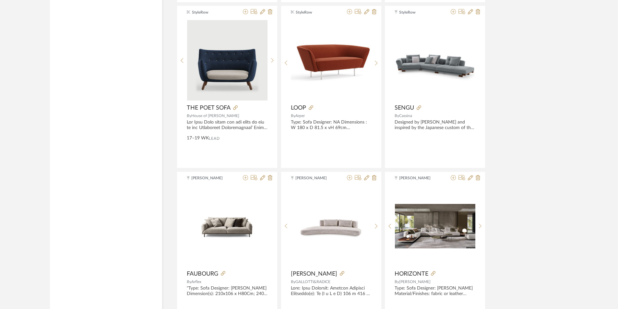
scroll to position [4798, 0]
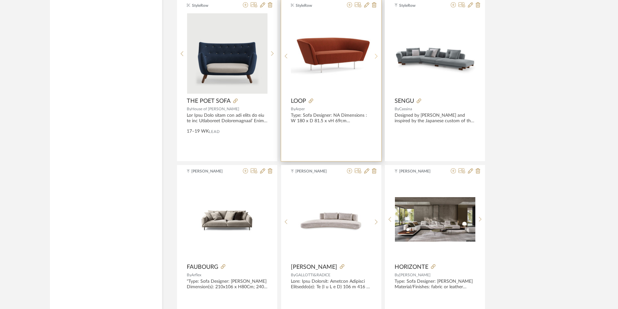
click at [376, 56] on icon at bounding box center [376, 57] width 3 height 6
click at [376, 55] on icon at bounding box center [376, 57] width 3 height 6
click at [376, 55] on icon at bounding box center [376, 56] width 3 height 5
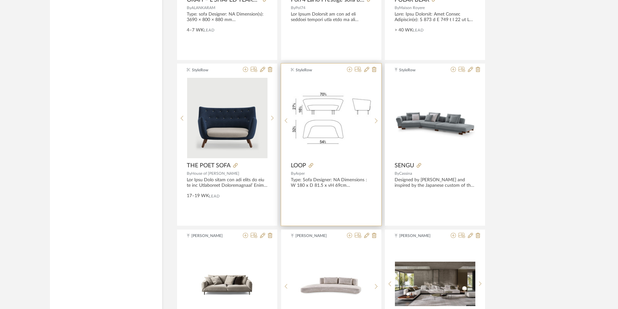
scroll to position [4733, 0]
click at [336, 116] on img "3" at bounding box center [331, 118] width 80 height 54
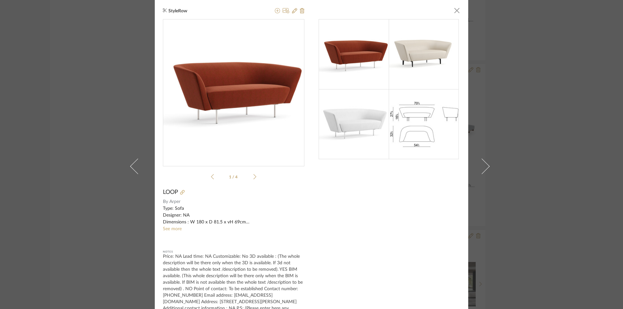
click at [173, 232] on sr-see-more-text "Type: Sofa Designer: NA Dimensions : W 180 x D 81.5 x vH 69cm Material/Finishes…" at bounding box center [233, 218] width 141 height 27
click at [175, 231] on link "See more" at bounding box center [172, 229] width 19 height 5
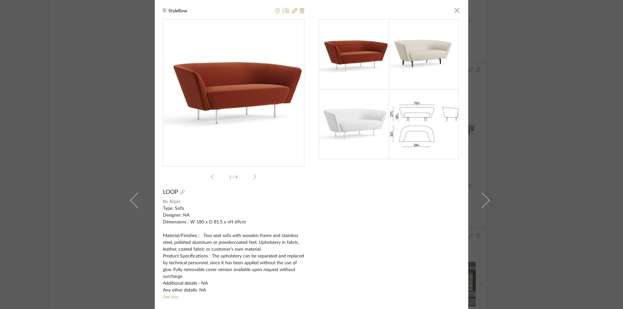
click at [253, 177] on icon at bounding box center [254, 177] width 3 height 6
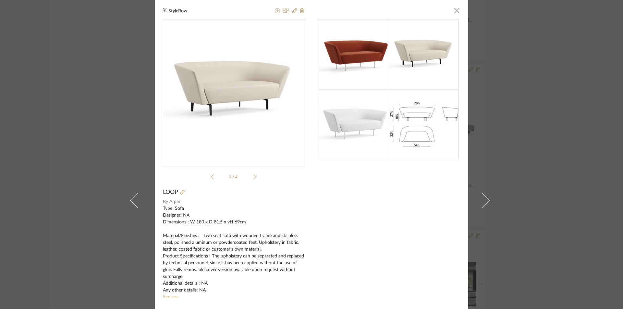
click at [253, 179] on icon at bounding box center [254, 176] width 3 height 5
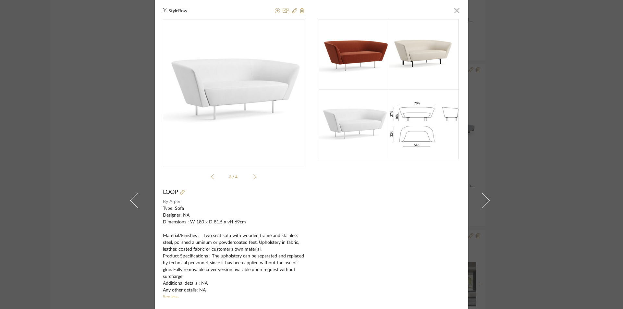
click at [253, 179] on icon at bounding box center [254, 176] width 3 height 5
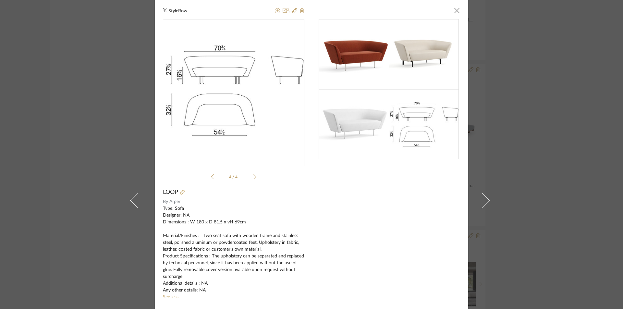
click at [370, 211] on div at bounding box center [388, 206] width 141 height 374
click at [589, 42] on div "StyleRow × 4 / 4 LOOP By Arper Type: Sofa Designer: NA Dimensions : W 180 x D 8…" at bounding box center [311, 154] width 623 height 309
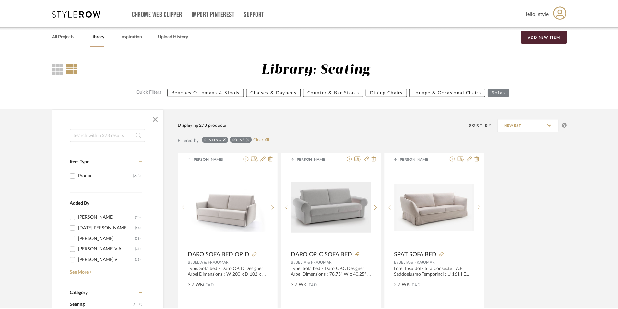
scroll to position [4733, 0]
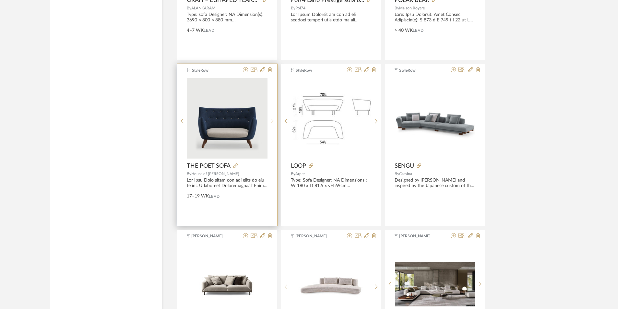
click at [271, 122] on icon at bounding box center [272, 121] width 3 height 6
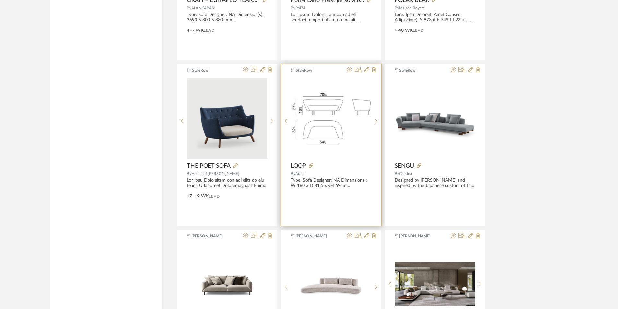
click at [285, 119] on icon at bounding box center [286, 121] width 3 height 6
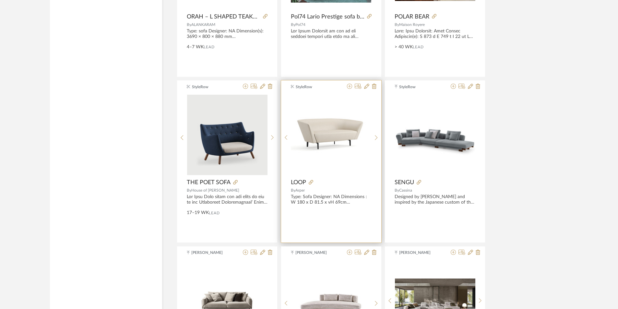
scroll to position [4571, 0]
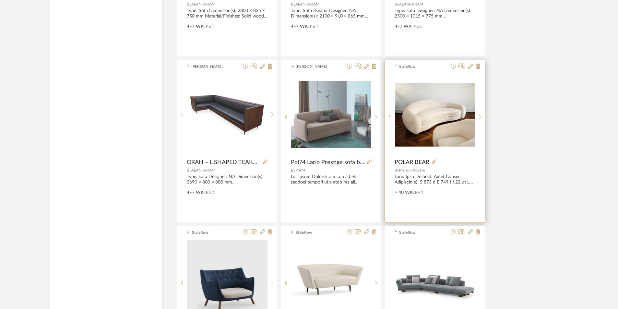
click at [481, 114] on div at bounding box center [480, 117] width 10 height 86
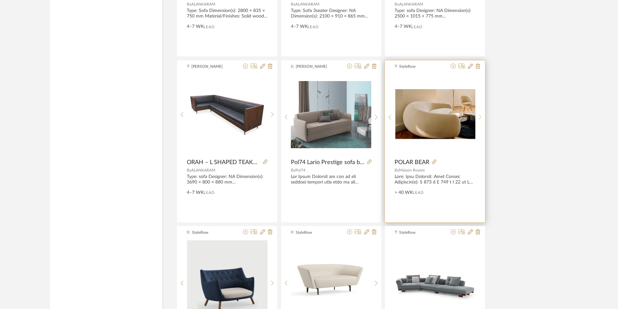
click at [481, 114] on div at bounding box center [480, 117] width 10 height 86
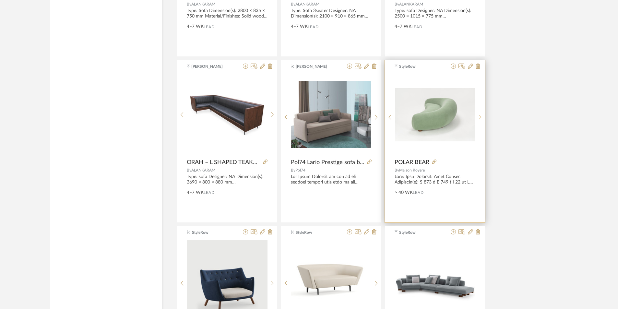
click at [481, 114] on div at bounding box center [480, 117] width 10 height 86
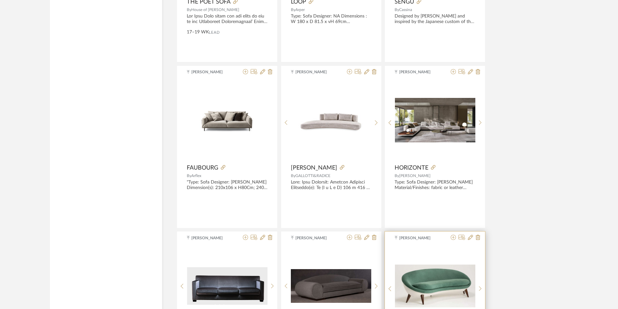
scroll to position [4895, 0]
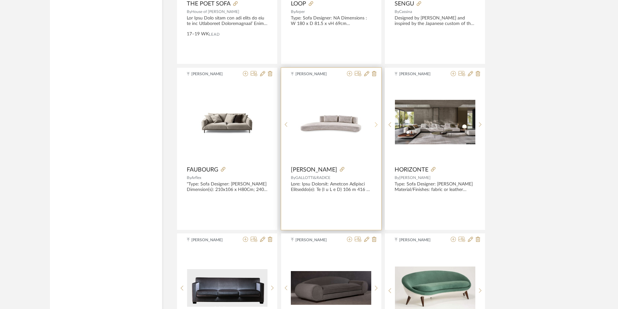
click at [376, 127] on icon at bounding box center [376, 125] width 3 height 6
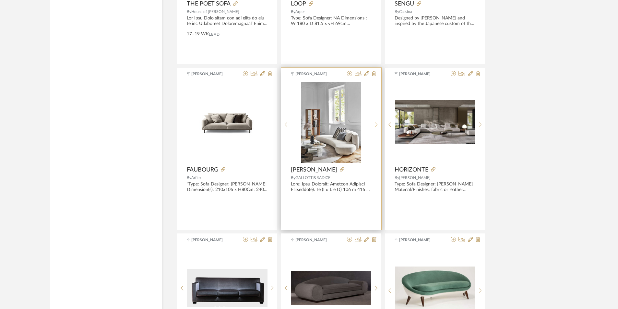
click at [376, 127] on icon at bounding box center [376, 125] width 3 height 6
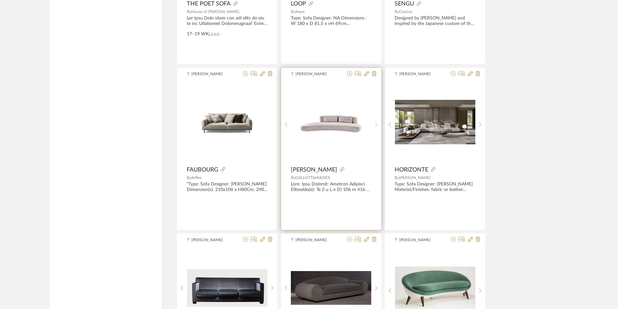
click at [375, 125] on icon at bounding box center [376, 125] width 3 height 6
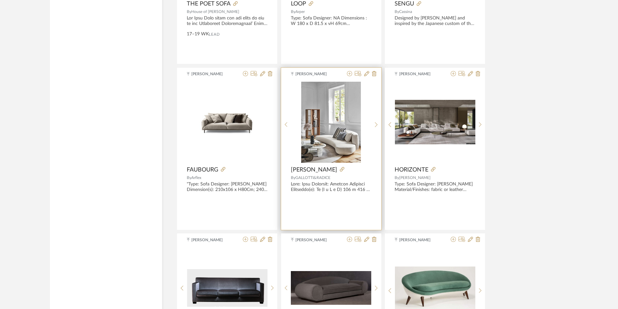
click at [325, 155] on img "1" at bounding box center [331, 122] width 60 height 81
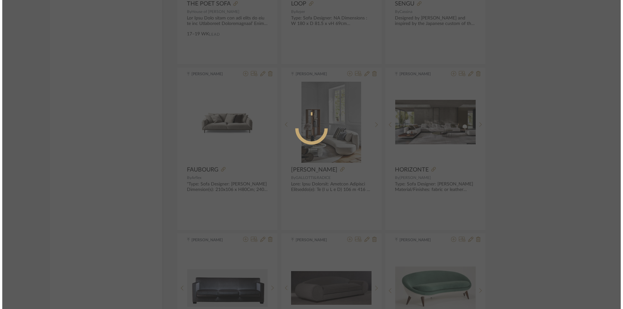
scroll to position [0, 0]
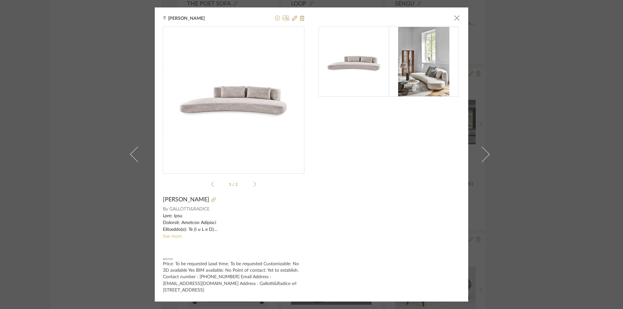
click at [173, 238] on link "See more" at bounding box center [172, 236] width 19 height 5
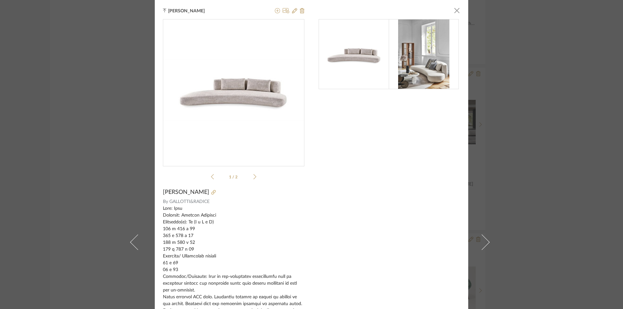
click at [253, 178] on icon at bounding box center [254, 177] width 3 height 6
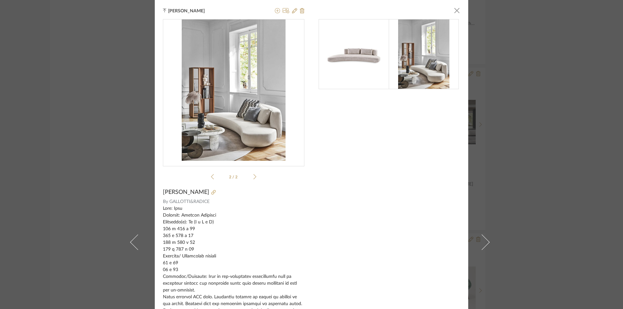
click at [253, 178] on icon at bounding box center [254, 177] width 3 height 6
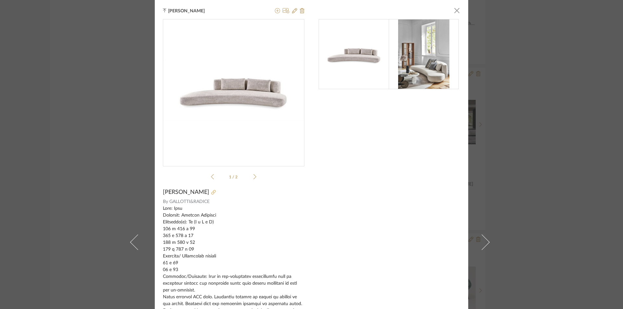
click at [211, 192] on icon at bounding box center [213, 192] width 5 height 5
click at [543, 157] on div "Rajendra Rao × 1 / 2 AUDREY By GALLOTTI&RADICE See less Notes Price: To be requ…" at bounding box center [311, 154] width 623 height 309
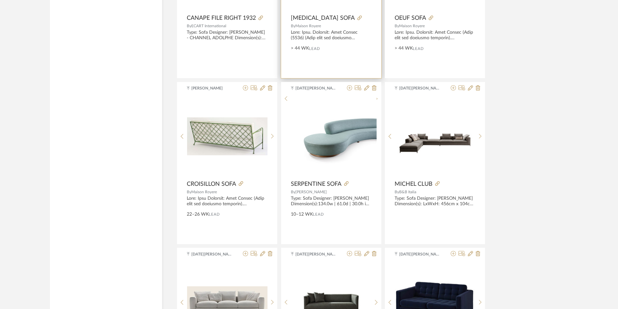
scroll to position [5219, 0]
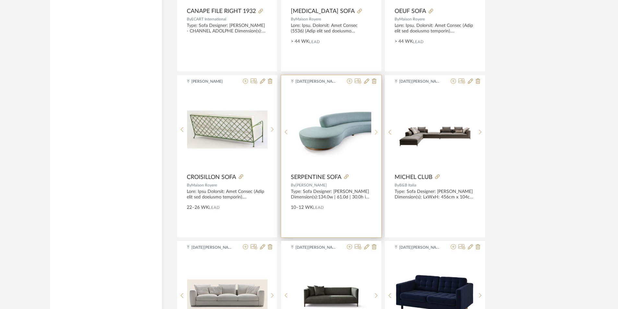
click at [376, 131] on icon at bounding box center [376, 132] width 3 height 6
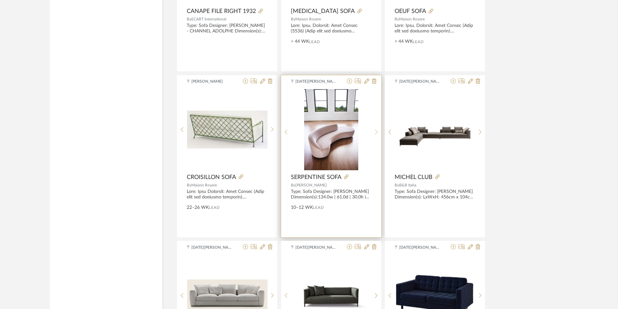
click at [376, 131] on icon at bounding box center [376, 132] width 3 height 6
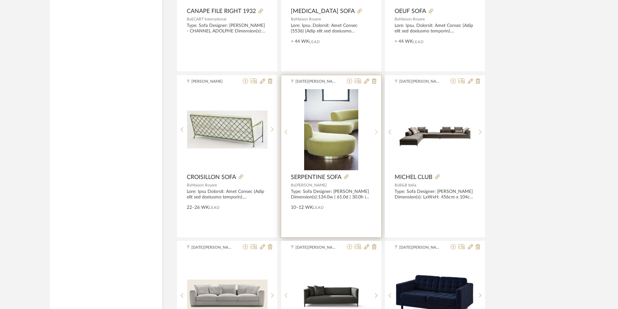
click at [376, 131] on icon at bounding box center [376, 132] width 3 height 6
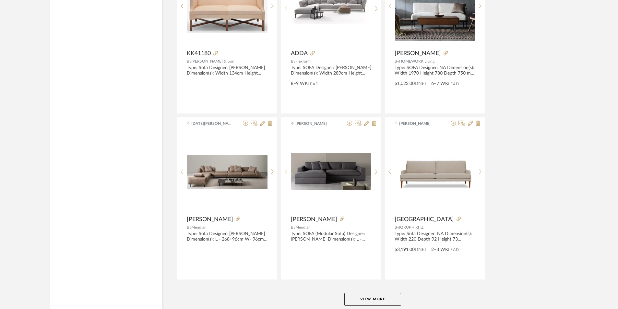
scroll to position [5880, 0]
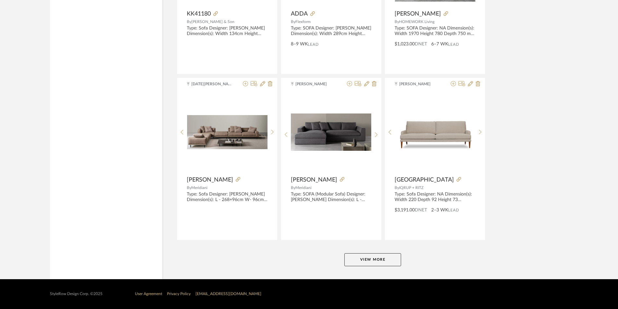
click at [360, 257] on button "View More" at bounding box center [372, 259] width 57 height 13
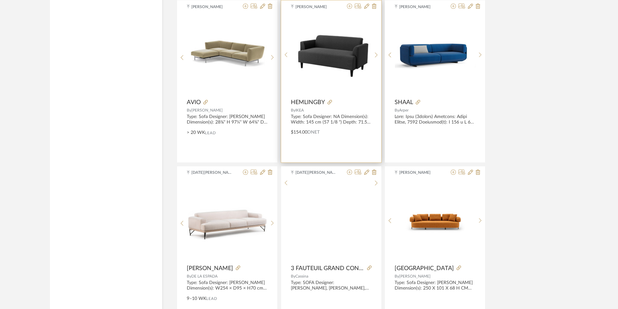
scroll to position [6107, 0]
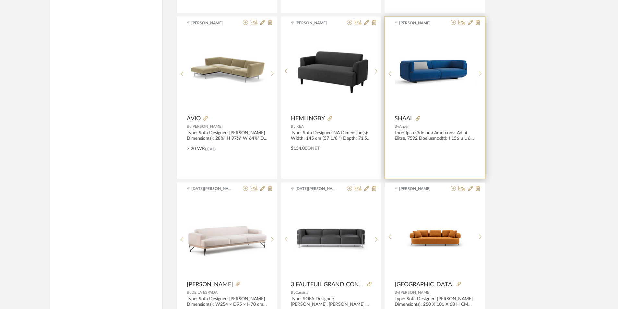
click at [480, 69] on div at bounding box center [480, 73] width 10 height 86
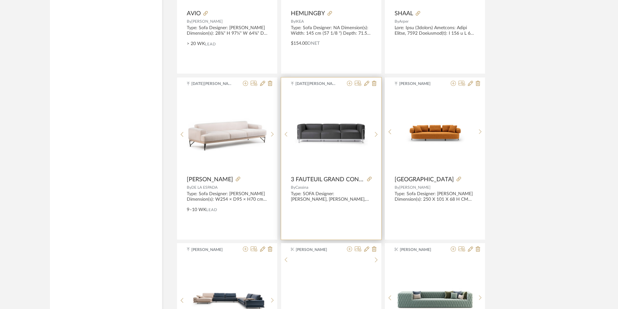
scroll to position [6334, 0]
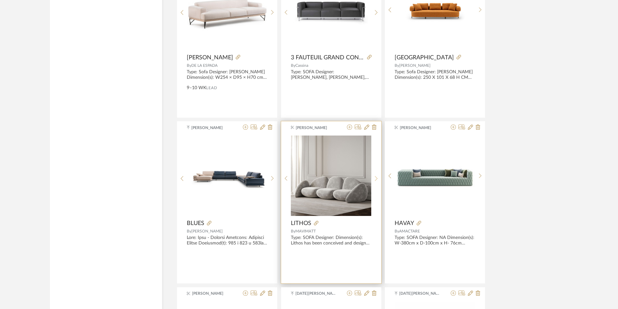
click at [375, 179] on sr-next-btn at bounding box center [376, 179] width 10 height 6
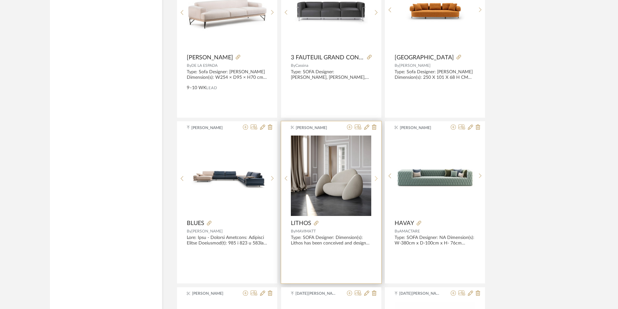
click at [375, 179] on sr-next-btn at bounding box center [376, 179] width 10 height 6
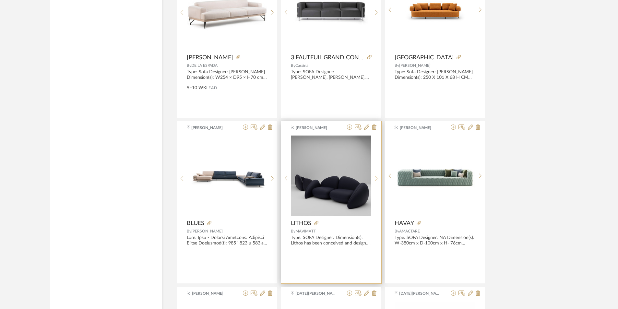
click at [375, 179] on sr-next-btn at bounding box center [376, 179] width 10 height 6
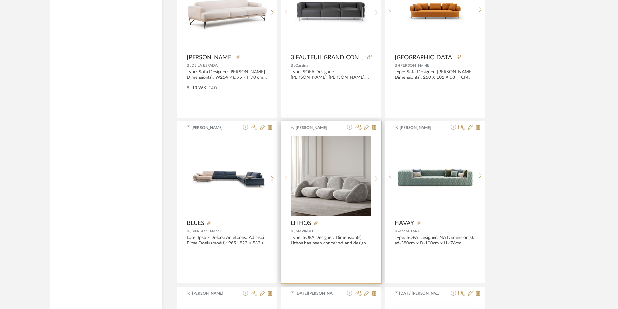
click at [284, 181] on sr-prev-btn at bounding box center [286, 179] width 10 height 6
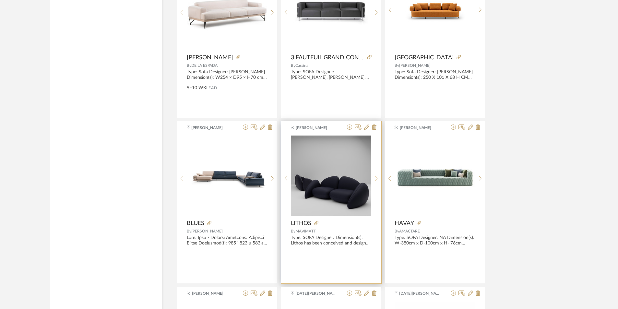
click at [378, 180] on sr-next-btn at bounding box center [376, 179] width 10 height 6
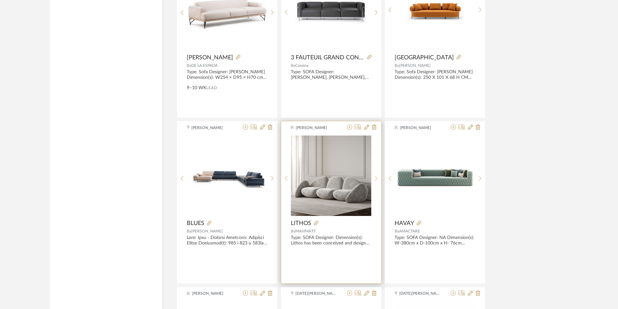
click at [378, 180] on sr-next-btn at bounding box center [376, 179] width 10 height 6
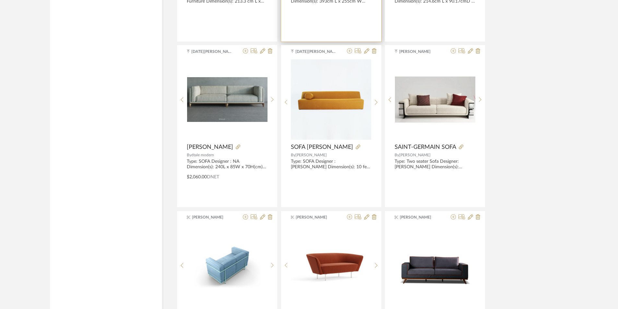
scroll to position [7080, 0]
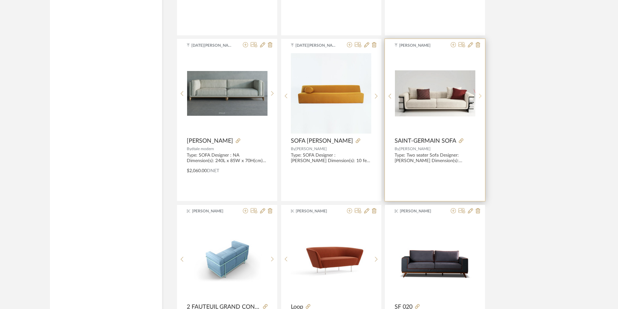
click at [479, 96] on icon at bounding box center [480, 96] width 3 height 6
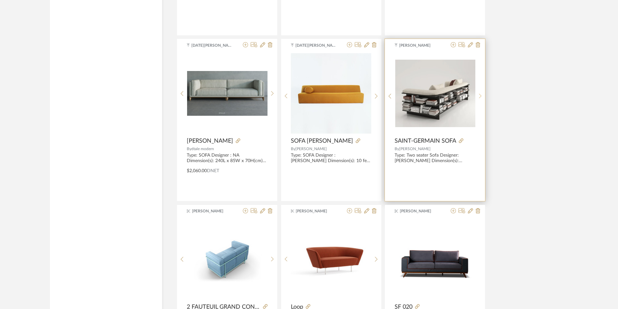
click at [479, 96] on icon at bounding box center [480, 96] width 3 height 6
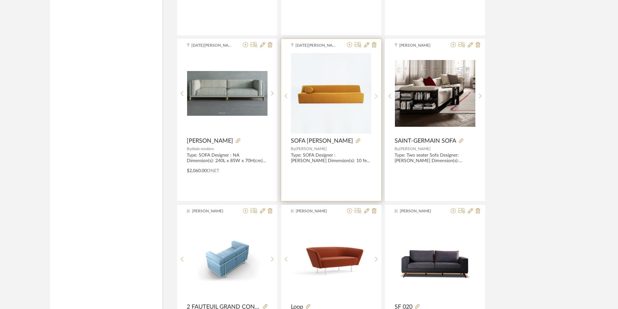
click at [376, 92] on div at bounding box center [376, 96] width 10 height 86
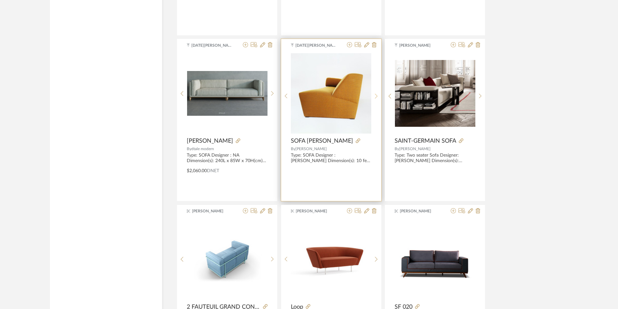
click at [376, 92] on div at bounding box center [376, 96] width 10 height 86
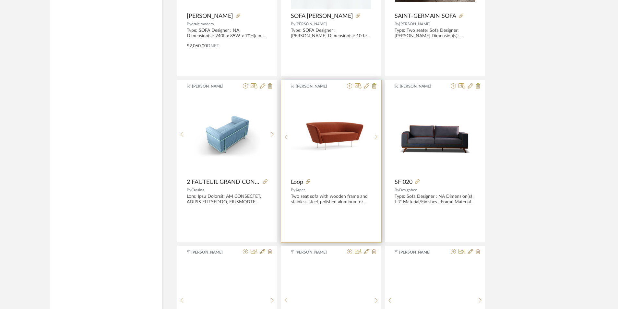
scroll to position [7275, 0]
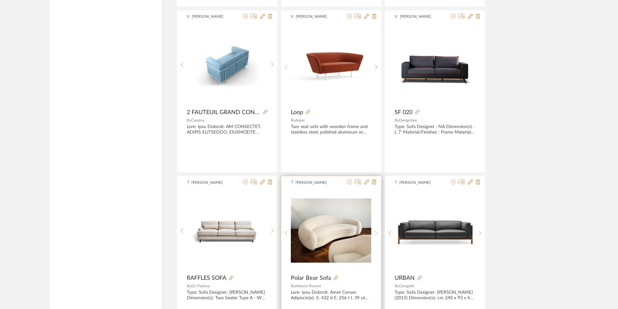
click at [379, 232] on sr-next-btn at bounding box center [376, 234] width 10 height 6
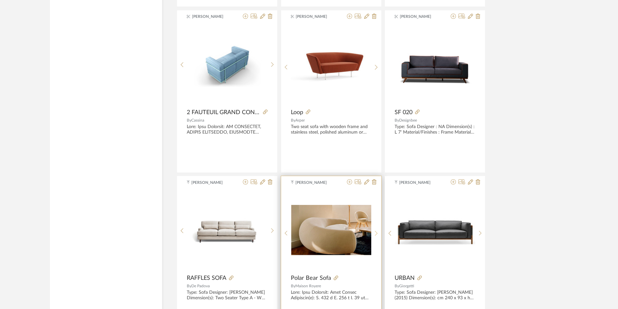
click at [379, 232] on sr-next-btn at bounding box center [376, 234] width 10 height 6
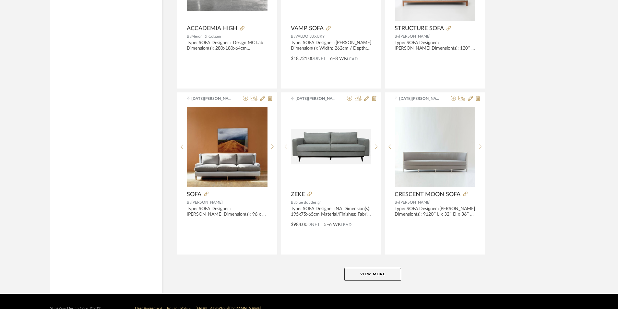
scroll to position [7871, 0]
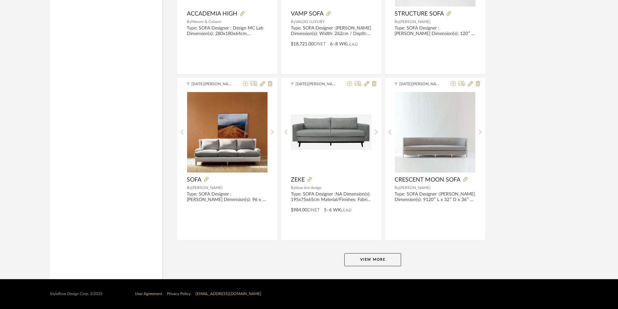
click at [380, 259] on button "View More" at bounding box center [372, 259] width 57 height 13
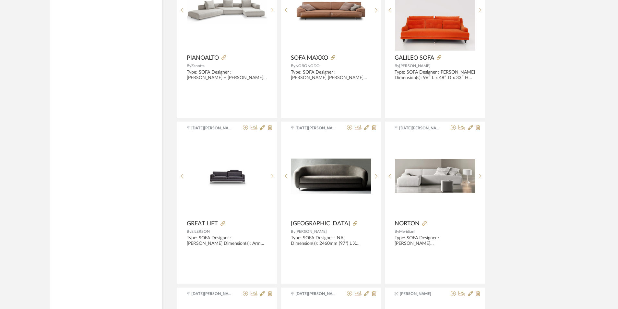
scroll to position [8325, 0]
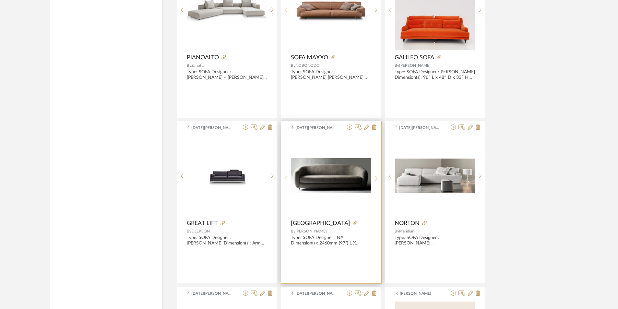
click at [376, 177] on icon at bounding box center [376, 178] width 3 height 5
click at [376, 177] on icon at bounding box center [376, 179] width 3 height 6
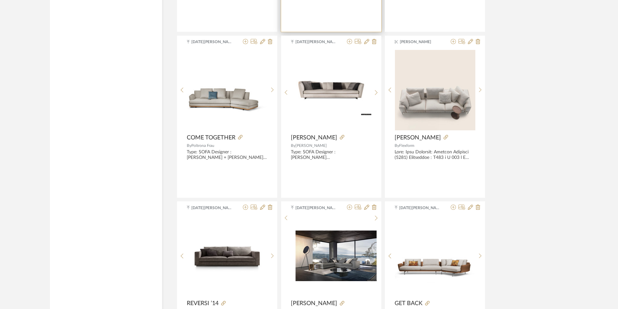
scroll to position [8681, 0]
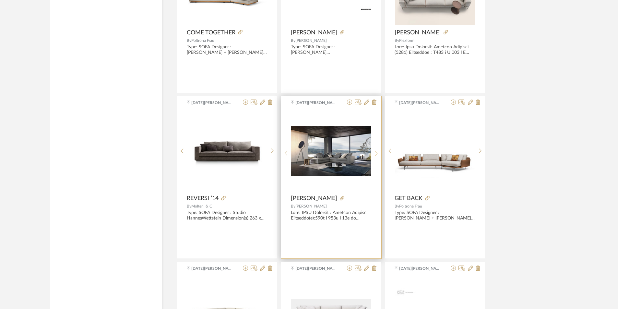
click at [376, 152] on icon at bounding box center [376, 154] width 3 height 6
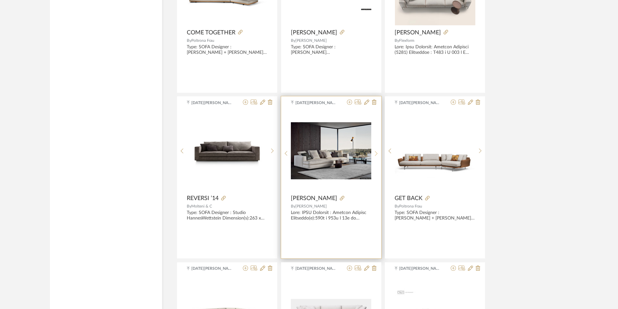
click at [376, 152] on icon at bounding box center [376, 154] width 3 height 6
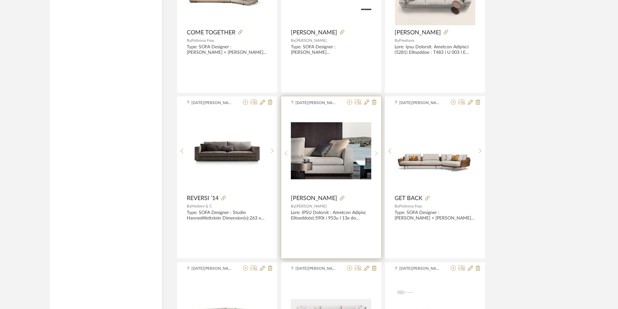
click at [376, 152] on icon at bounding box center [376, 154] width 3 height 6
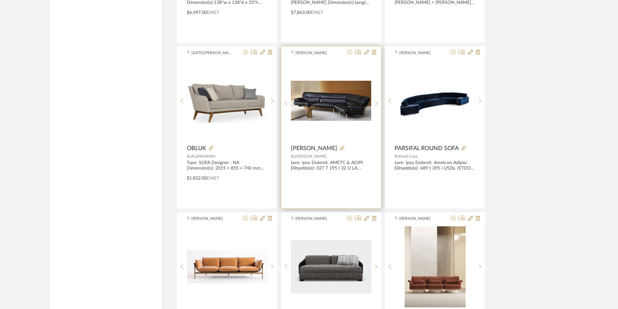
scroll to position [9071, 0]
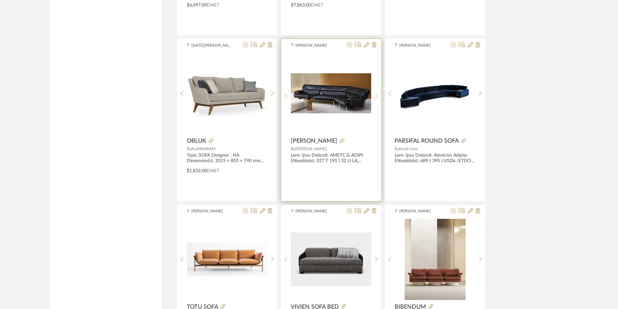
click at [378, 99] on div at bounding box center [376, 96] width 10 height 86
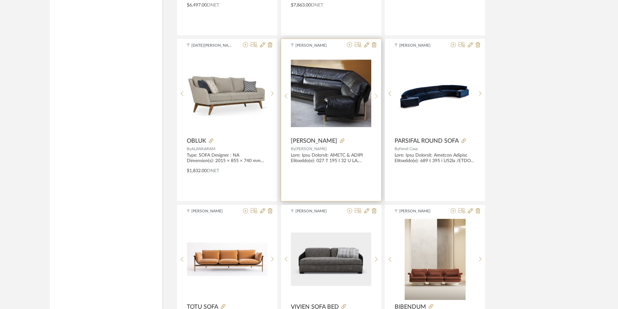
click at [378, 99] on sr-next-btn at bounding box center [376, 96] width 10 height 6
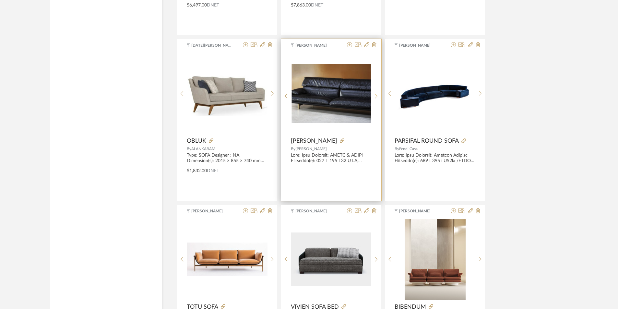
click at [378, 99] on sr-next-btn at bounding box center [376, 96] width 10 height 6
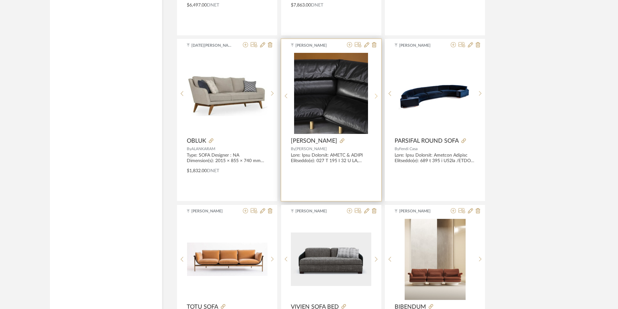
click at [378, 99] on sr-next-btn at bounding box center [376, 96] width 10 height 6
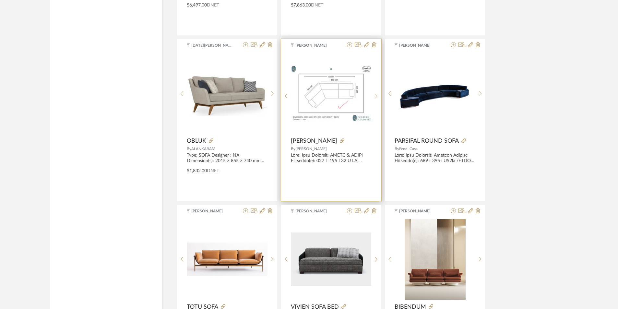
click at [378, 99] on sr-next-btn at bounding box center [376, 96] width 10 height 6
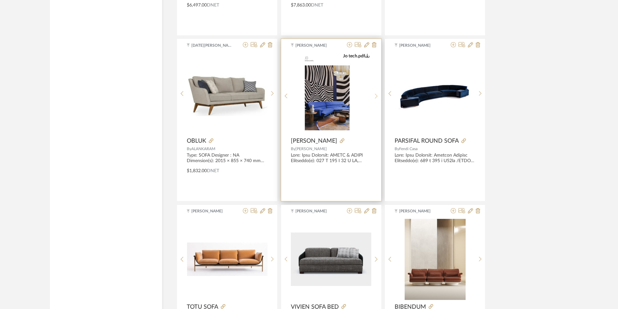
click at [378, 99] on sr-next-btn at bounding box center [376, 96] width 10 height 6
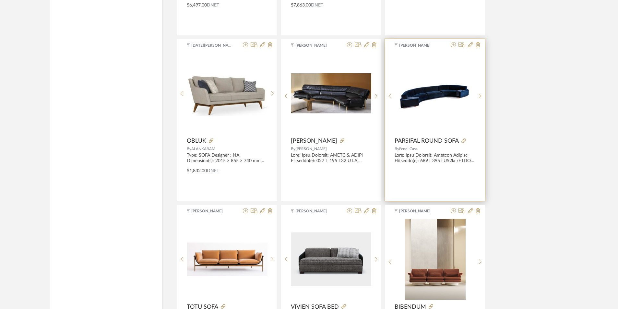
click at [481, 95] on icon at bounding box center [480, 96] width 3 height 6
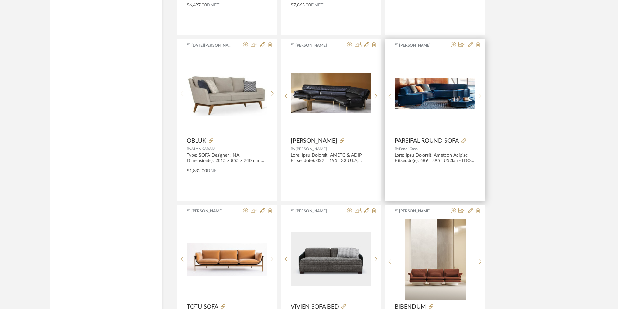
click at [481, 95] on icon at bounding box center [480, 96] width 3 height 6
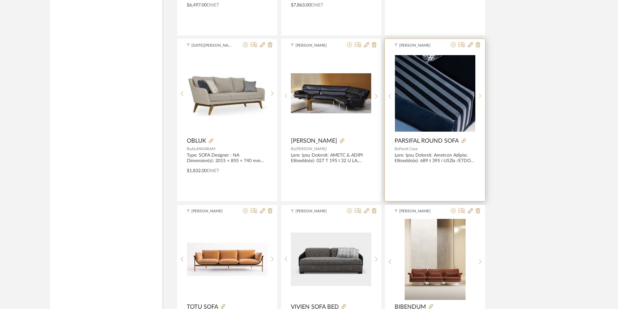
click at [481, 95] on icon at bounding box center [480, 96] width 3 height 6
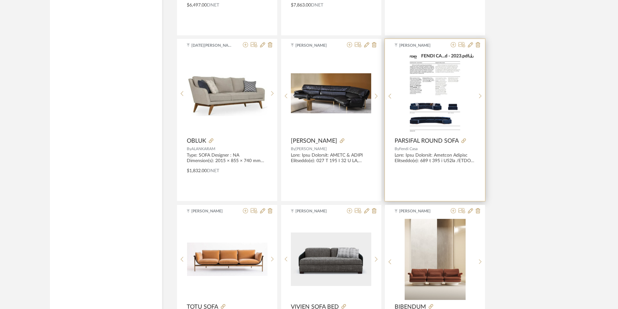
click at [436, 105] on img "3" at bounding box center [434, 93] width 57 height 81
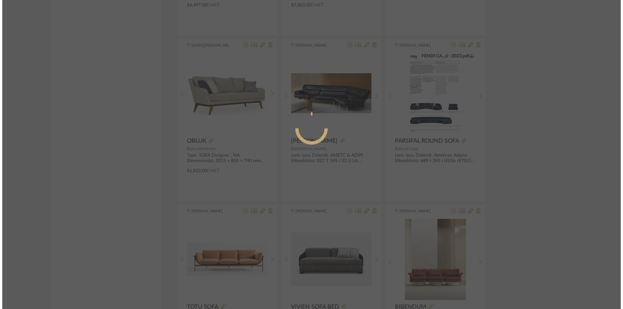
scroll to position [0, 0]
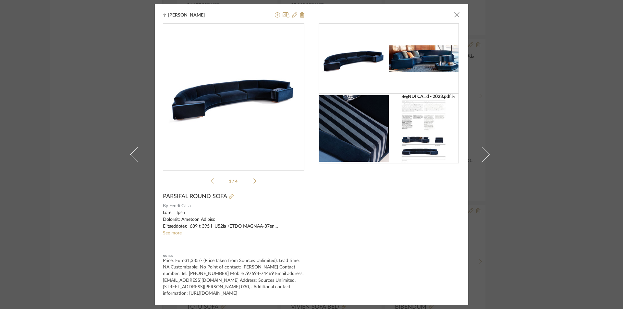
click at [252, 181] on ul "1 / 4" at bounding box center [233, 181] width 45 height 8
click at [496, 193] on div "Tehseen Mukadam × FENDI CA...d - 2023.pdf FENDI CA...d - 2023.pdf 1 / 4 PARSIFA…" at bounding box center [311, 154] width 623 height 309
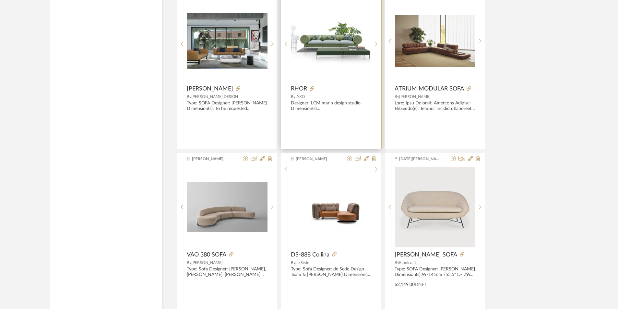
scroll to position [9395, 0]
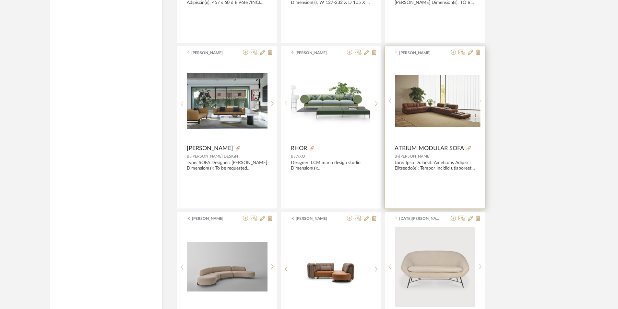
click at [477, 102] on sr-next-btn at bounding box center [480, 101] width 10 height 6
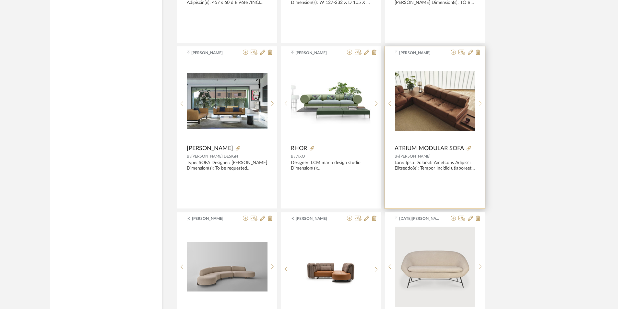
click at [477, 102] on sr-next-btn at bounding box center [480, 104] width 10 height 6
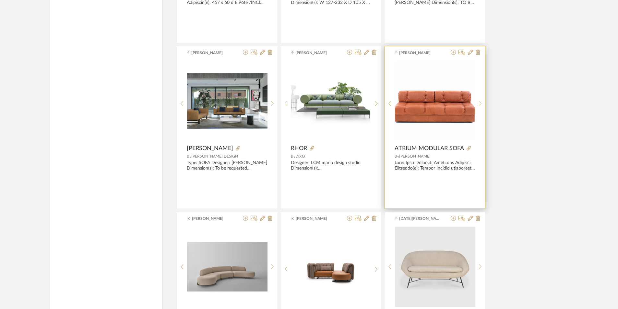
click at [477, 102] on sr-next-btn at bounding box center [480, 104] width 10 height 6
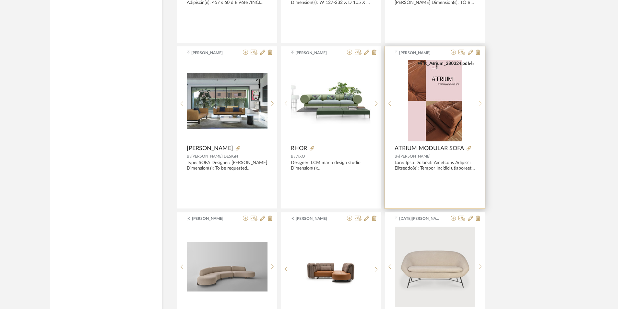
click at [477, 102] on sr-next-btn at bounding box center [480, 104] width 10 height 6
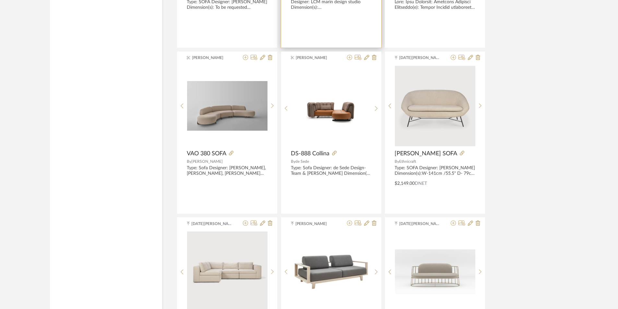
scroll to position [9557, 0]
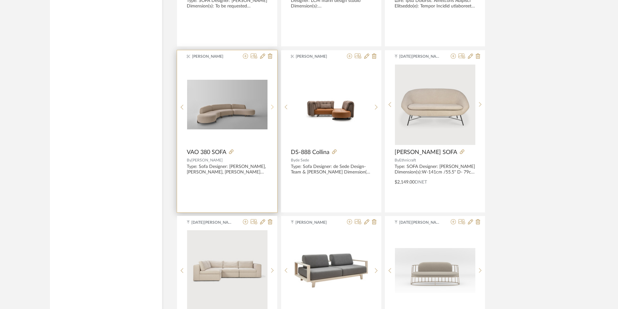
click at [270, 108] on sr-next-btn at bounding box center [273, 107] width 10 height 6
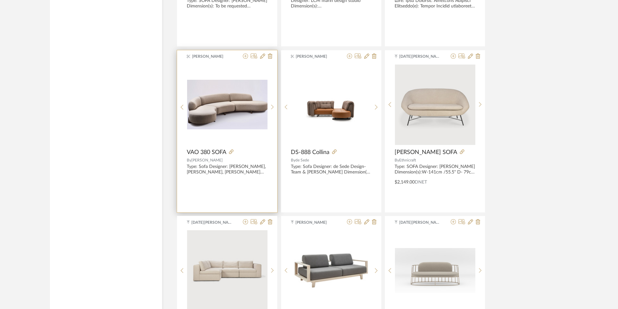
click at [230, 109] on img "3" at bounding box center [227, 105] width 80 height 50
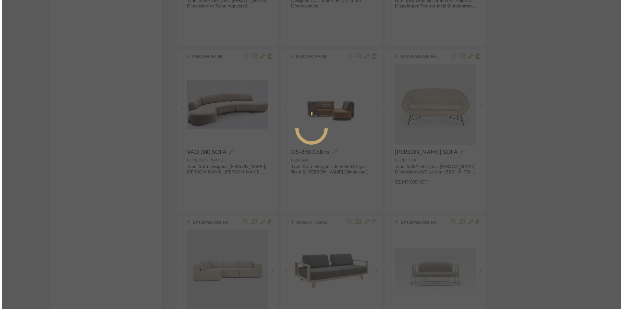
scroll to position [0, 0]
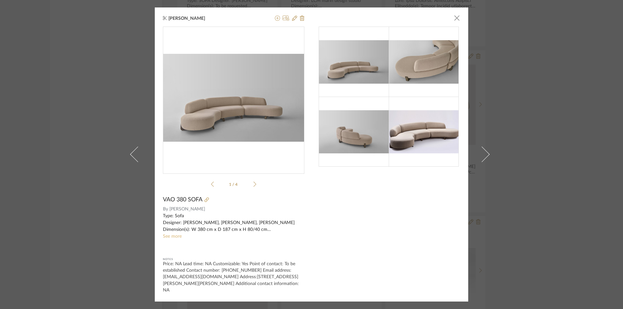
click at [170, 238] on link "See more" at bounding box center [172, 236] width 19 height 5
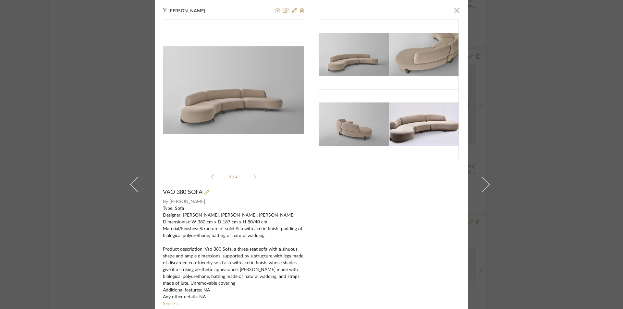
click at [527, 202] on div "Suvosri Ghosh × 1 / 4 VAO 380 SOFA By Paolo Castelli Type: Sofa Designer: Huber…" at bounding box center [311, 154] width 623 height 309
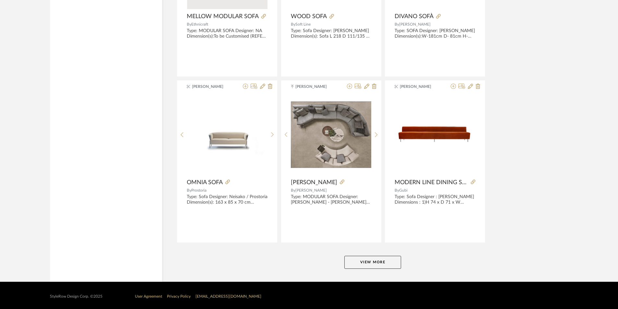
scroll to position [9861, 0]
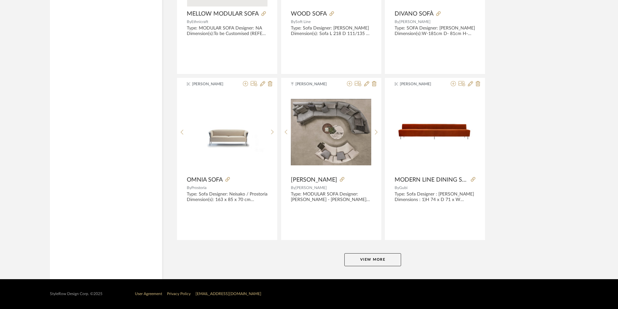
click at [374, 258] on button "View More" at bounding box center [372, 259] width 57 height 13
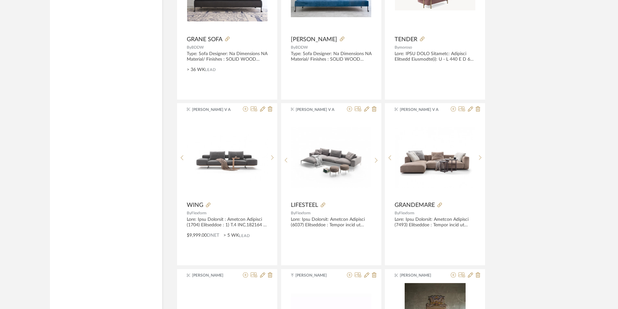
scroll to position [11418, 0]
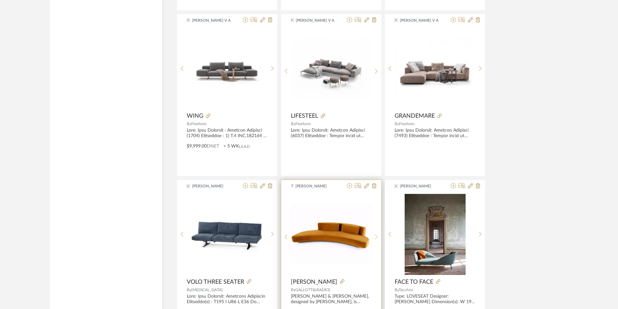
click at [379, 239] on sr-next-btn at bounding box center [376, 237] width 10 height 6
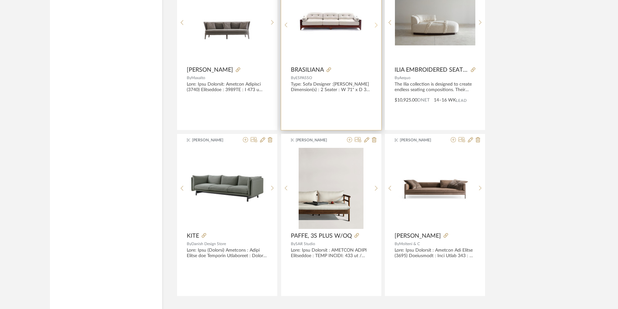
scroll to position [11807, 0]
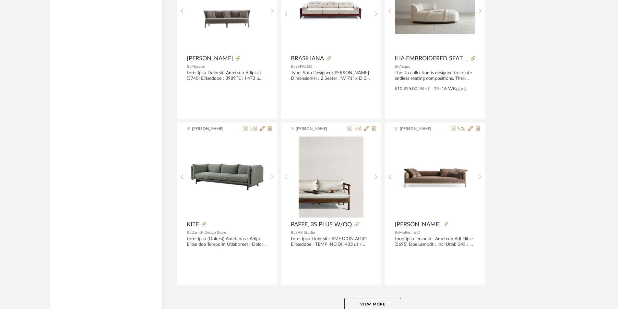
click at [365, 303] on button "View More" at bounding box center [372, 304] width 57 height 13
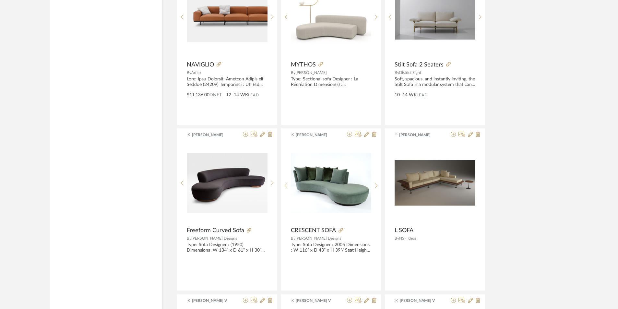
scroll to position [12636, 0]
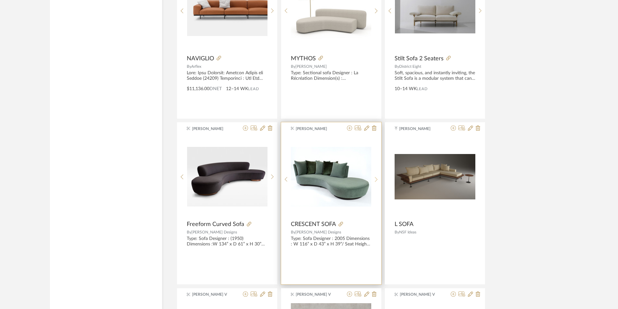
click at [379, 185] on div at bounding box center [376, 179] width 10 height 86
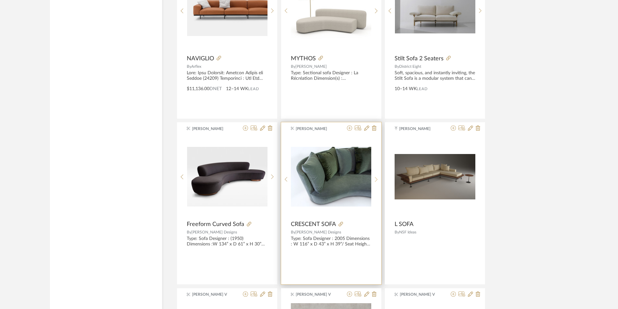
click at [379, 185] on div at bounding box center [376, 179] width 10 height 86
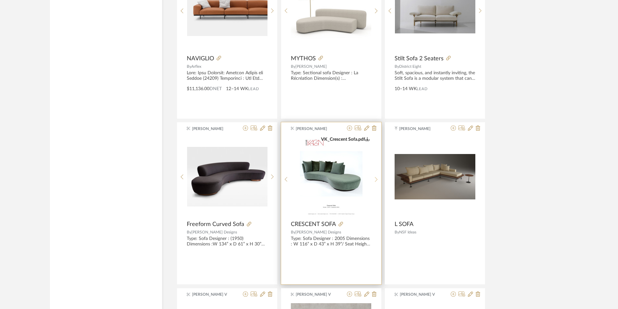
click at [379, 185] on div at bounding box center [376, 179] width 10 height 86
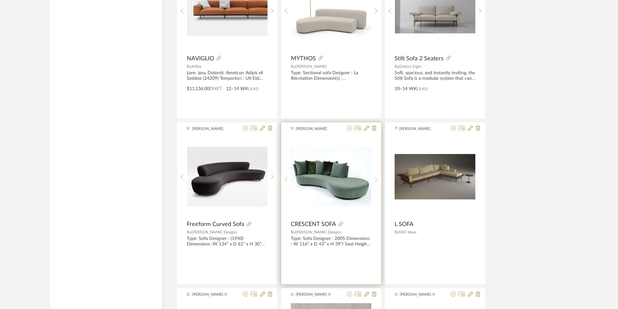
click at [379, 185] on div at bounding box center [376, 179] width 10 height 86
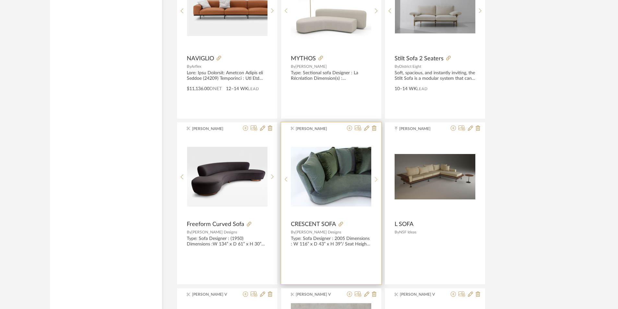
click at [379, 185] on div at bounding box center [376, 179] width 10 height 86
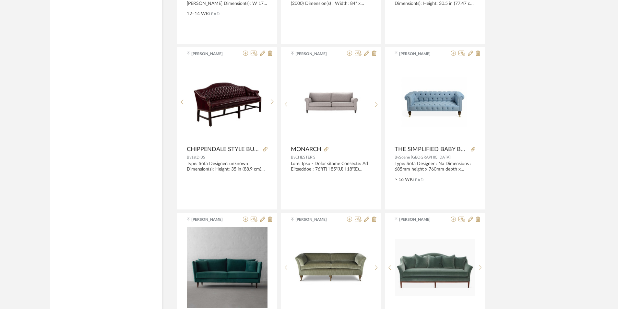
scroll to position [13842, 0]
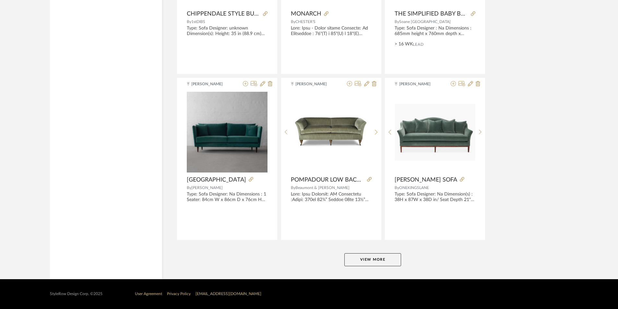
click at [384, 259] on button "View More" at bounding box center [372, 259] width 57 height 13
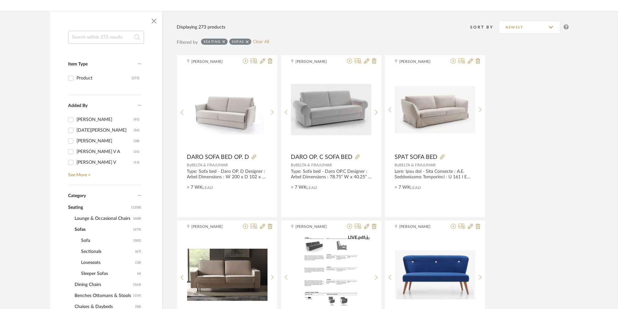
scroll to position [32, 0]
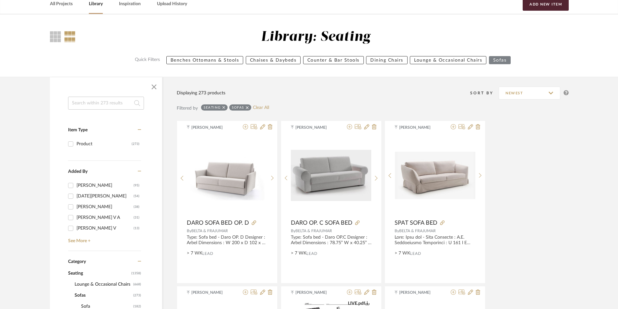
click at [224, 108] on icon at bounding box center [223, 107] width 3 height 5
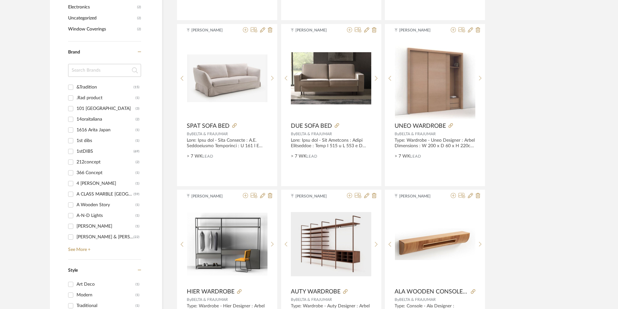
scroll to position [616, 0]
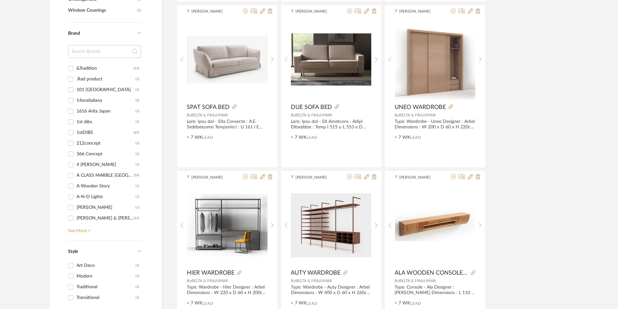
click at [91, 231] on link "See More +" at bounding box center [103, 228] width 75 height 10
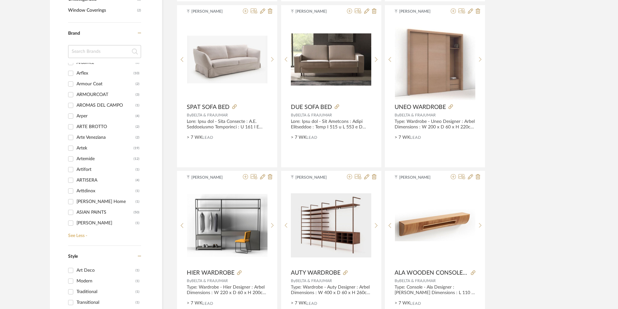
scroll to position [389, 0]
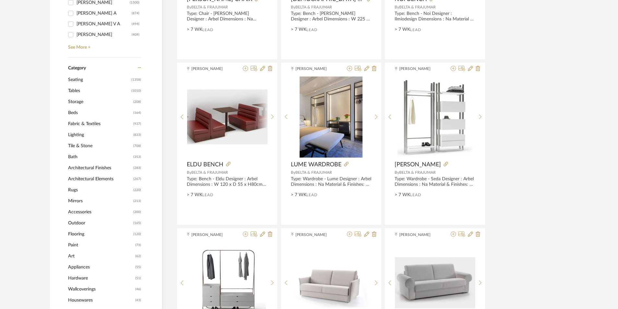
click at [84, 81] on span "Seating" at bounding box center [99, 79] width 62 height 11
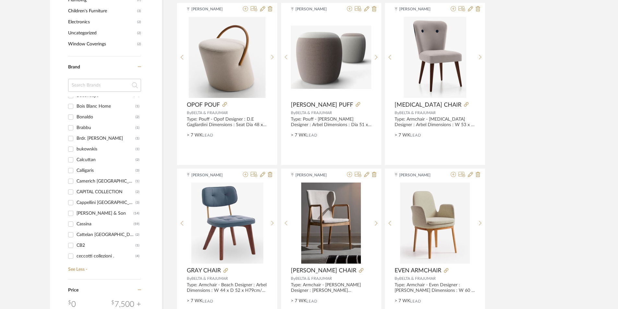
scroll to position [457, 0]
click at [106, 225] on div "Cassina" at bounding box center [105, 223] width 57 height 10
click at [76, 225] on input "Cassina (59)" at bounding box center [71, 223] width 10 height 10
checkbox input "true"
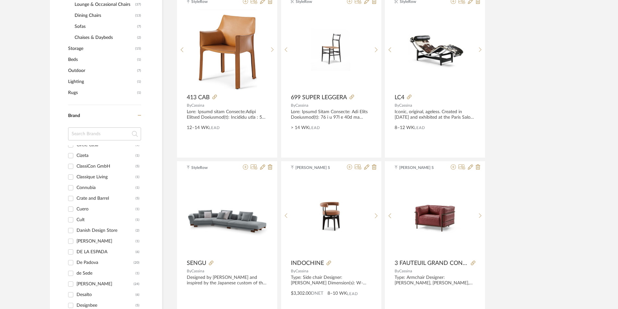
scroll to position [684, 0]
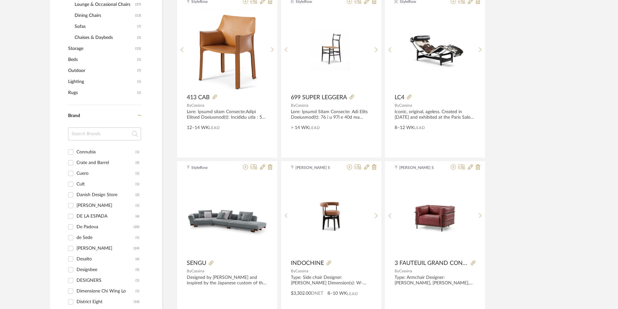
click at [71, 247] on input "DeMuro Das (24)" at bounding box center [71, 248] width 10 height 10
checkbox input "true"
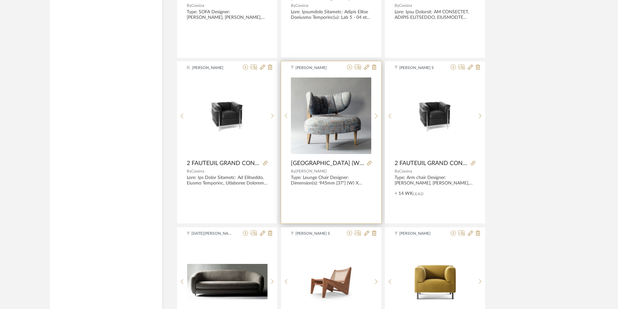
scroll to position [1900, 0]
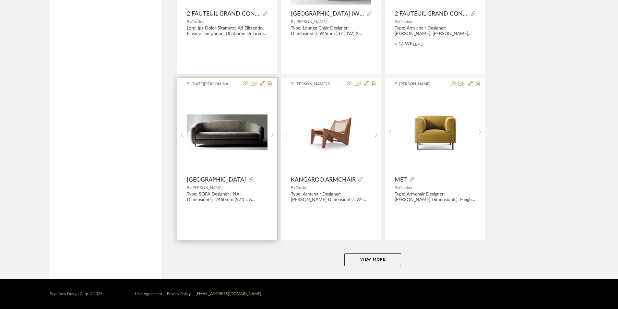
click at [273, 132] on icon at bounding box center [272, 135] width 3 height 6
click at [273, 131] on div at bounding box center [273, 135] width 10 height 86
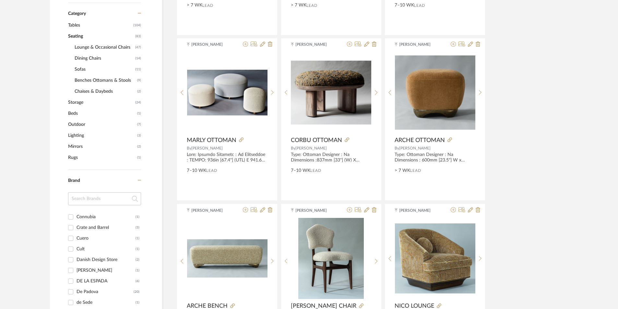
scroll to position [0, 0]
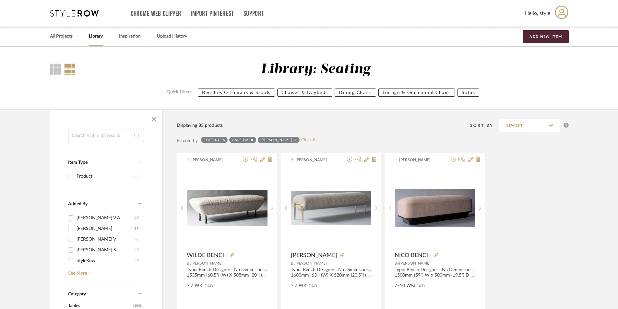
click at [251, 140] on icon at bounding box center [252, 140] width 3 height 5
checkbox input "false"
click at [266, 141] on icon at bounding box center [267, 140] width 3 height 5
checkbox input "false"
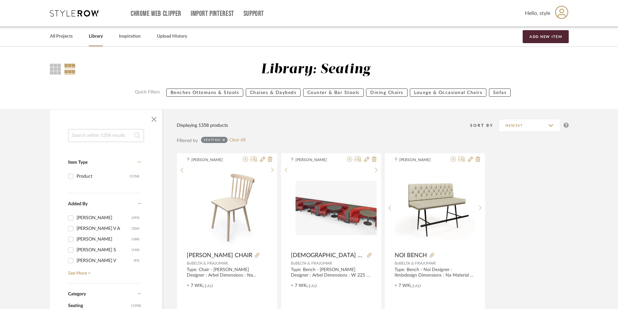
scroll to position [130, 0]
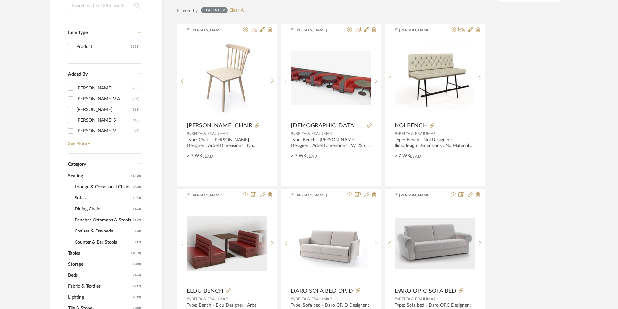
click at [81, 197] on span "Sofas" at bounding box center [103, 198] width 57 height 11
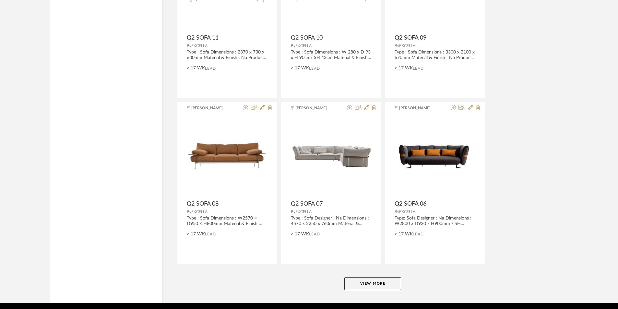
scroll to position [1900, 0]
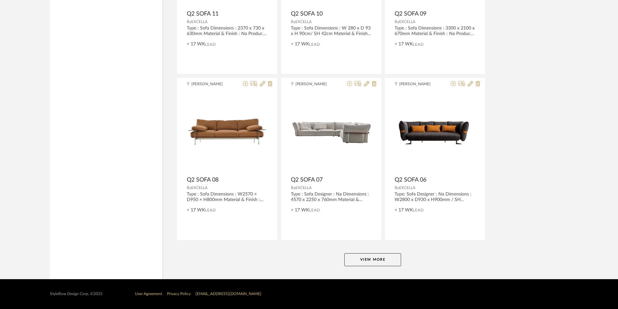
click at [378, 254] on button "View More" at bounding box center [372, 259] width 57 height 13
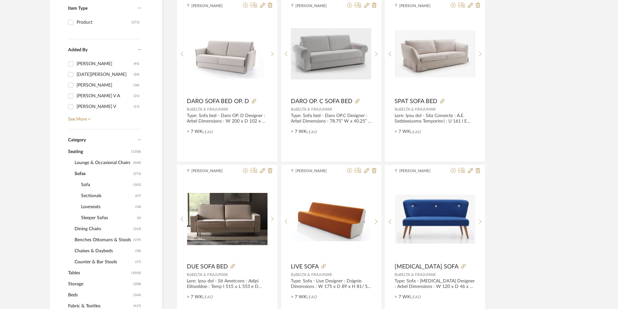
scroll to position [0, 0]
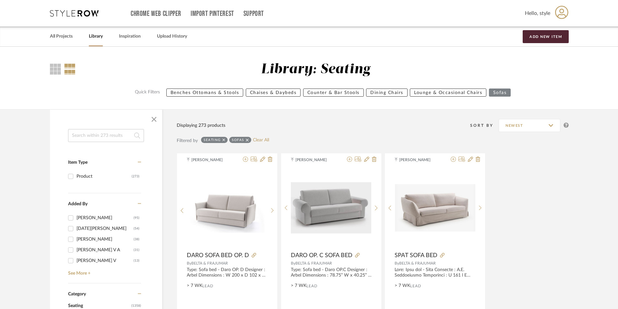
click at [92, 134] on input at bounding box center [106, 135] width 76 height 13
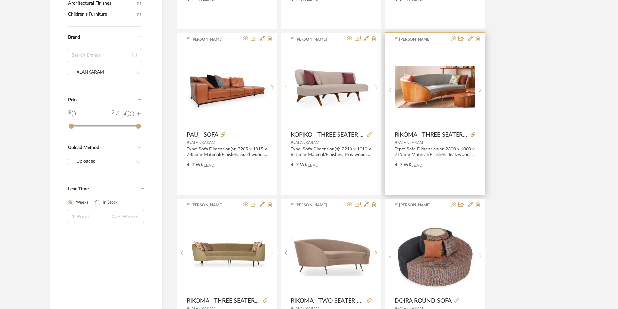
scroll to position [422, 0]
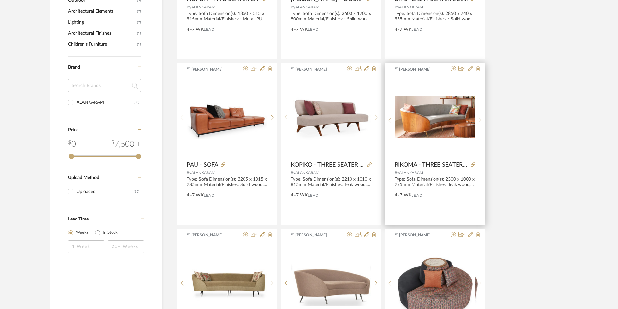
type input "alank"
click at [428, 116] on img "0" at bounding box center [435, 117] width 80 height 42
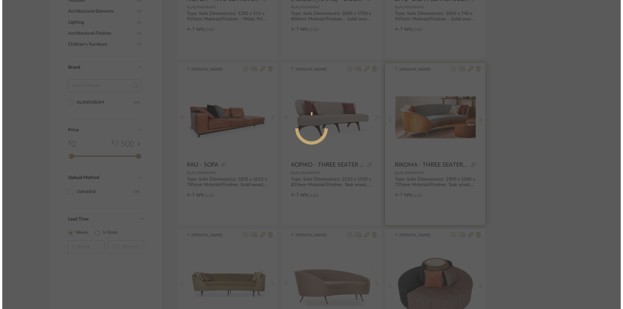
scroll to position [0, 0]
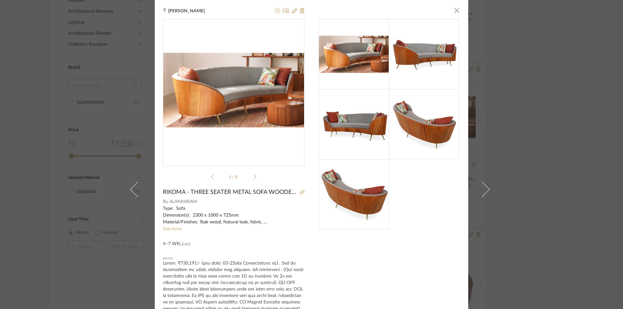
click at [253, 175] on icon at bounding box center [254, 177] width 3 height 6
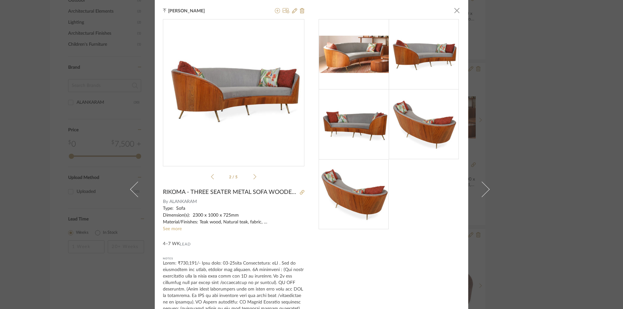
click at [175, 231] on sr-see-more-text "Type: Sofa Dimension(s): 2300 x 1000 x 725mm Material/Finishes: Teak wood, Natu…" at bounding box center [233, 218] width 141 height 27
click at [173, 228] on link "See more" at bounding box center [172, 229] width 19 height 5
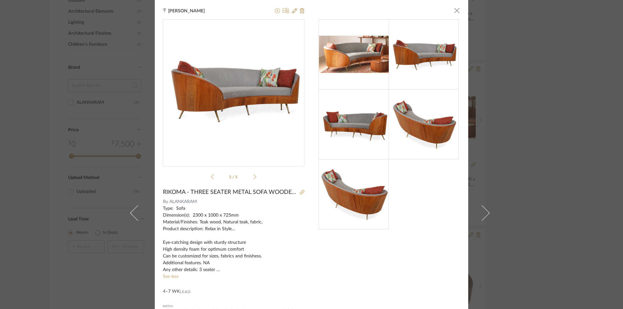
click at [564, 136] on div "Tehseen Mukadam × 2 / 5 RIKOMA - THREE SEATER METAL SOFA WOODEN BACK By ALANKAR…" at bounding box center [311, 154] width 623 height 309
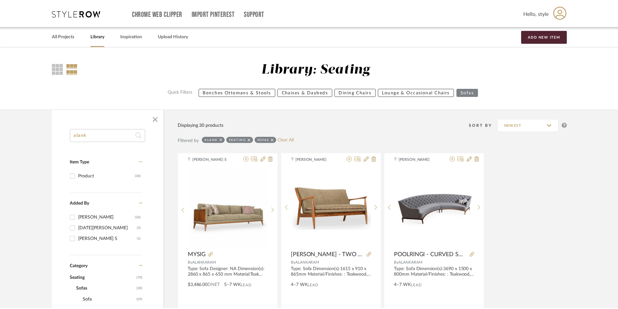
scroll to position [422, 0]
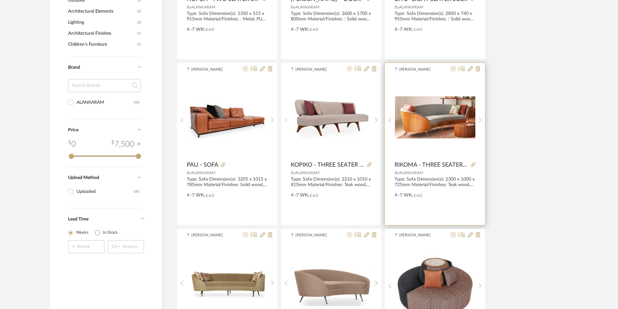
click at [439, 118] on img "0" at bounding box center [435, 117] width 80 height 42
